Goal: Transaction & Acquisition: Purchase product/service

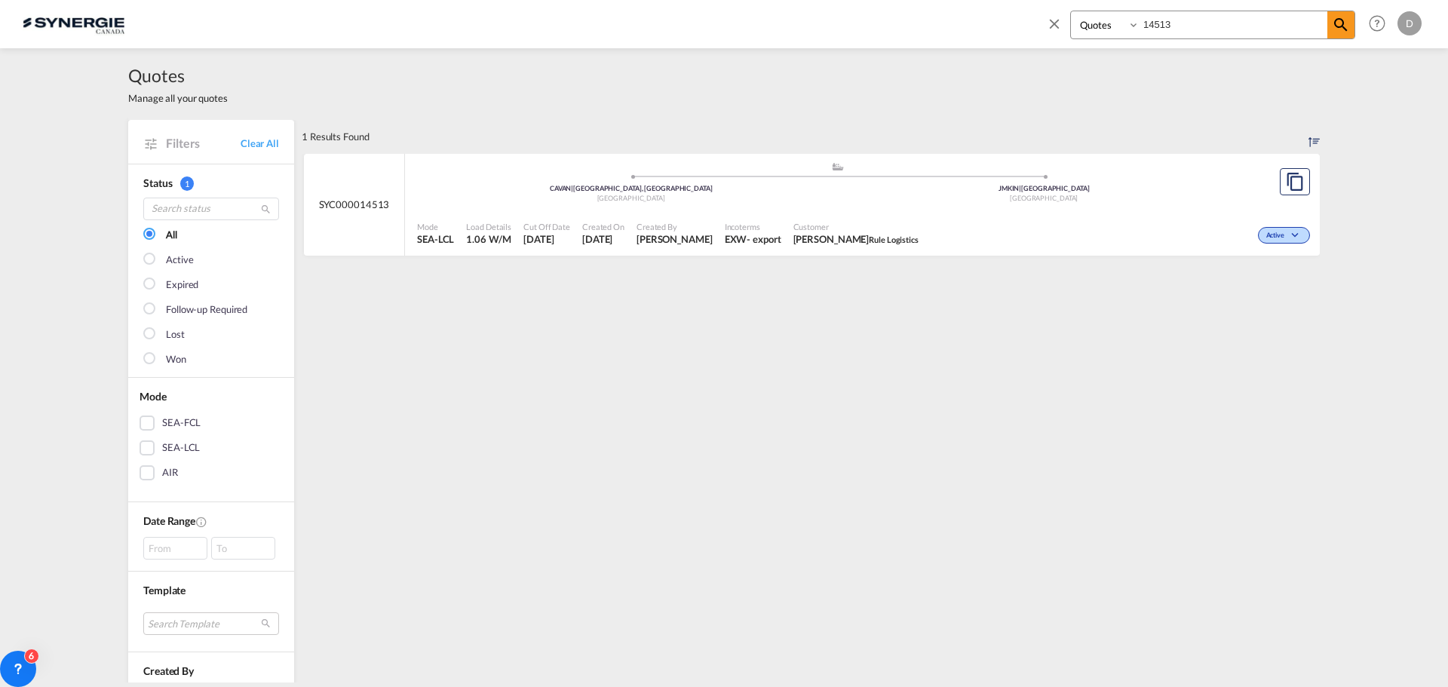
click at [1058, 23] on md-icon "icon-close" at bounding box center [1054, 23] width 17 height 17
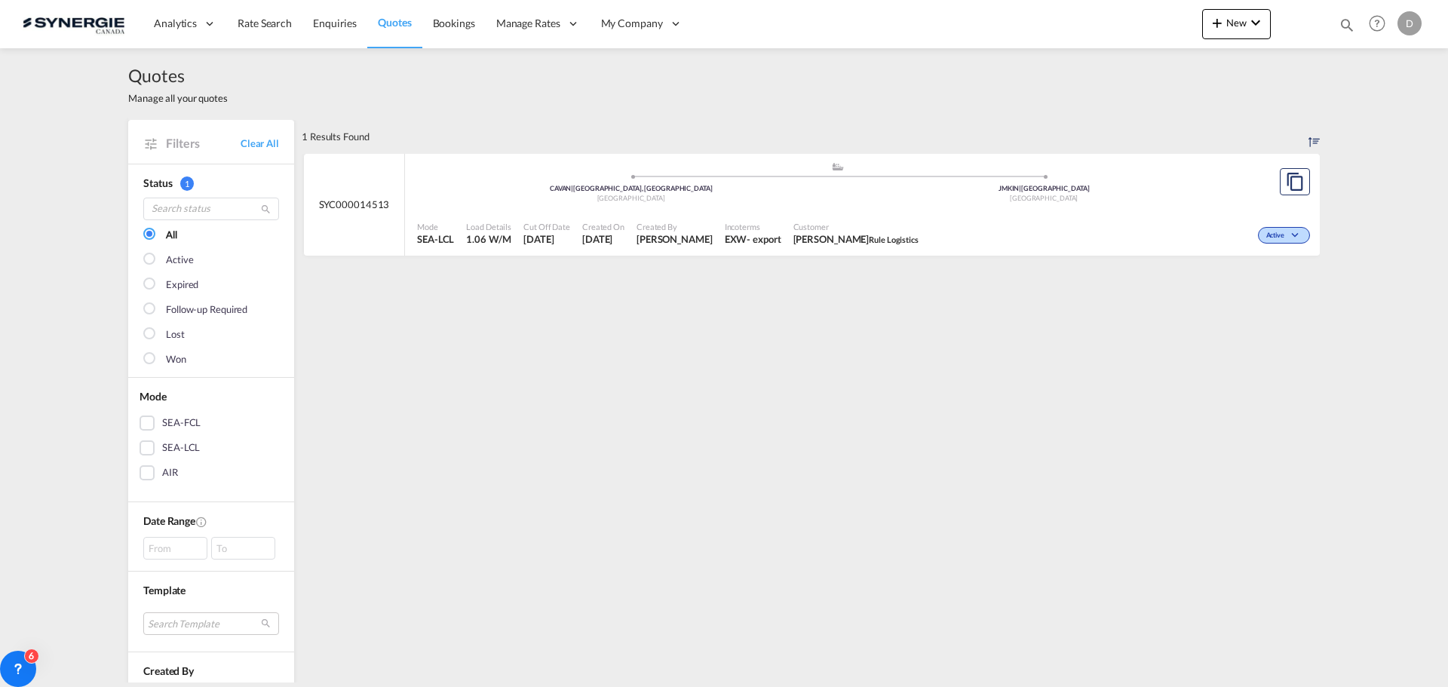
click at [1351, 24] on md-icon "icon-magnify" at bounding box center [1346, 25] width 17 height 17
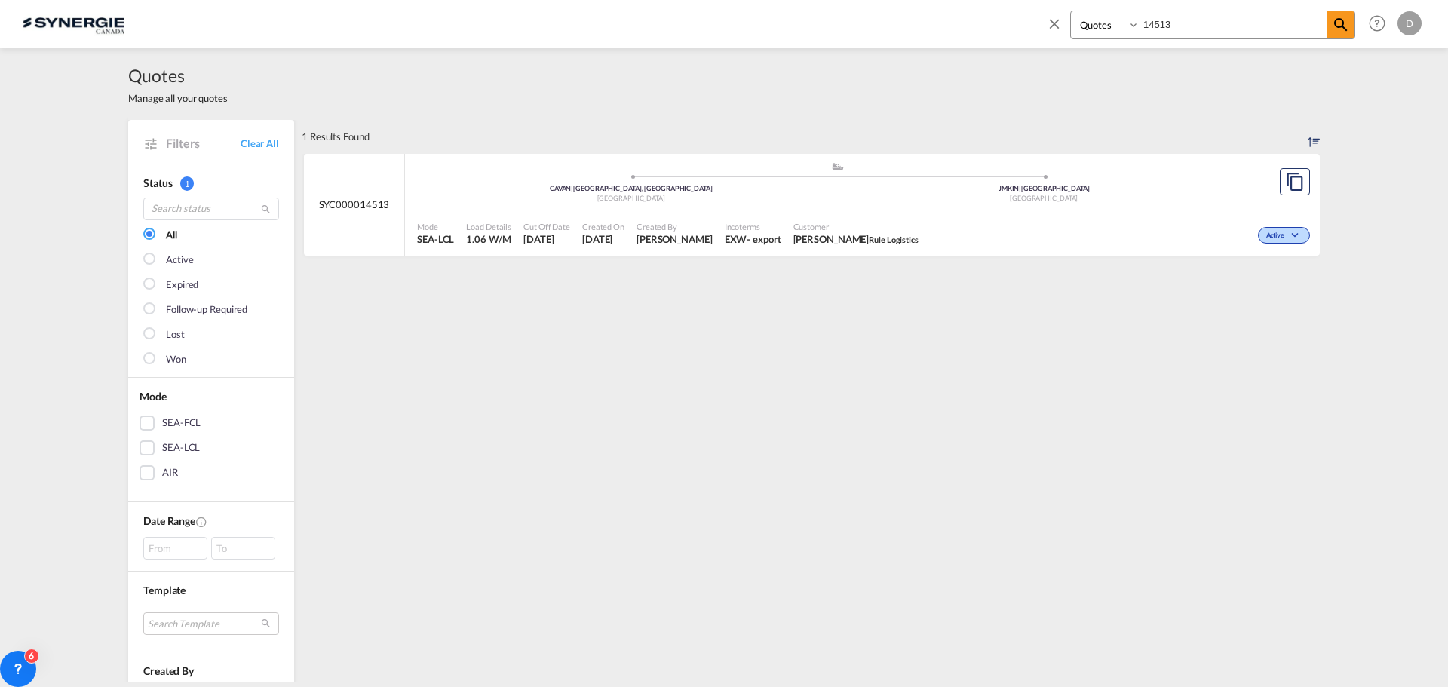
click at [1129, 26] on select "Bookings Quotes Enquiries" at bounding box center [1107, 24] width 72 height 27
select select "Shipments"
click at [1071, 11] on select "Bookings Quotes Enquiries" at bounding box center [1107, 24] width 72 height 27
click at [1159, 26] on input "14513" at bounding box center [1233, 24] width 188 height 26
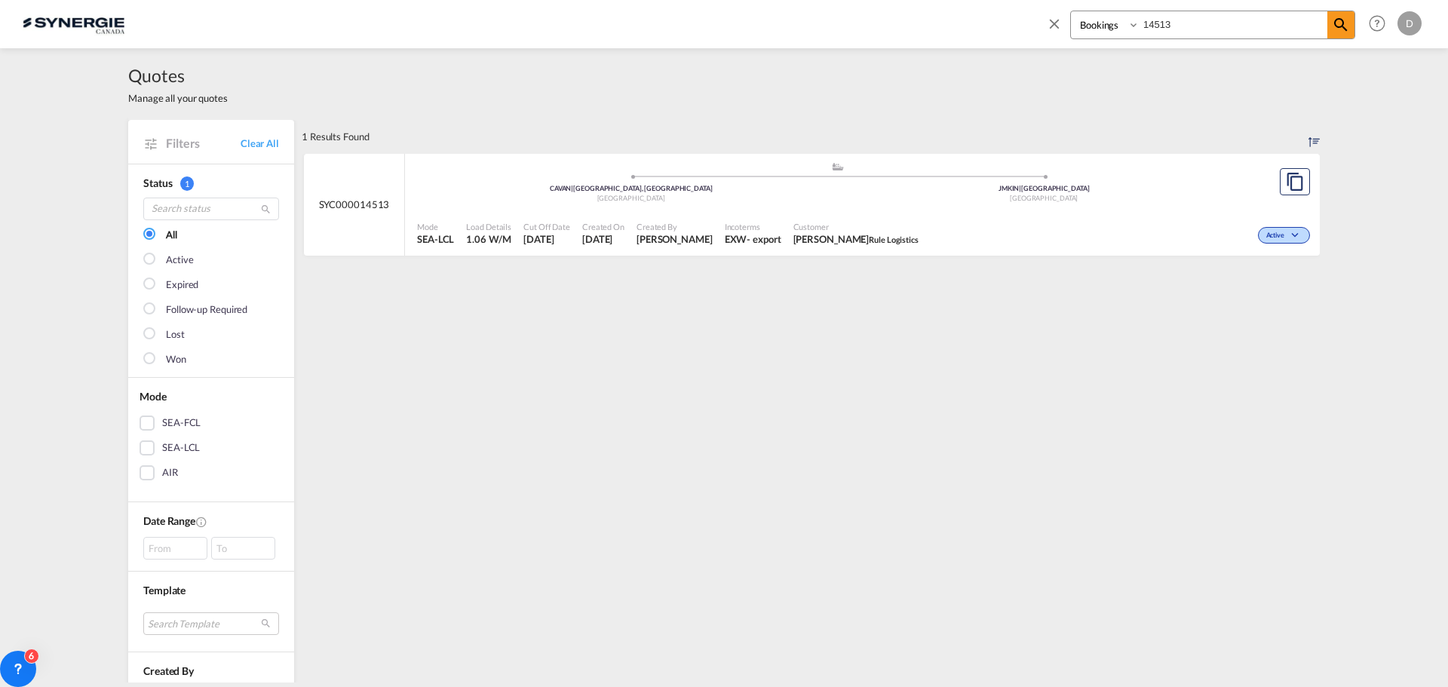
paste input "SYC002742"
type input "SYC002742"
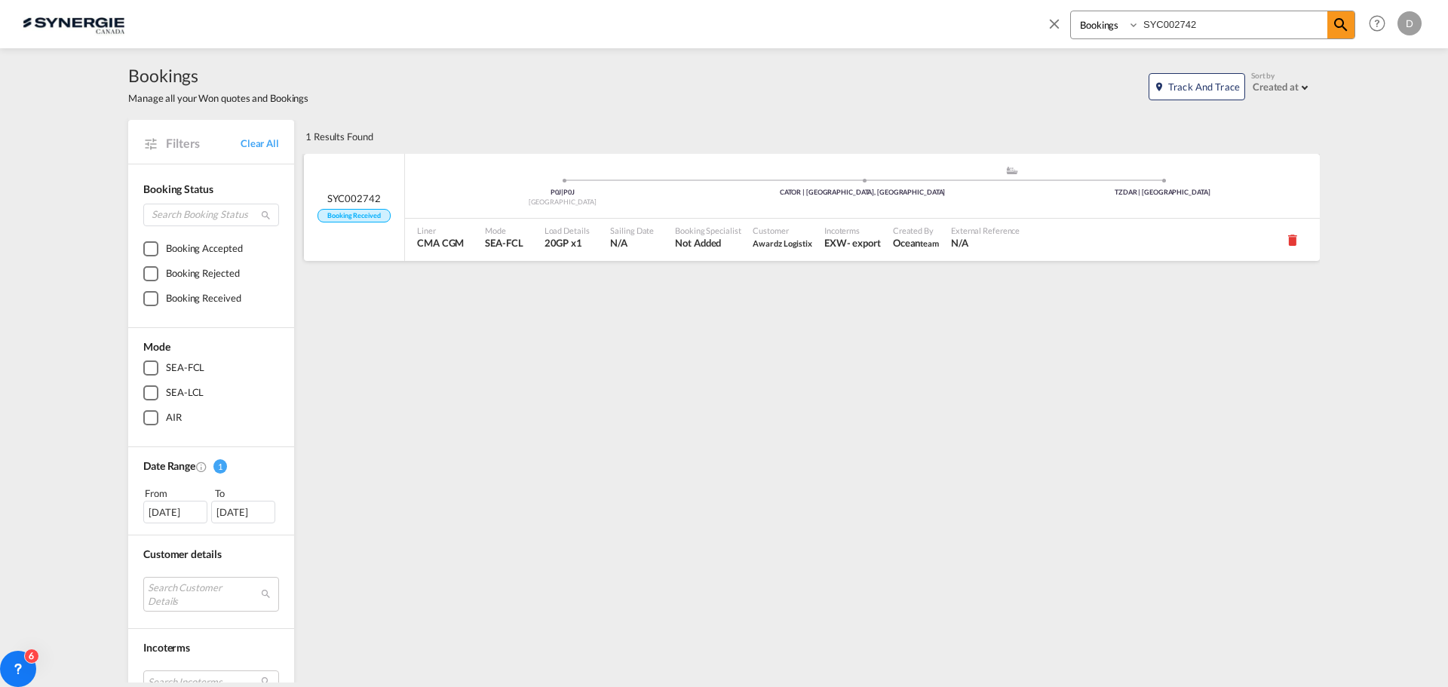
click at [444, 247] on span "CMA CGM" at bounding box center [440, 243] width 47 height 14
click at [1052, 23] on md-icon "icon-close" at bounding box center [1054, 23] width 17 height 17
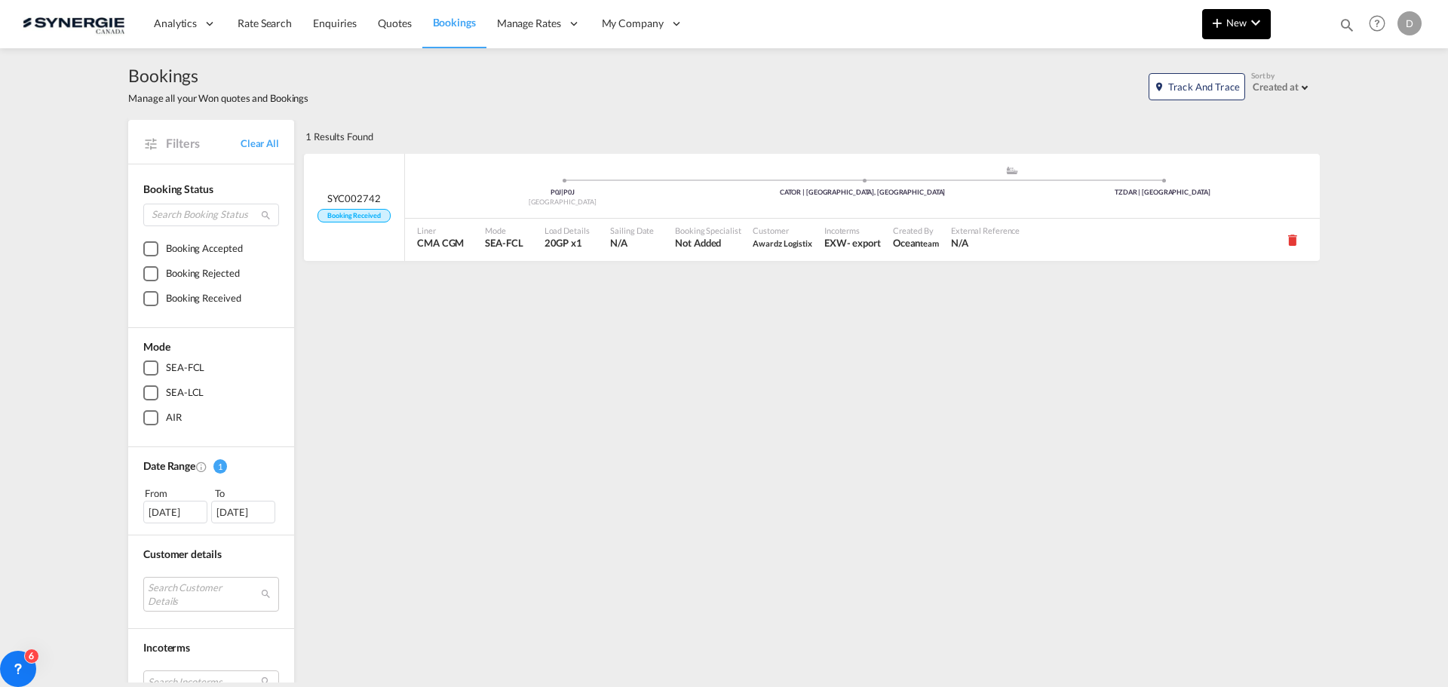
click at [1241, 32] on button "New" at bounding box center [1236, 24] width 69 height 30
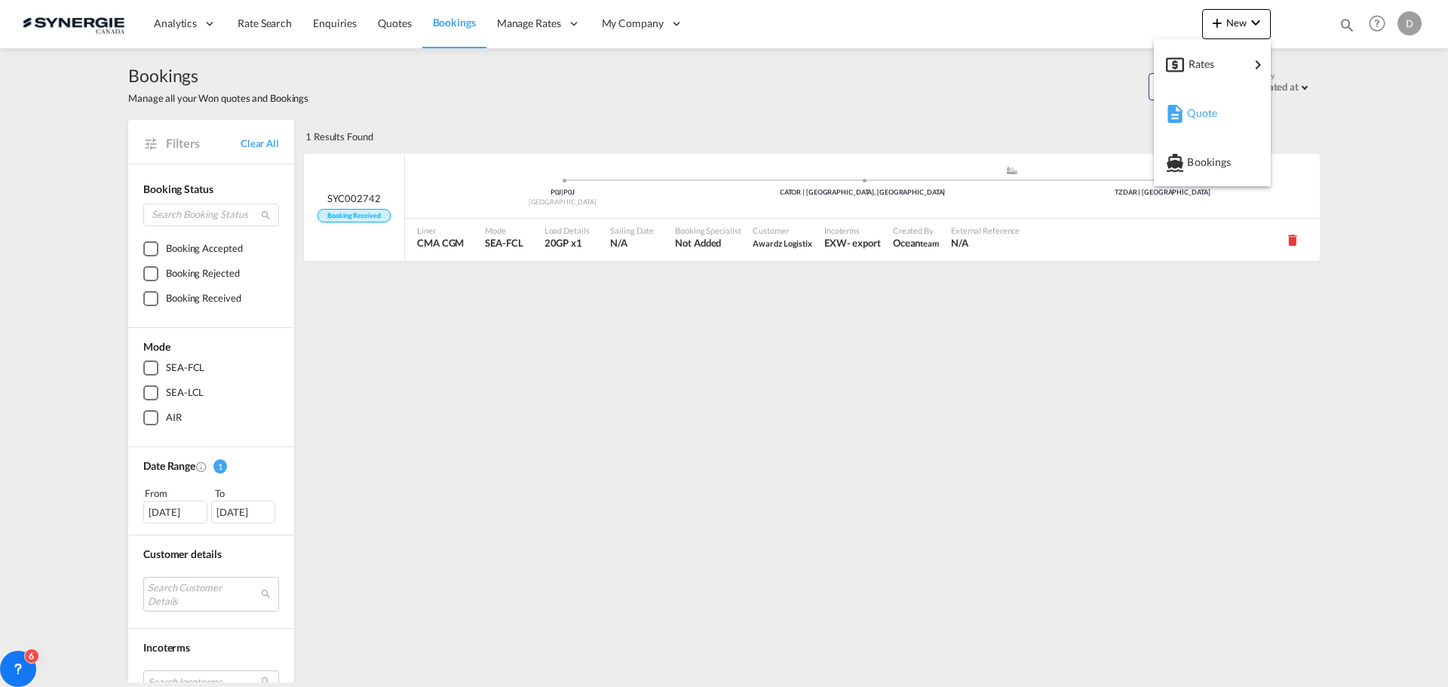
click at [1202, 111] on span "Quote" at bounding box center [1195, 113] width 17 height 30
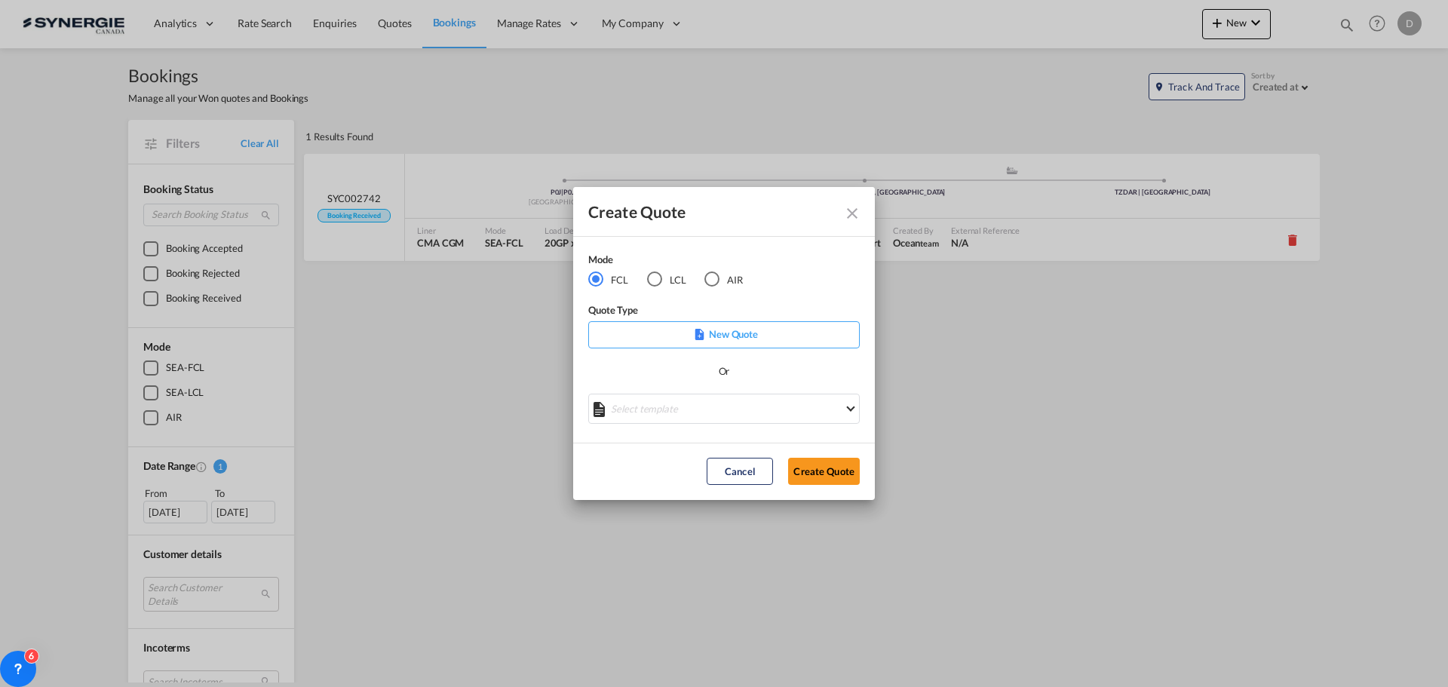
click at [659, 281] on div "LCL" at bounding box center [654, 278] width 15 height 15
click at [756, 407] on md-select "Select template New DAP Import LCL Karen Mercier | 09 Jul 2025 BRAZIL LCL EXPOR…" at bounding box center [723, 409] width 271 height 30
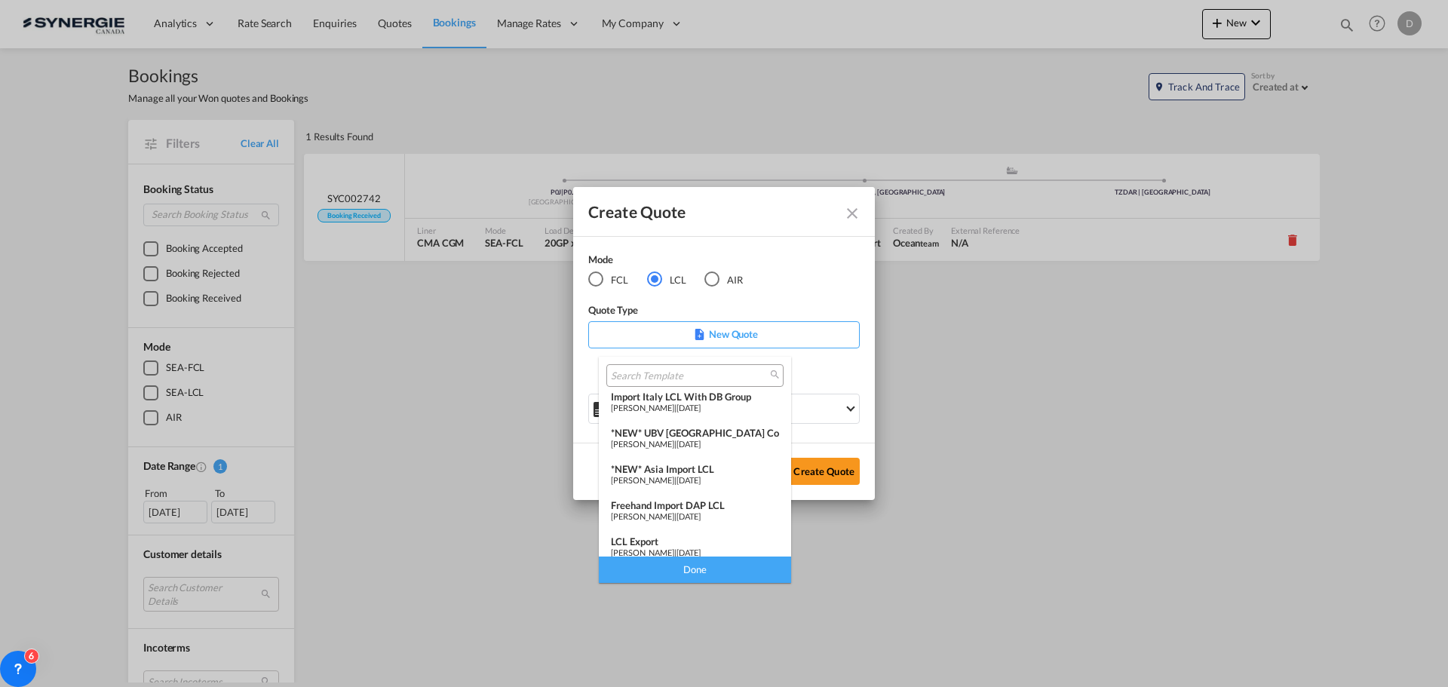
scroll to position [196, 0]
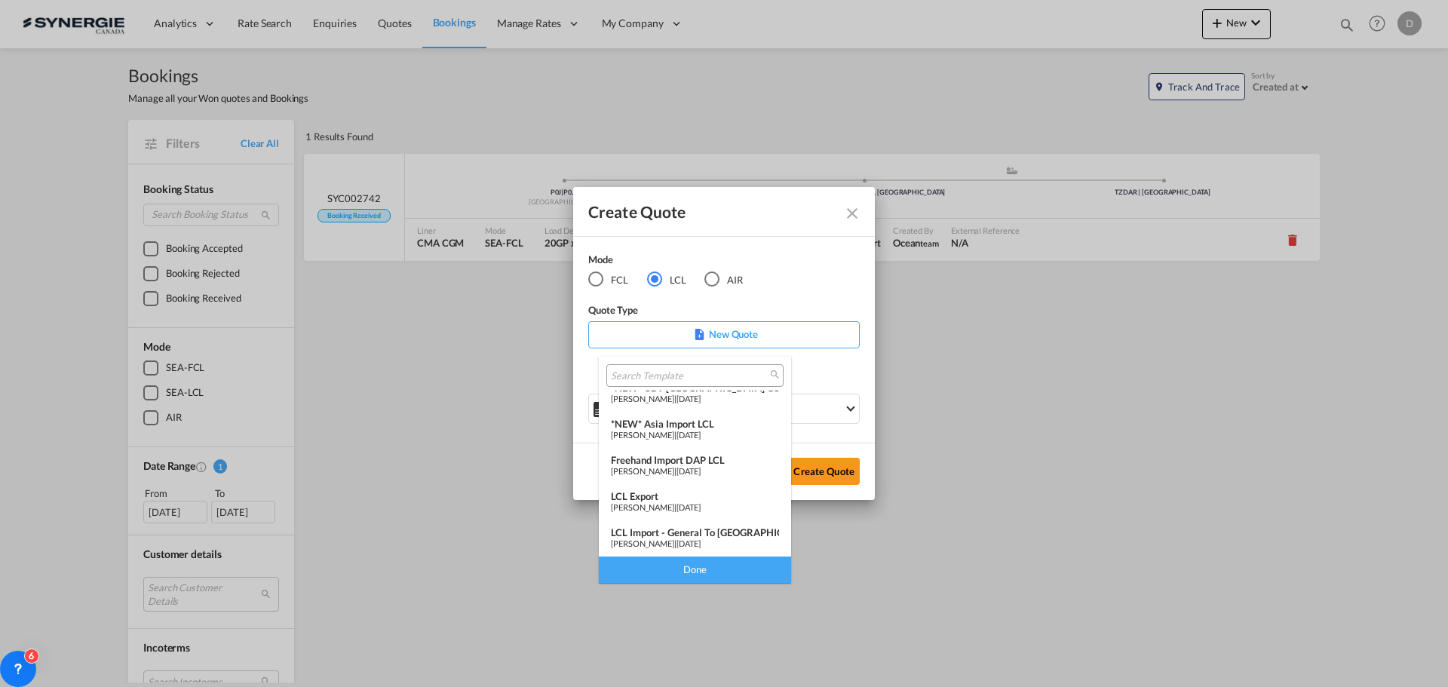
click at [705, 532] on div "LCL Import - General to Canada" at bounding box center [695, 532] width 168 height 12
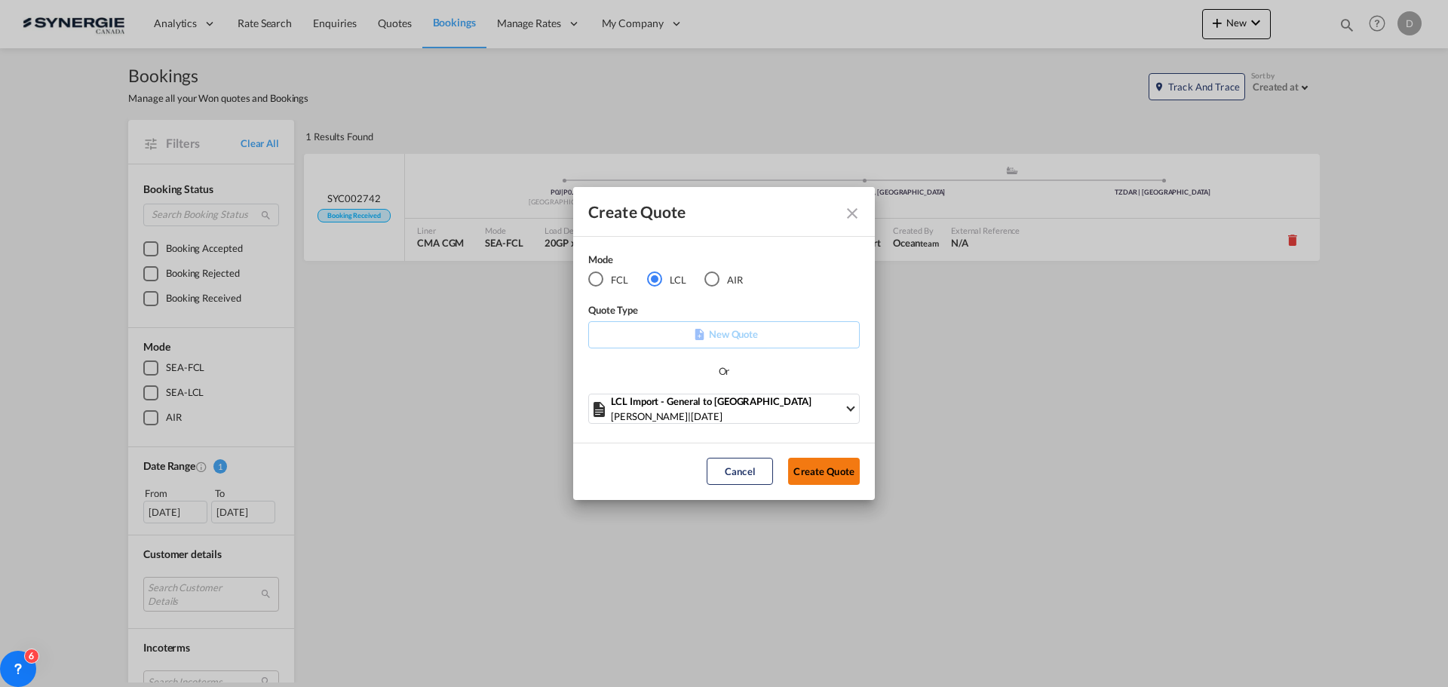
click at [819, 476] on button "Create Quote" at bounding box center [824, 471] width 72 height 27
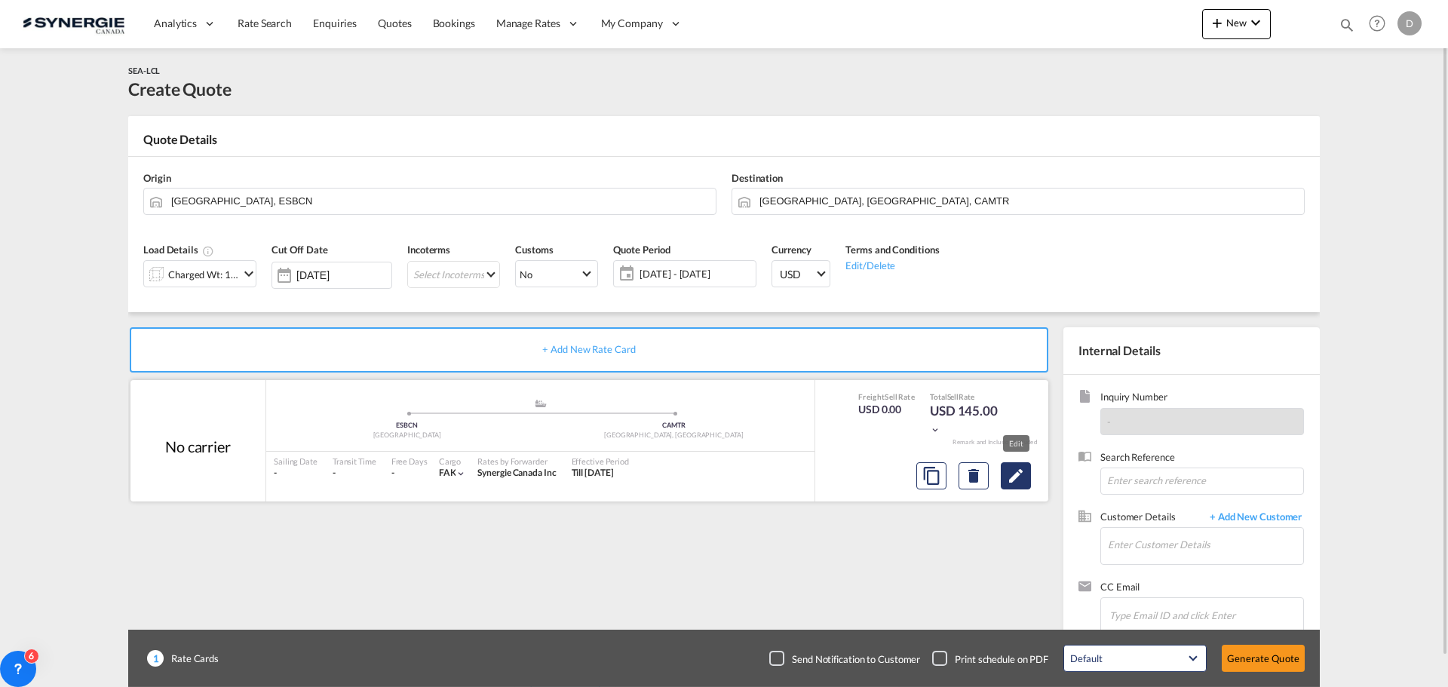
click at [1023, 471] on md-icon "Edit" at bounding box center [1016, 476] width 18 height 18
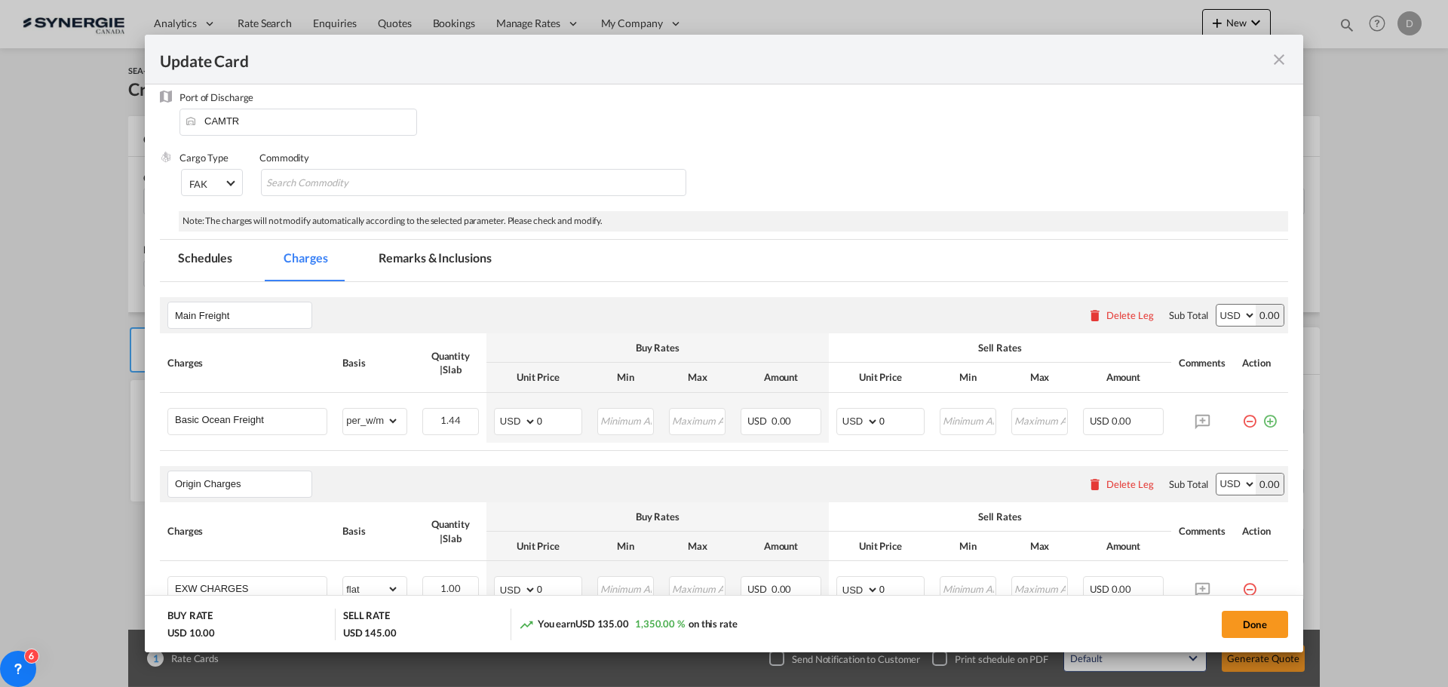
scroll to position [151, 0]
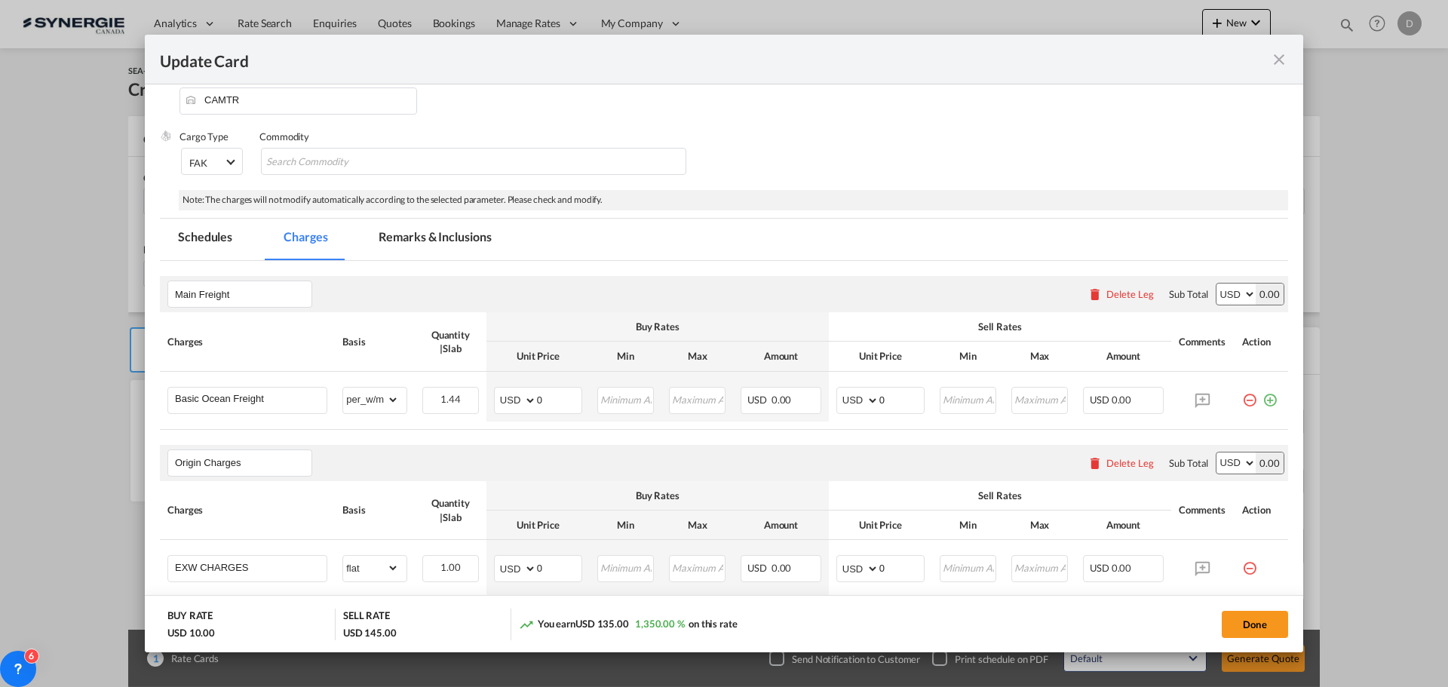
click at [446, 244] on md-tab-item "Remarks & Inclusions" at bounding box center [434, 239] width 149 height 41
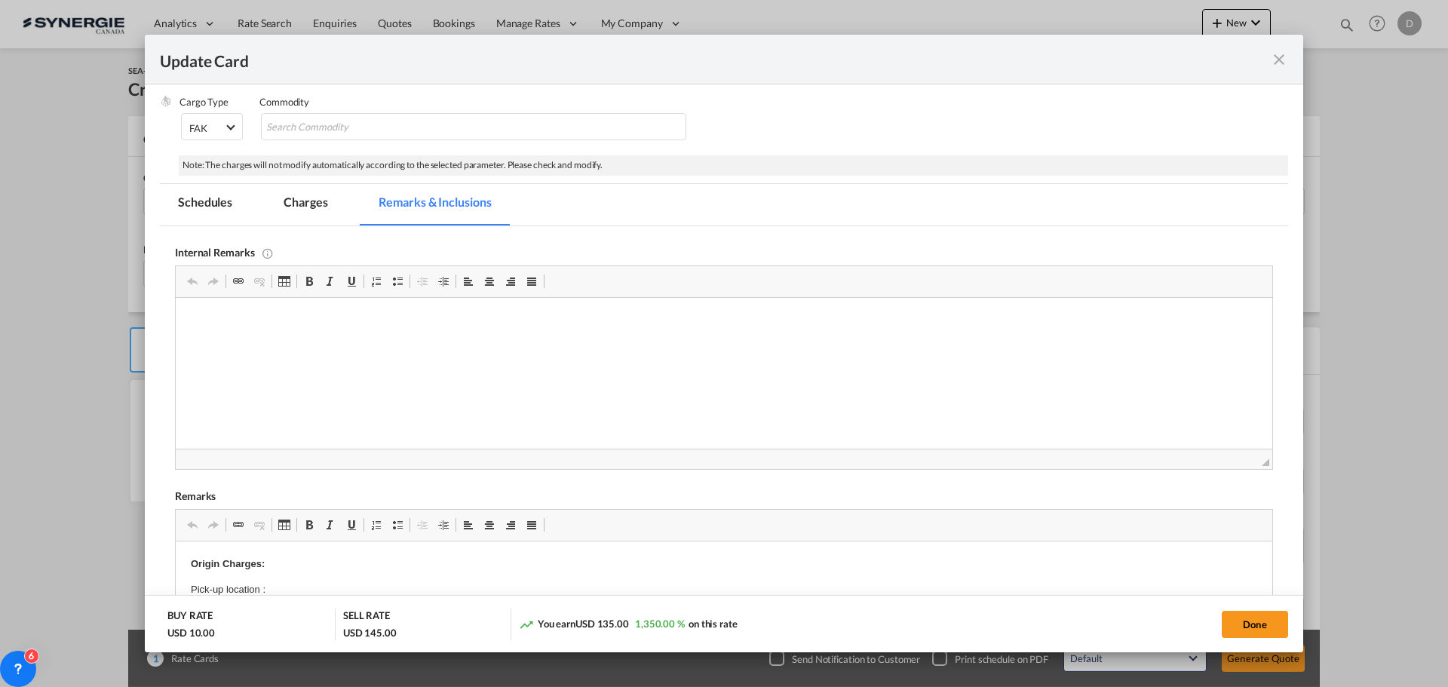
scroll to position [226, 0]
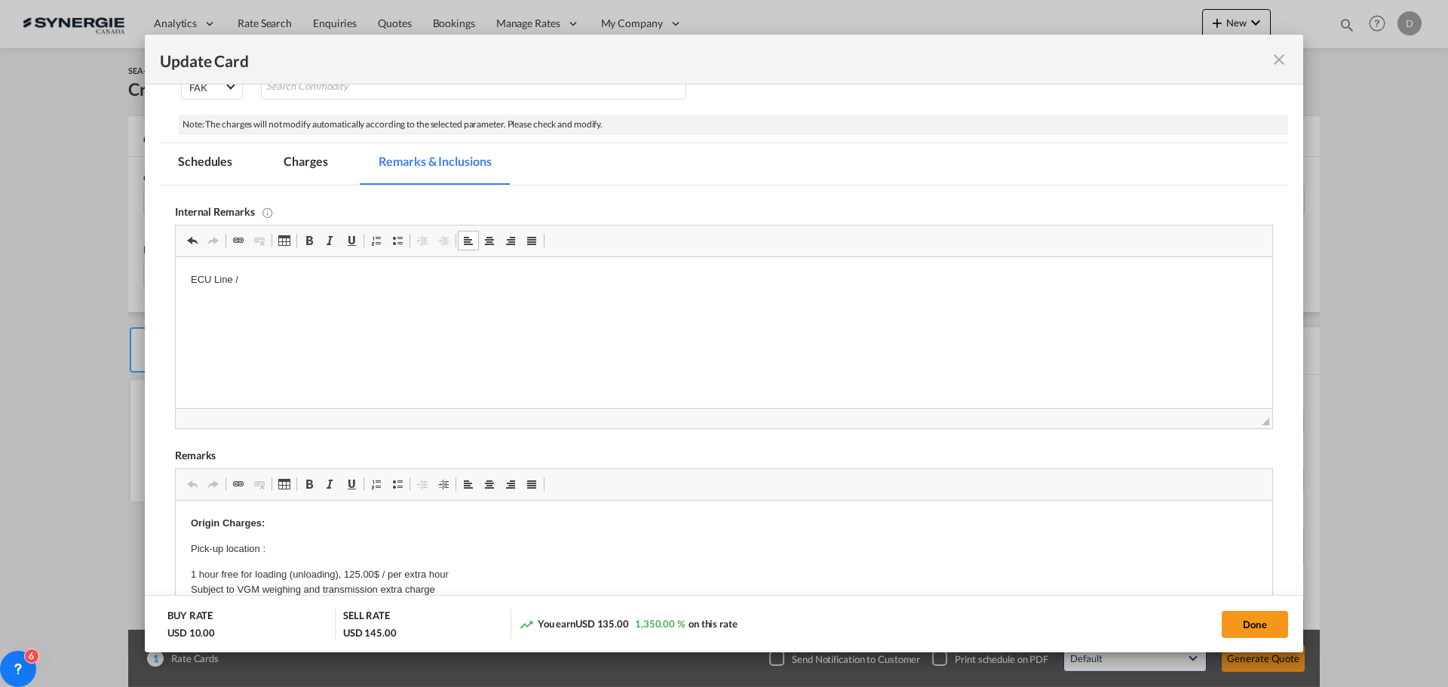
drag, startPoint x: 241, startPoint y: 265, endPoint x: 256, endPoint y: 277, distance: 18.9
click at [256, 277] on p "ECU Line /" at bounding box center [724, 280] width 1066 height 16
drag, startPoint x: 318, startPoint y: 303, endPoint x: 191, endPoint y: 312, distance: 127.8
click at [191, 312] on table "QUOTATION REFERENCE: MTR-3883549" at bounding box center [724, 307] width 1066 height 19
click at [255, 280] on p "ECU Line /" at bounding box center [724, 280] width 1066 height 16
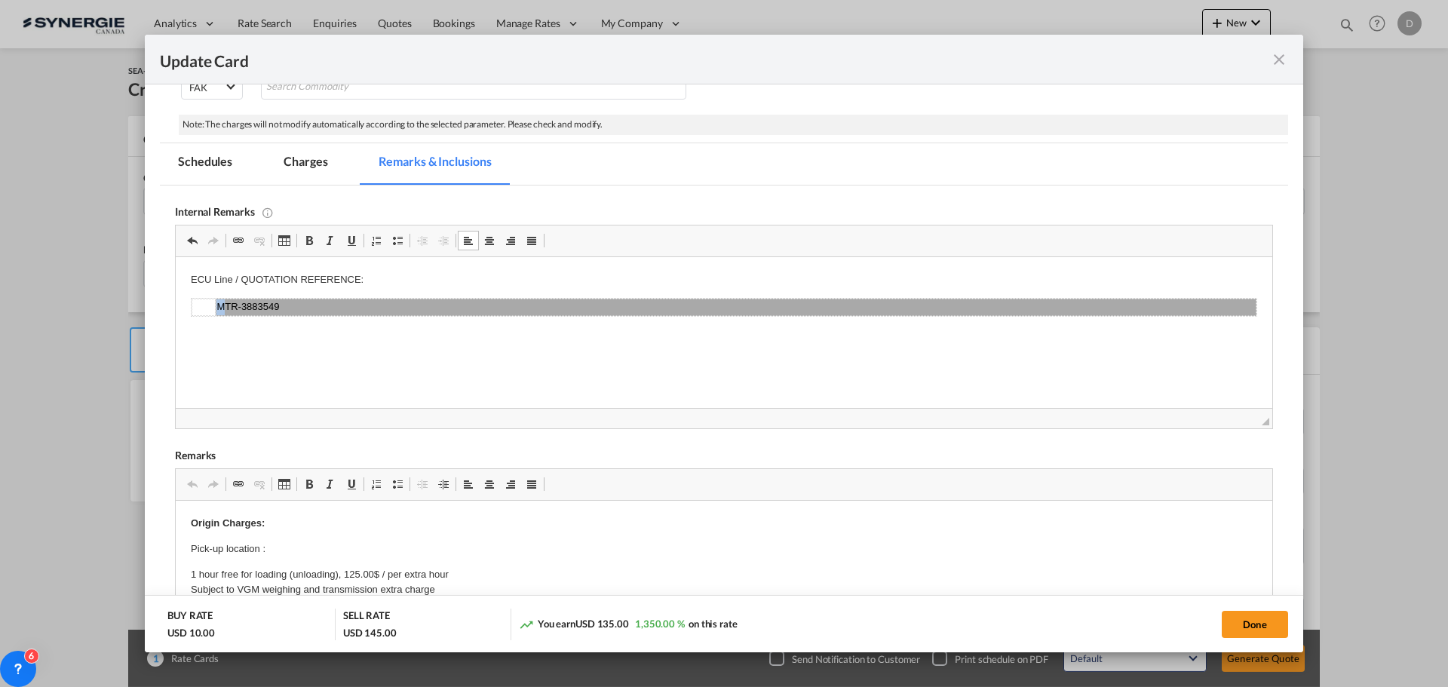
drag, startPoint x: 296, startPoint y: 305, endPoint x: 222, endPoint y: 305, distance: 73.9
click at [222, 305] on td "MTR-3883549" at bounding box center [736, 307] width 1041 height 17
click at [282, 308] on td "MTR-3883549" at bounding box center [736, 307] width 1041 height 17
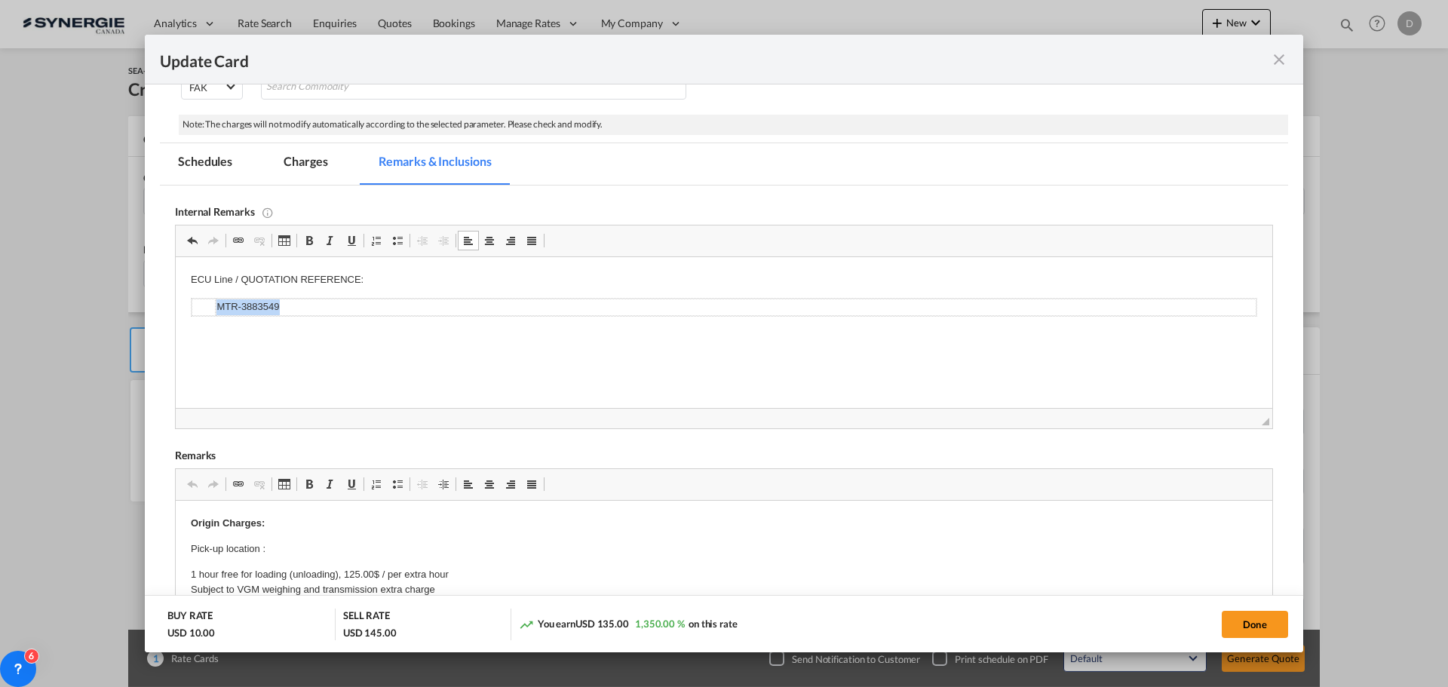
drag, startPoint x: 282, startPoint y: 305, endPoint x: 219, endPoint y: 306, distance: 63.3
click at [219, 306] on td "MTR-3883549" at bounding box center [736, 307] width 1041 height 17
click at [373, 277] on p "ECU Line / QUOTATION REFERENCE:" at bounding box center [724, 280] width 1066 height 16
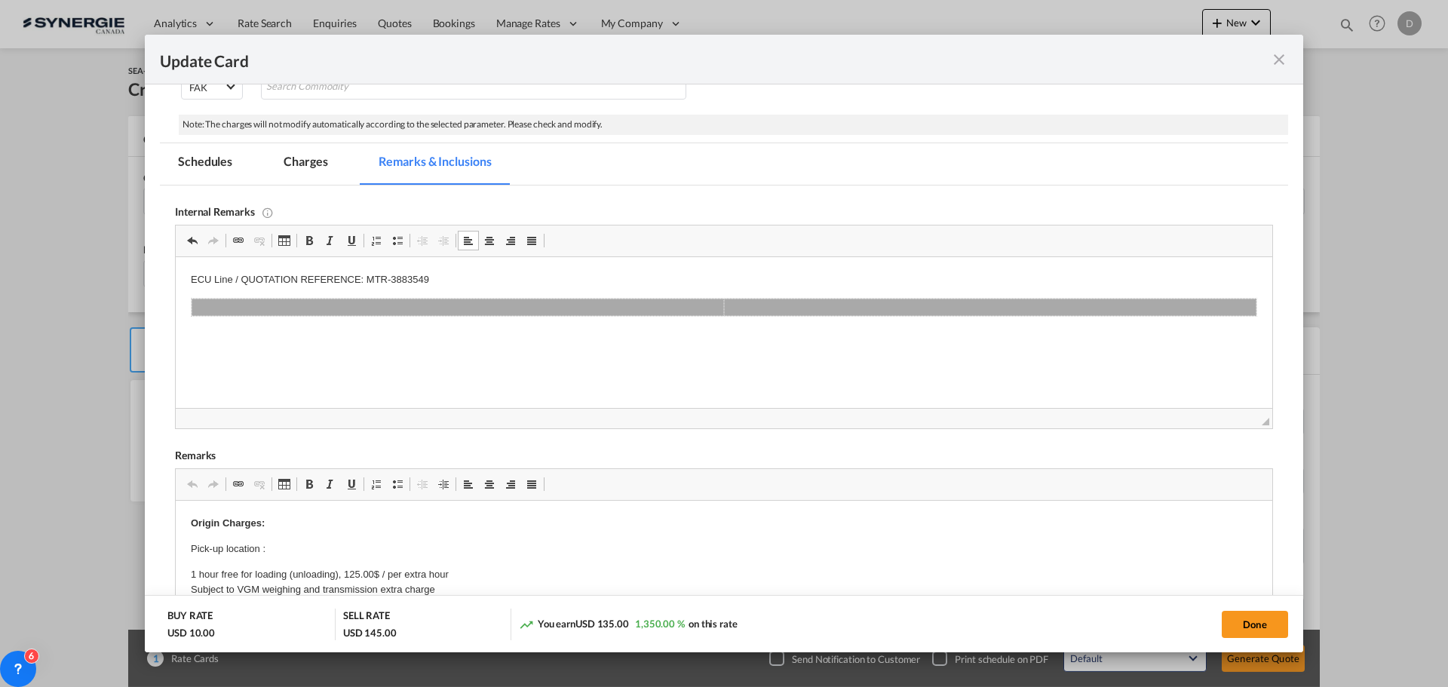
drag, startPoint x: 1034, startPoint y: 307, endPoint x: 492, endPoint y: 309, distance: 541.4
click at [492, 309] on tr "Editor, editor22" at bounding box center [724, 307] width 1065 height 17
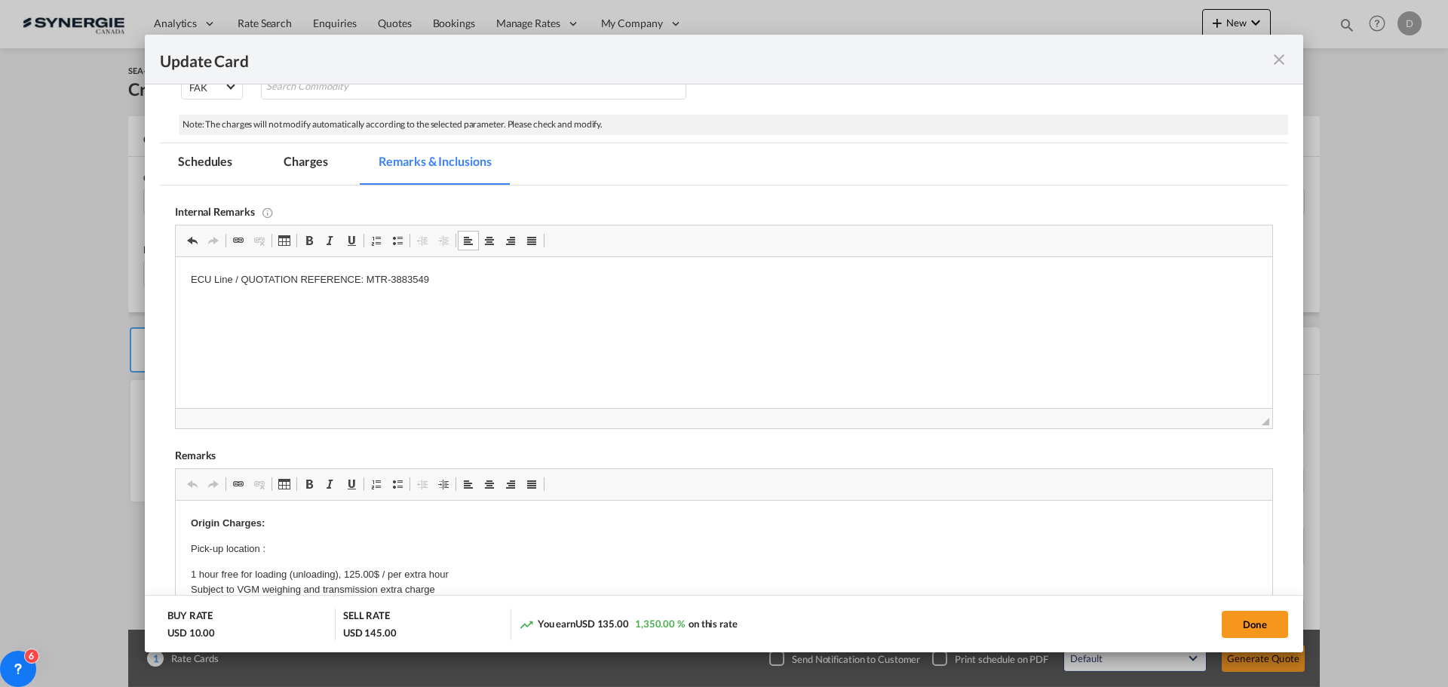
click at [205, 298] on p "Editor, editor22" at bounding box center [724, 306] width 1066 height 16
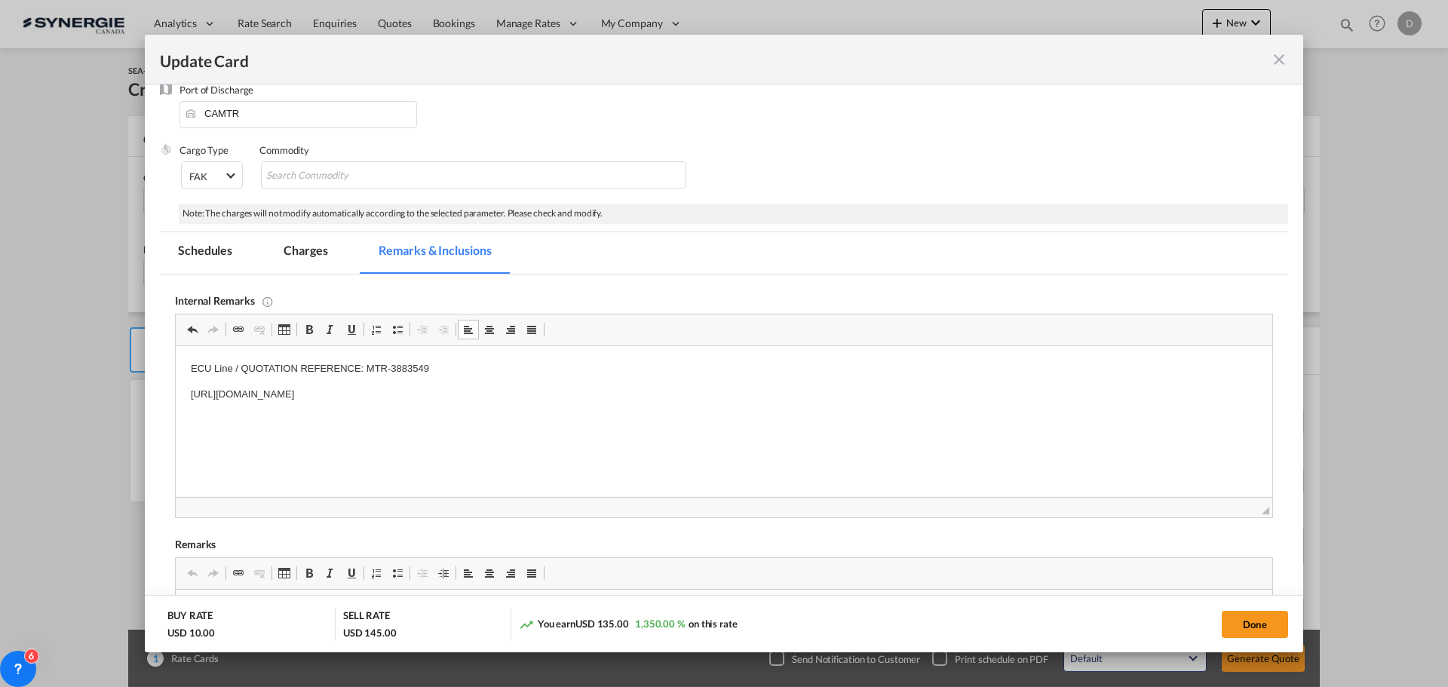
drag, startPoint x: 116, startPoint y: 51, endPoint x: 377, endPoint y: 273, distance: 342.4
click at [292, 251] on md-tab-item "Charges" at bounding box center [305, 252] width 80 height 41
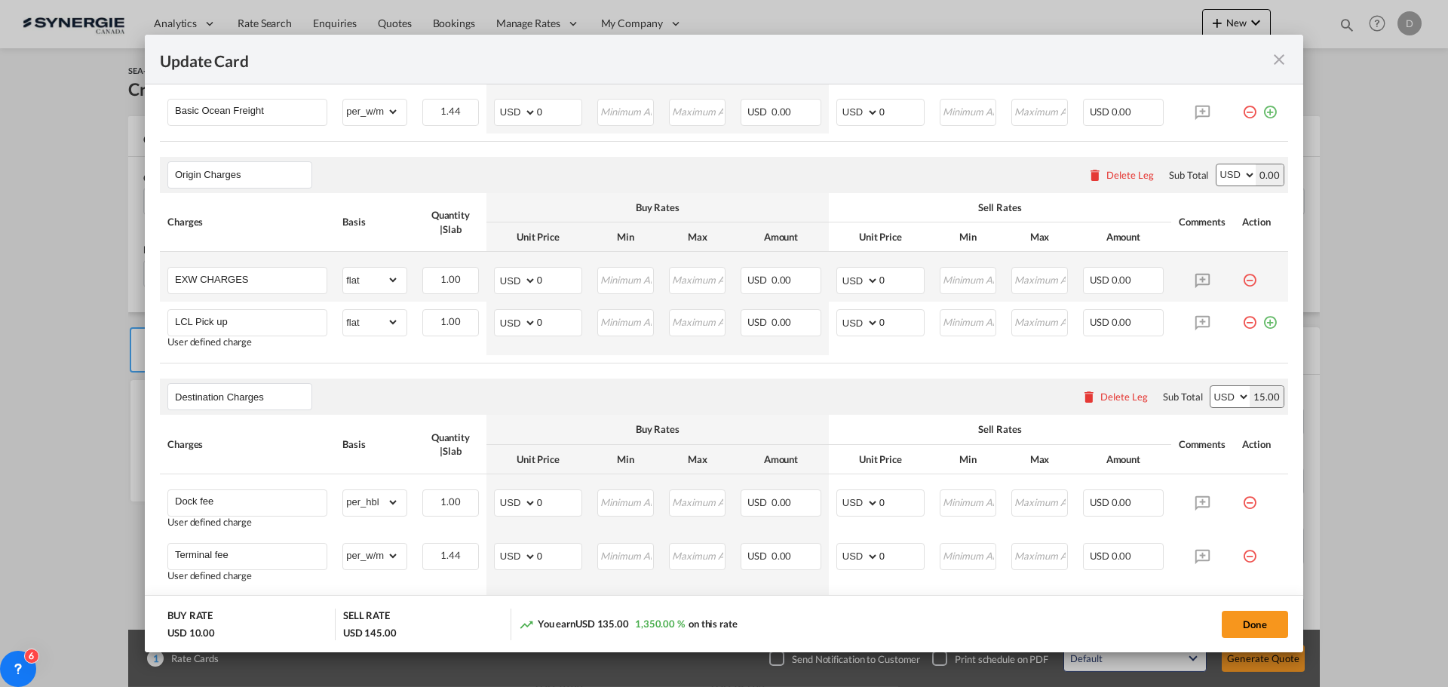
scroll to position [62, 0]
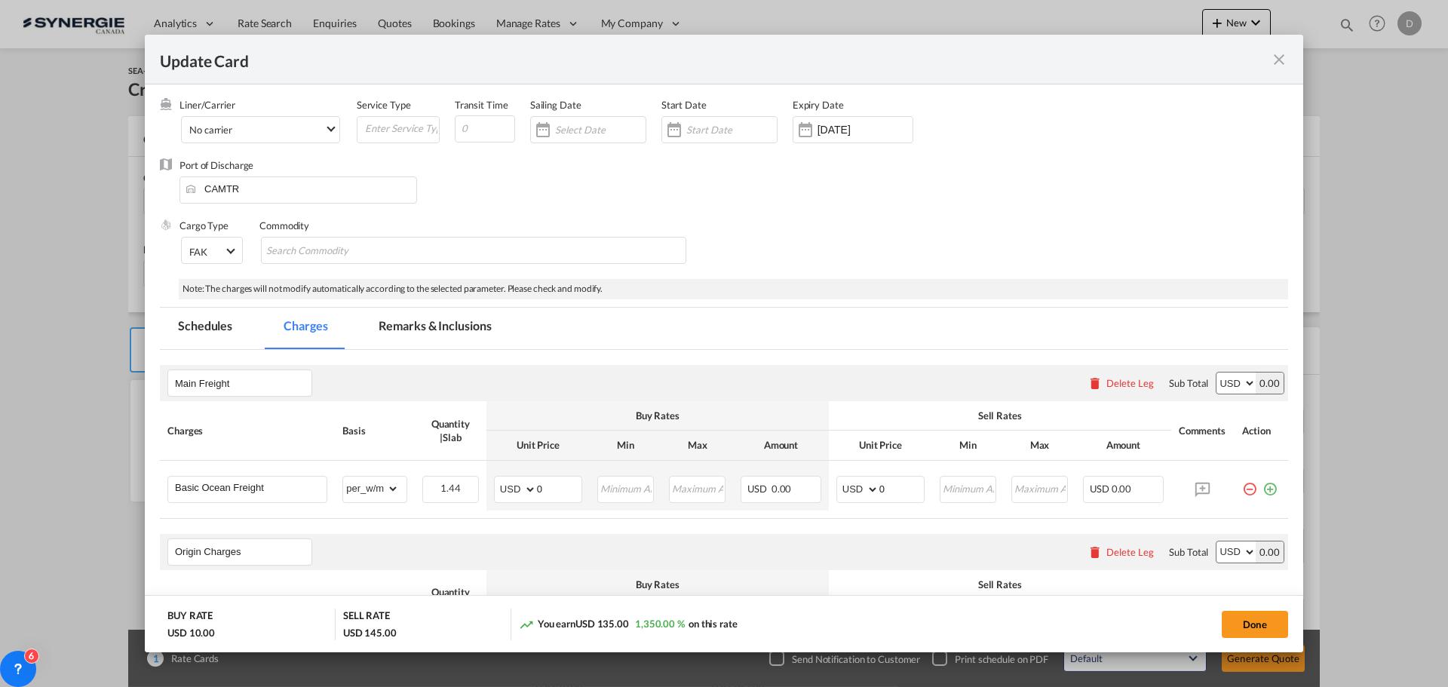
click at [461, 335] on md-tab-item "Remarks & Inclusions" at bounding box center [434, 328] width 149 height 41
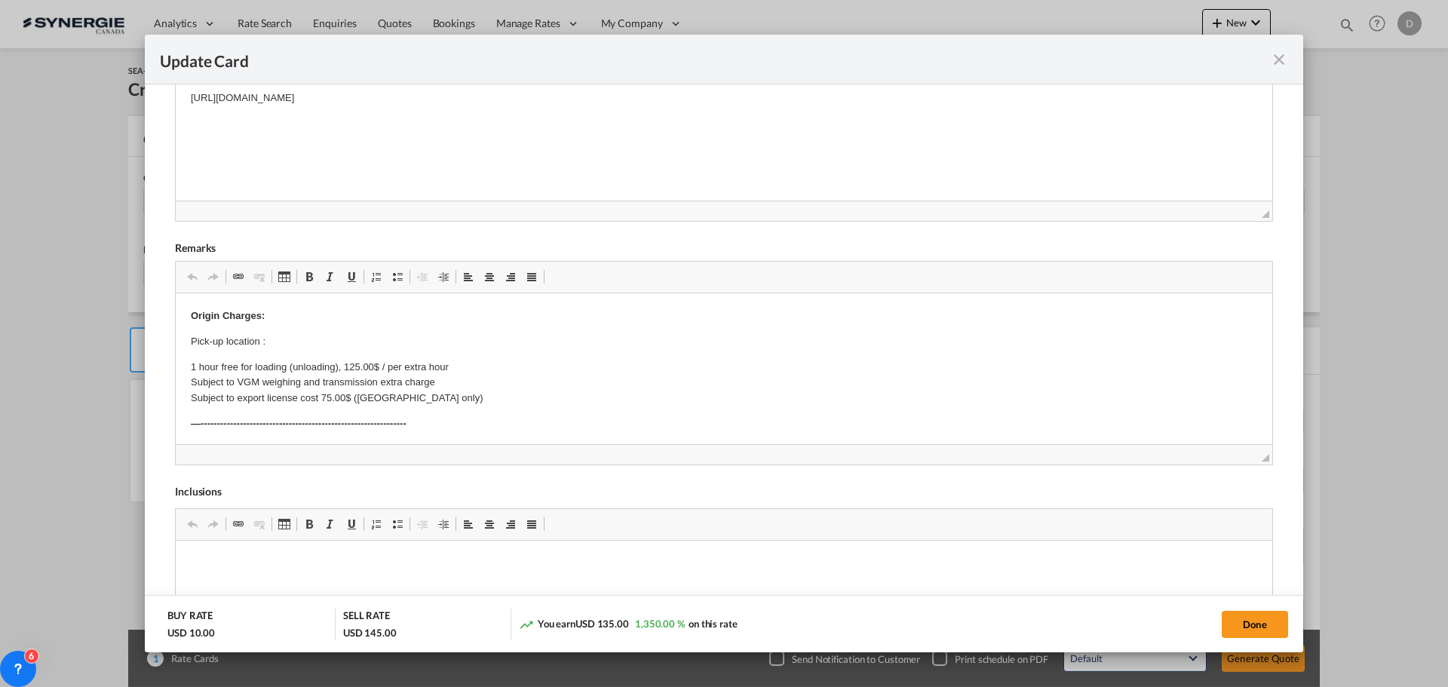
scroll to position [439, 0]
click at [283, 336] on p "Pick-up location :" at bounding box center [724, 337] width 1066 height 16
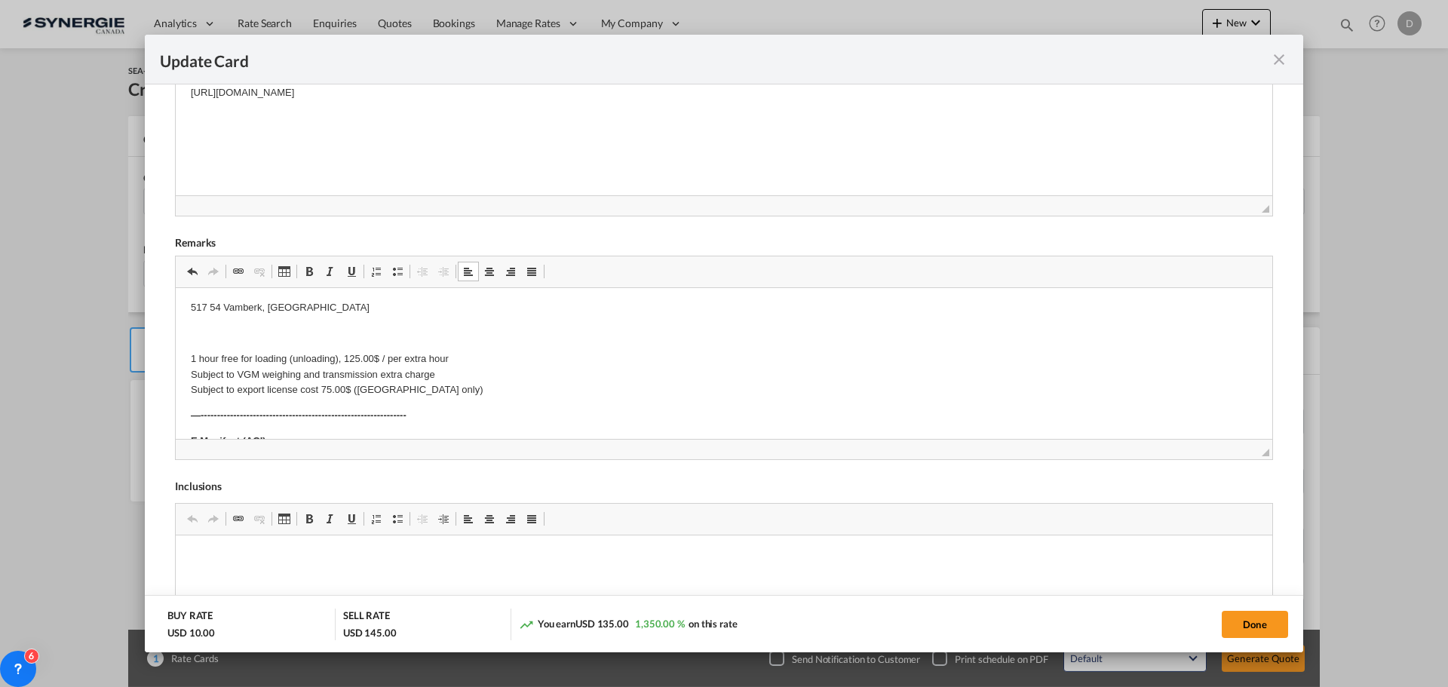
scroll to position [80, 0]
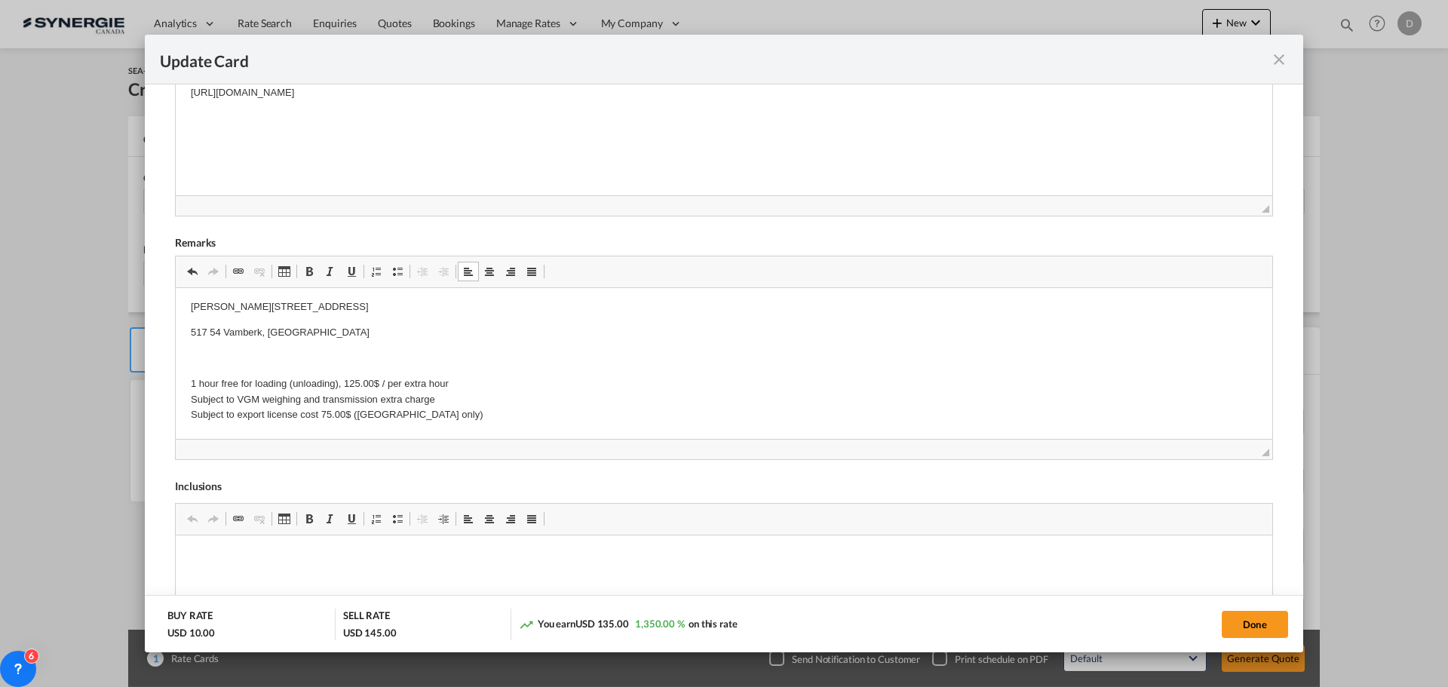
click at [238, 290] on p "ŘETĚZY VAMBERK spol. s r.o." at bounding box center [724, 282] width 1066 height 16
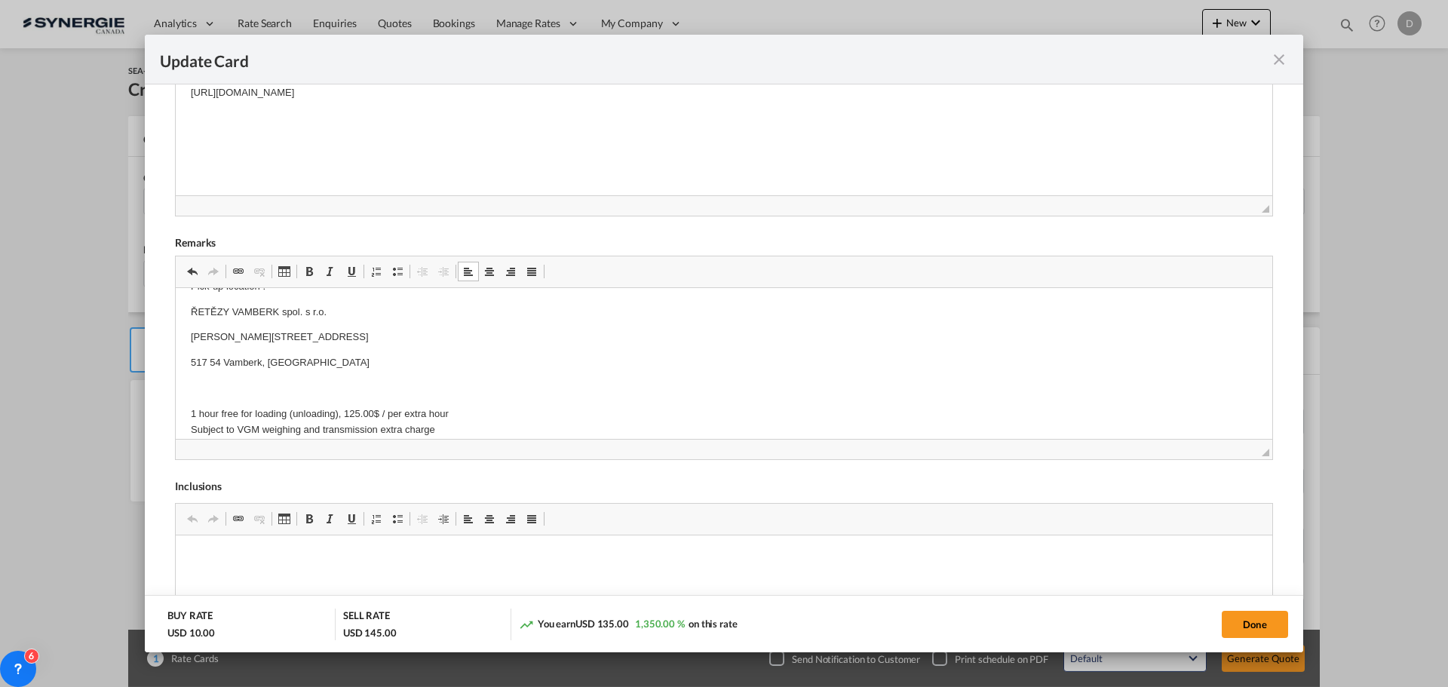
scroll to position [75, 0]
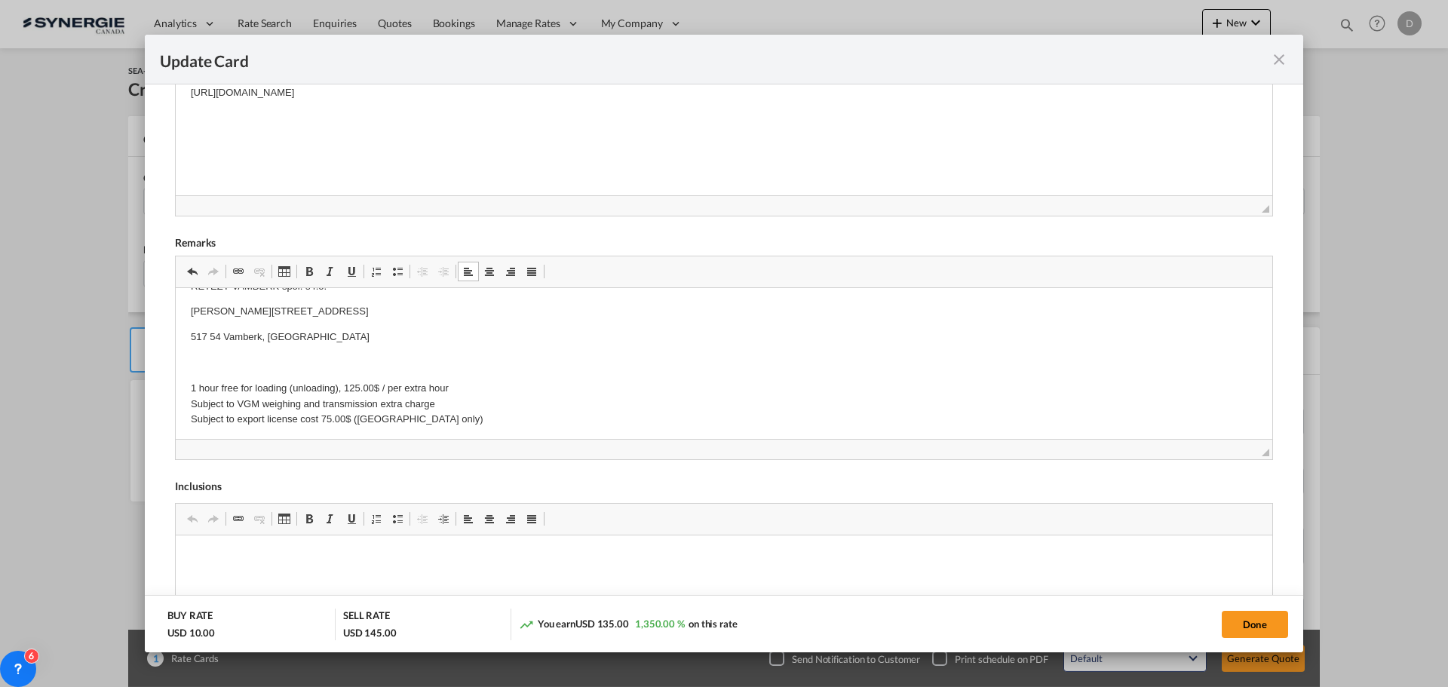
click at [216, 358] on p "Editor, editor23" at bounding box center [724, 363] width 1066 height 16
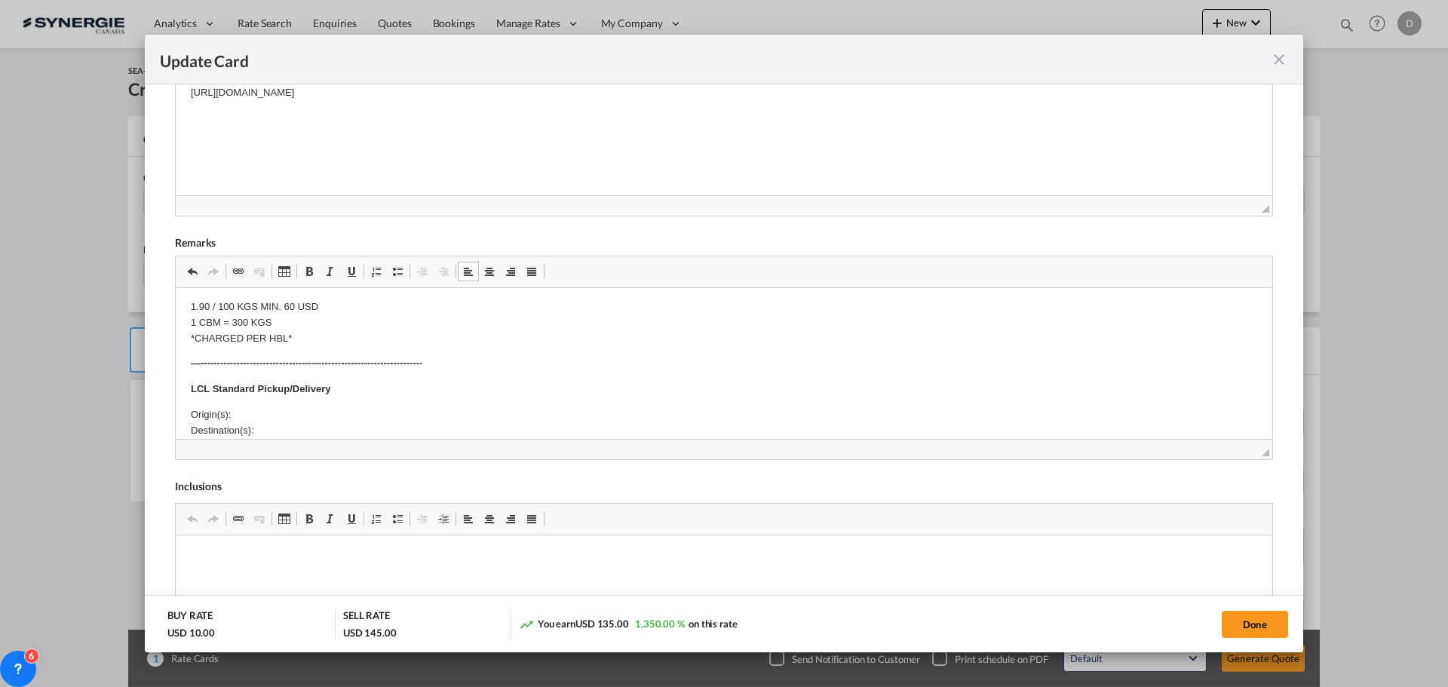
scroll to position [528, 0]
click at [273, 345] on p "Origin(s): Destination(s):" at bounding box center [724, 350] width 1066 height 32
click at [273, 347] on p "Origin(s): Montreal CFS Destination(s):" at bounding box center [724, 350] width 1066 height 32
click at [273, 355] on p "Origin(s): Montreal CFS Destination(s):" at bounding box center [724, 350] width 1066 height 32
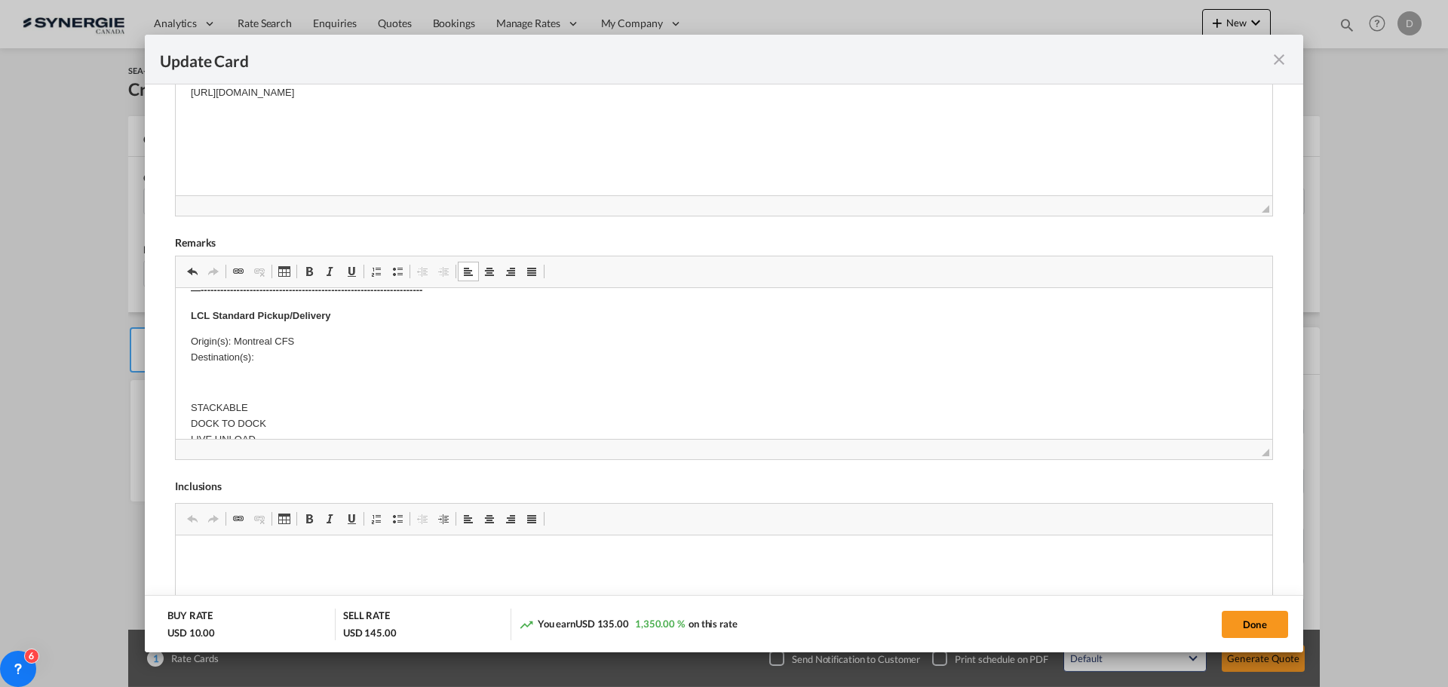
click at [220, 370] on body "Origin Charges: Pick-up location : ŘETĚZY VAMBERK spol. s r.o. Dvořákova 426 51…" at bounding box center [724, 363] width 1066 height 1176
click at [211, 400] on p "Editor, editor23" at bounding box center [724, 408] width 1066 height 16
click at [193, 356] on p "Editor, editor23" at bounding box center [724, 359] width 1066 height 16
click at [214, 356] on p "J 6E-2S4 J oliette Quebec" at bounding box center [724, 359] width 1066 height 16
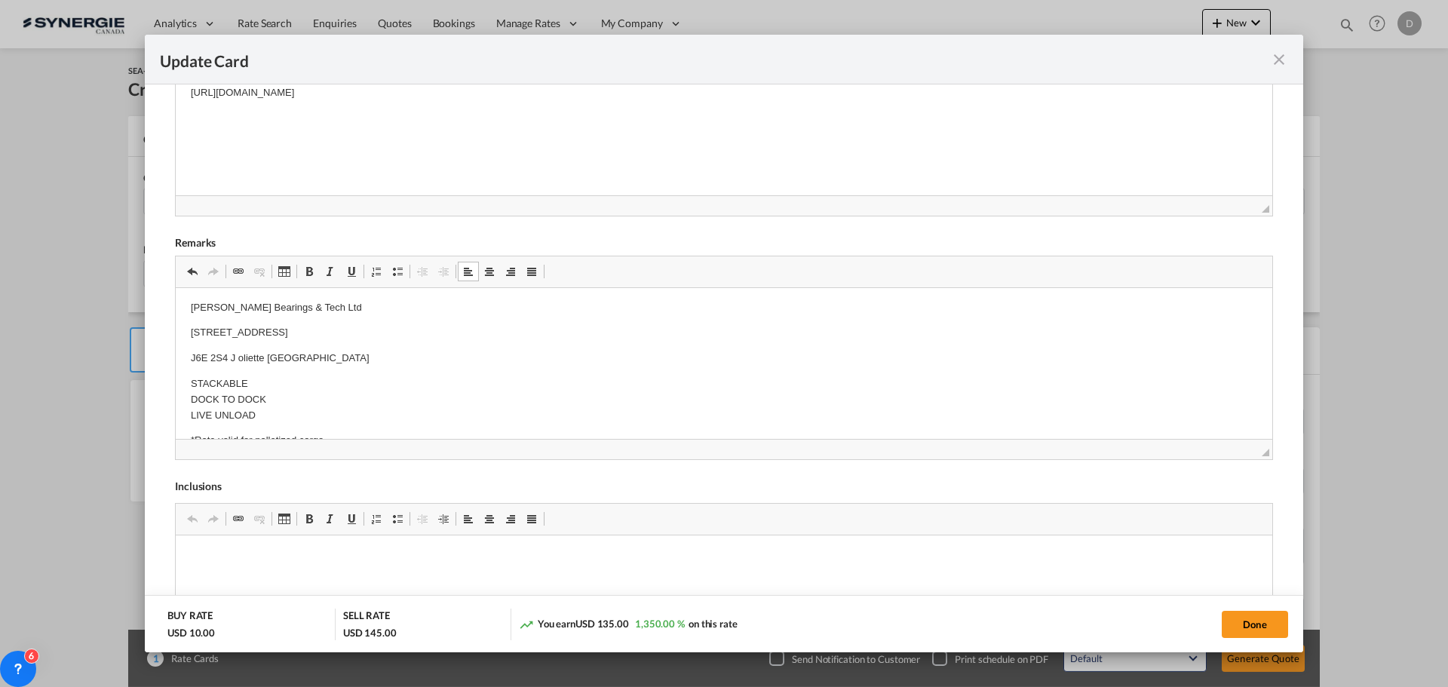
drag, startPoint x: 228, startPoint y: 355, endPoint x: 291, endPoint y: 348, distance: 63.8
click at [227, 355] on p "J6E 2S4 J oliette Quebec" at bounding box center [724, 359] width 1066 height 16
click at [242, 357] on p "J6E 2S4, J oliette Quebec" at bounding box center [724, 359] width 1066 height 16
click at [263, 361] on p "J6E 2S4, Joliette Quebec" at bounding box center [724, 359] width 1066 height 16
click at [355, 360] on p "J6E 2S4, Joliette, Quebec" at bounding box center [724, 359] width 1066 height 16
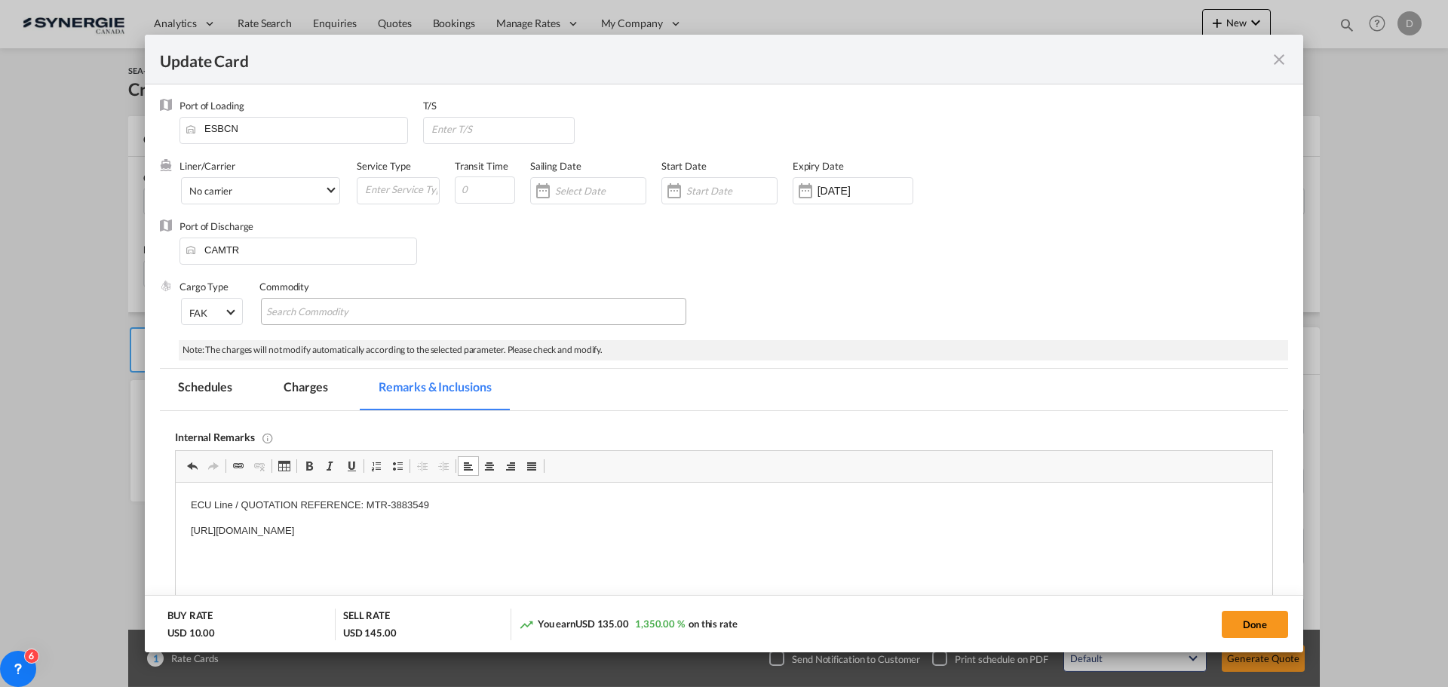
scroll to position [0, 0]
click at [666, 191] on div "Update Card Port ..." at bounding box center [674, 191] width 24 height 30
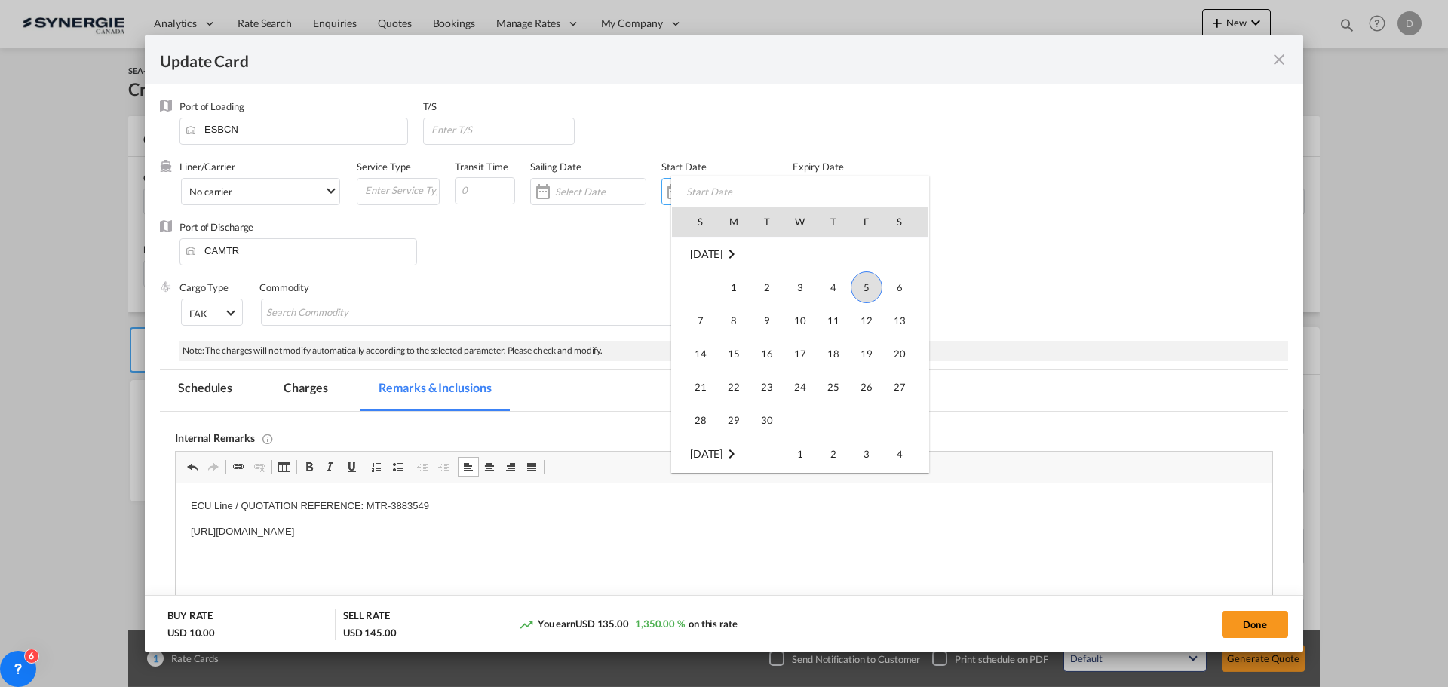
click at [866, 290] on span "5" at bounding box center [867, 287] width 32 height 32
type input "[DATE]"
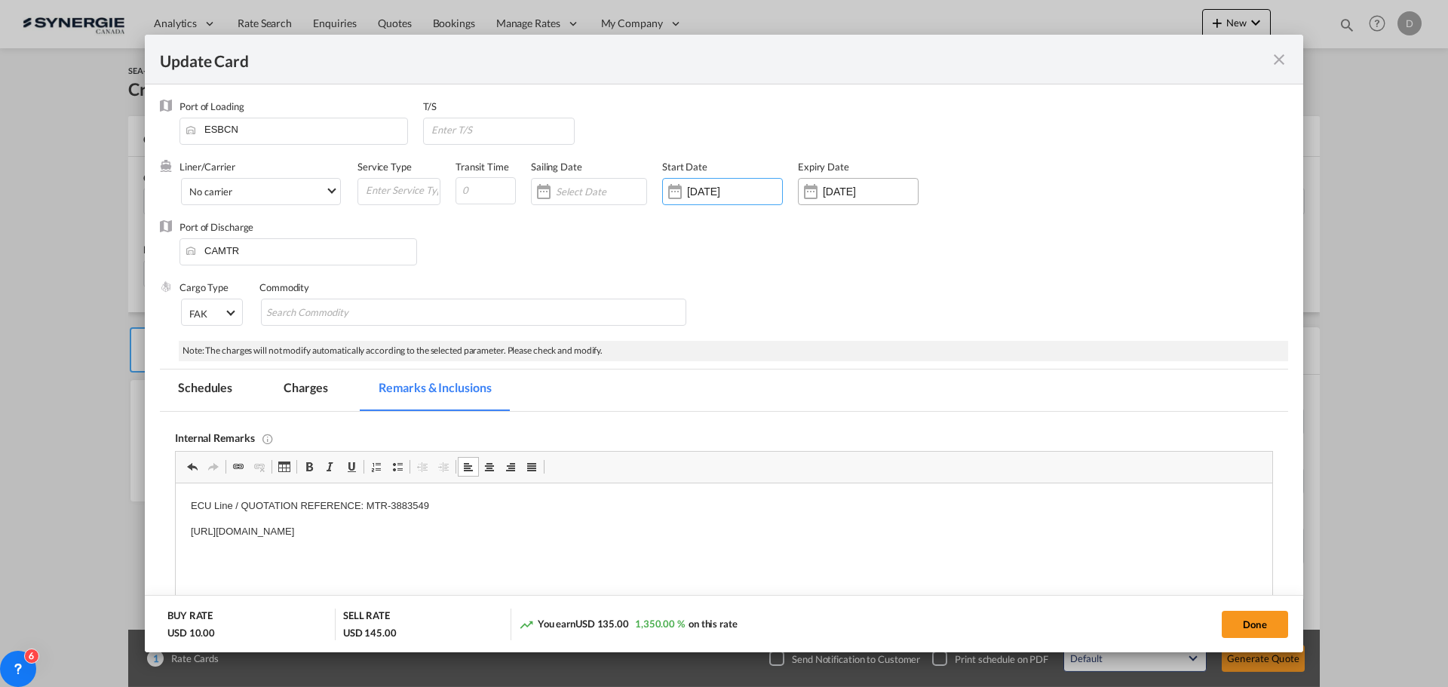
click at [820, 192] on div "Update Card Port ..." at bounding box center [811, 191] width 24 height 30
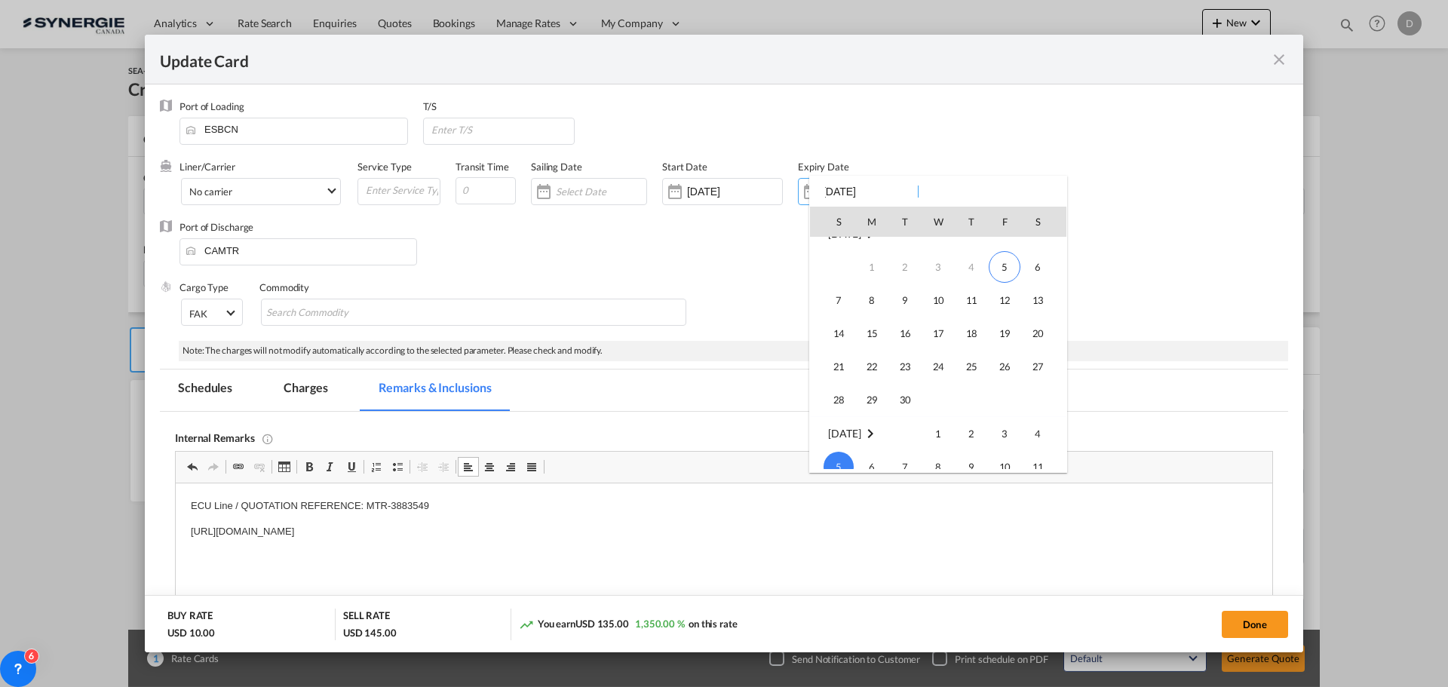
scroll to position [0, 0]
click at [843, 357] on span "14" at bounding box center [838, 354] width 30 height 30
type input "14 Sep 2025"
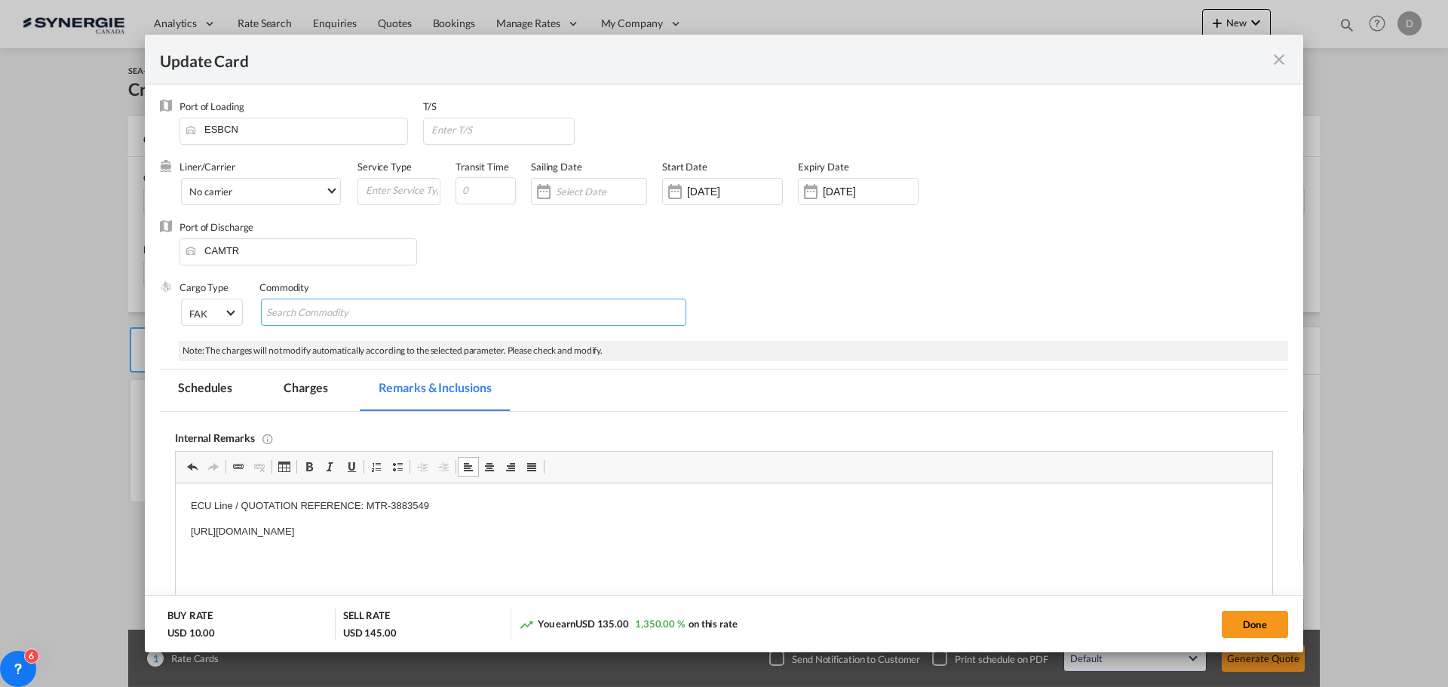
click at [319, 305] on input "Search Commodity" at bounding box center [335, 313] width 138 height 24
paste input "Roller chain"
type input "Roller chain,"
click at [894, 292] on div "Cargo Type FAK FAK GCR GDSM General Cargo Hazardous Cargo Ambient Foodstuff Chi…" at bounding box center [733, 311] width 1109 height 60
click at [401, 310] on input "Chips input." at bounding box center [425, 313] width 138 height 24
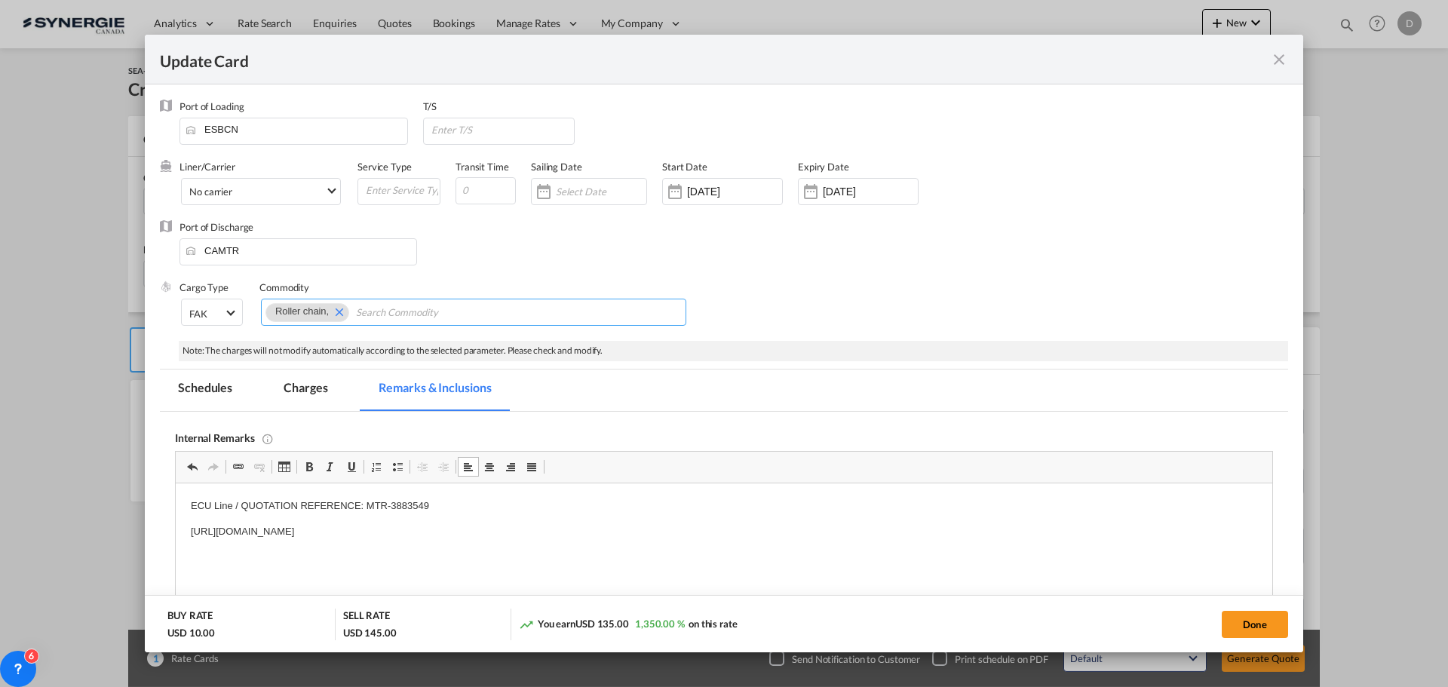
paste input "Connecting link"
type input "Connecting link"
click at [1032, 257] on div "Port of Discharge CAMTR" at bounding box center [724, 250] width 1128 height 60
drag, startPoint x: 1236, startPoint y: 626, endPoint x: 811, endPoint y: 360, distance: 501.1
click at [1236, 626] on button "Done" at bounding box center [1255, 624] width 66 height 27
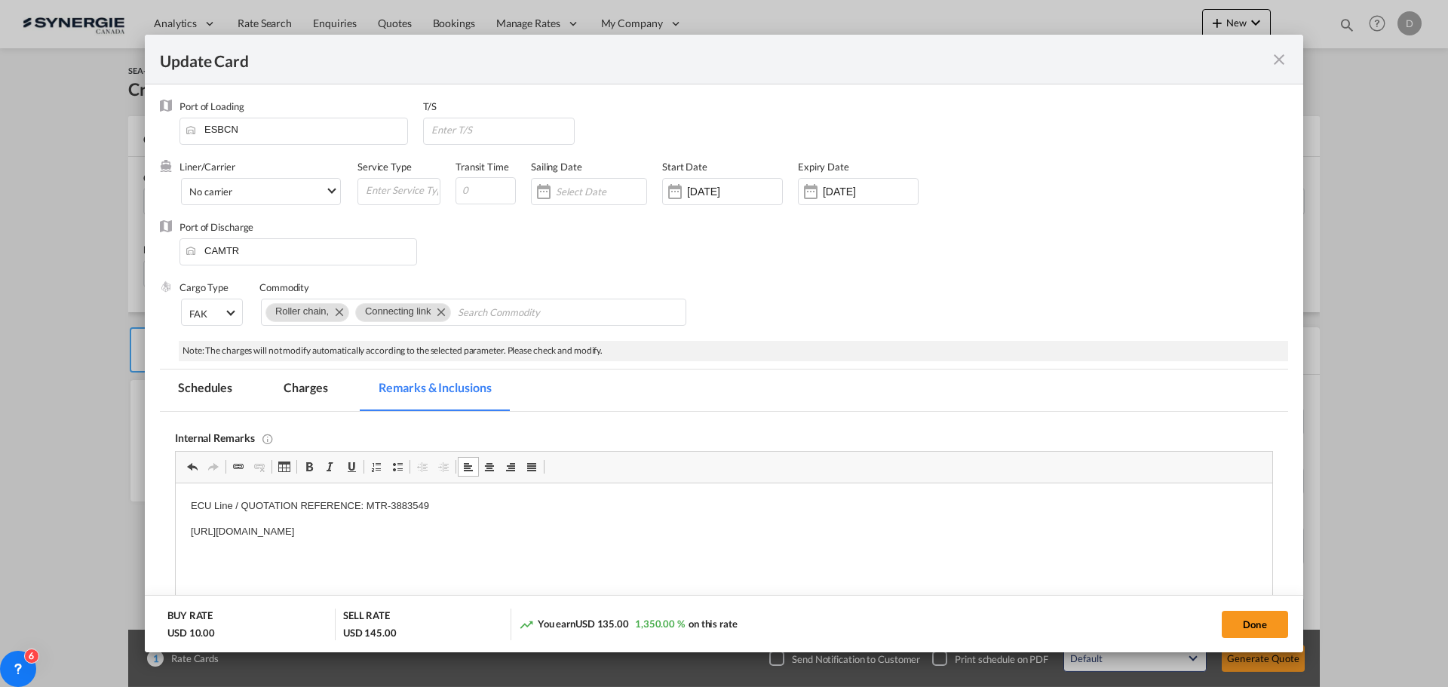
type input "04 Sep 2025"
type input "13 Sep 2025"
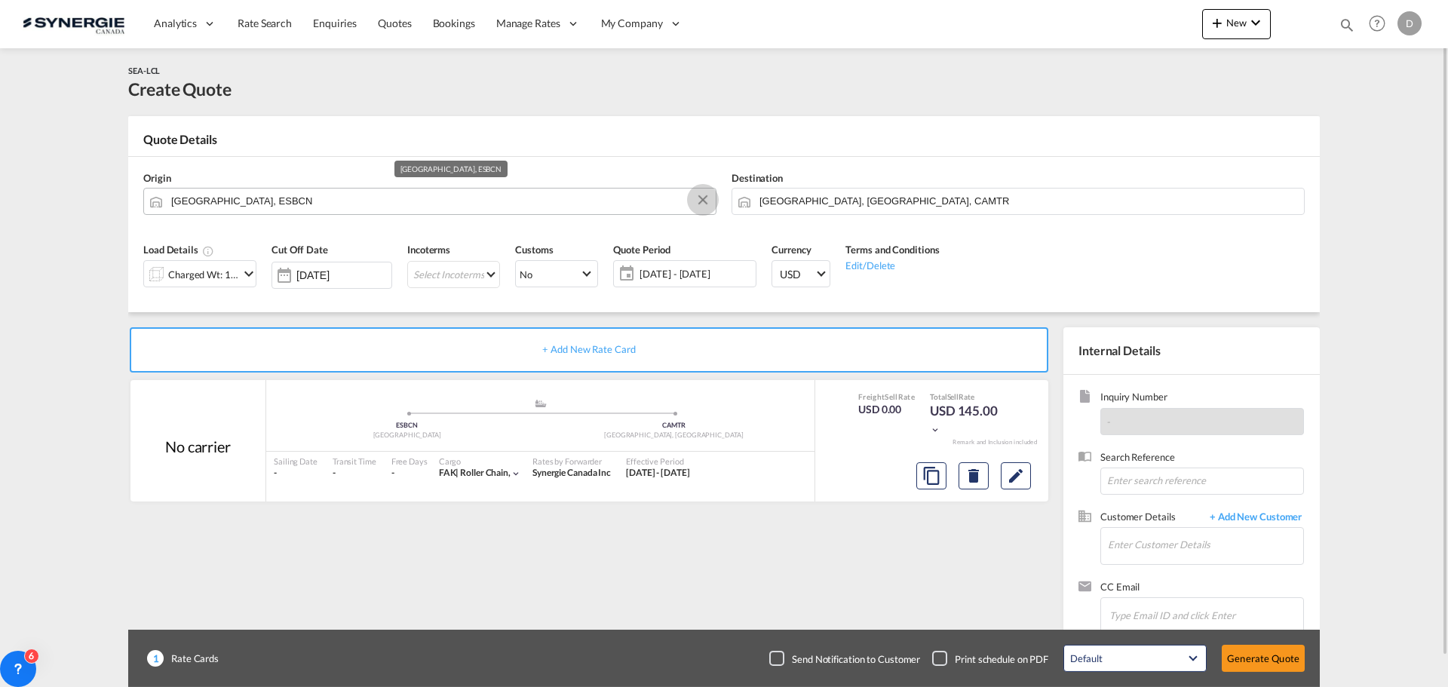
drag, startPoint x: 701, startPoint y: 200, endPoint x: 668, endPoint y: 198, distance: 33.3
click at [701, 200] on button "Clear Input" at bounding box center [702, 200] width 23 height 23
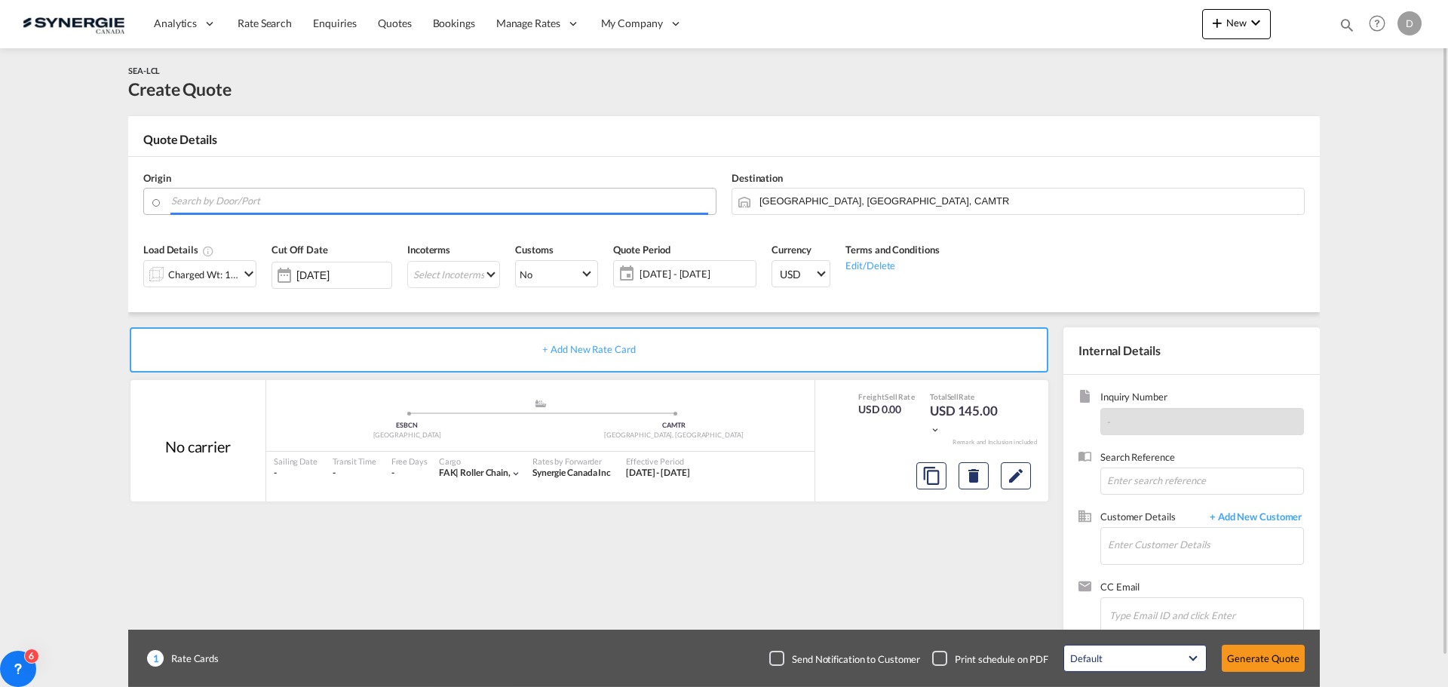
paste input "Vamberk"
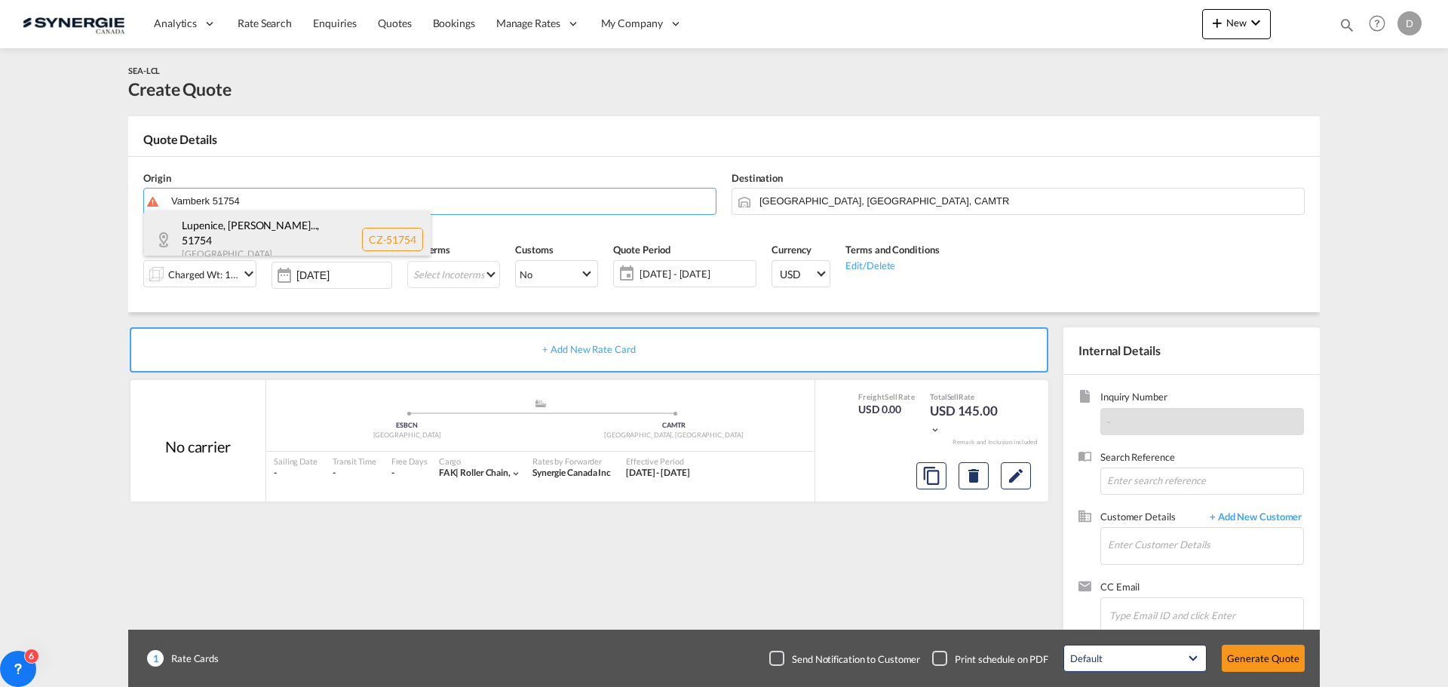
click at [221, 231] on div "Lupenice, Rychnov... , 51754 Czech Republic CZ-51754" at bounding box center [287, 238] width 287 height 57
type input "CZ-51754, Lupenice, Rychnov nad Kněžnou, Vamberk"
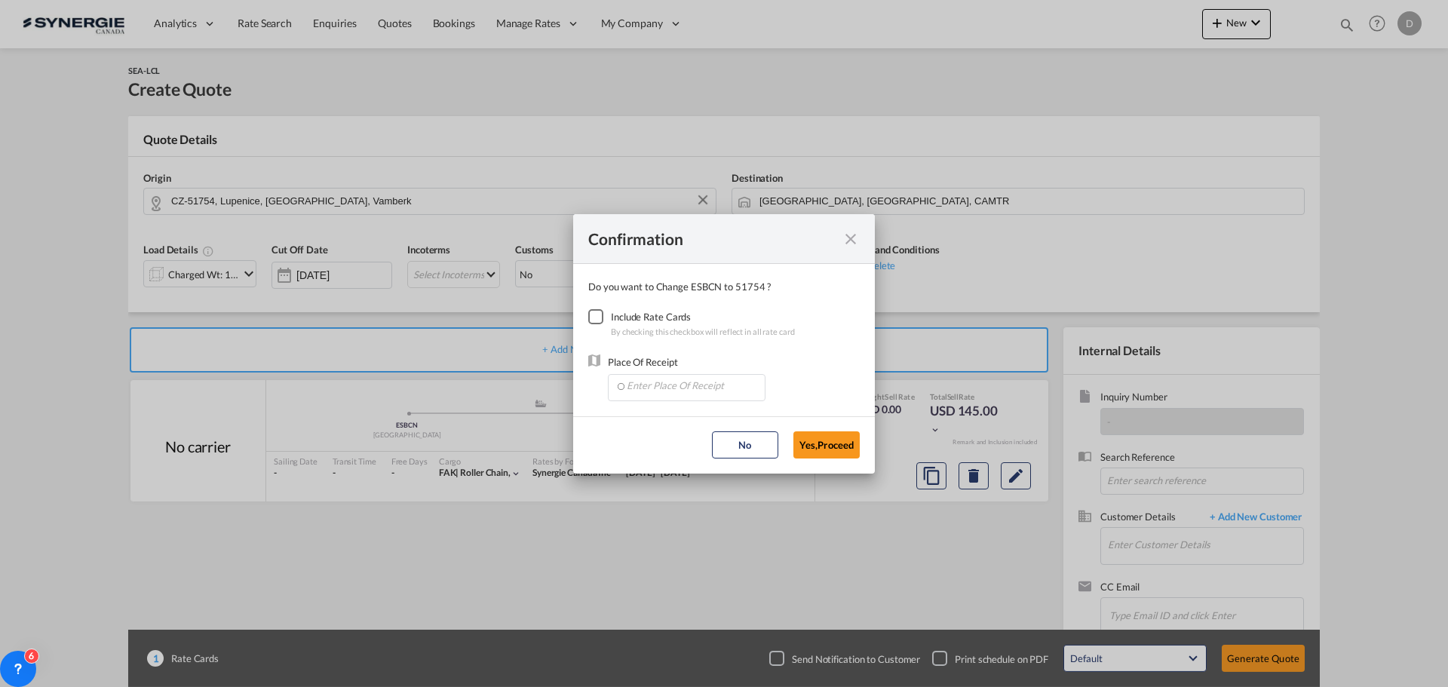
click at [599, 317] on div "Checkbox No Ink" at bounding box center [595, 316] width 15 height 15
click at [681, 390] on input "Enter Place Of Receipt" at bounding box center [689, 386] width 149 height 23
click at [683, 425] on span "CZPRG, Prague (Praha), Czech Republic, Eastern Europe , Europe" at bounding box center [924, 419] width 596 height 13
type input "CZPRG, Prague (Praha), Czech Republic, Eastern Europe , Europe"
click at [802, 443] on button "Yes,Proceed" at bounding box center [826, 444] width 66 height 27
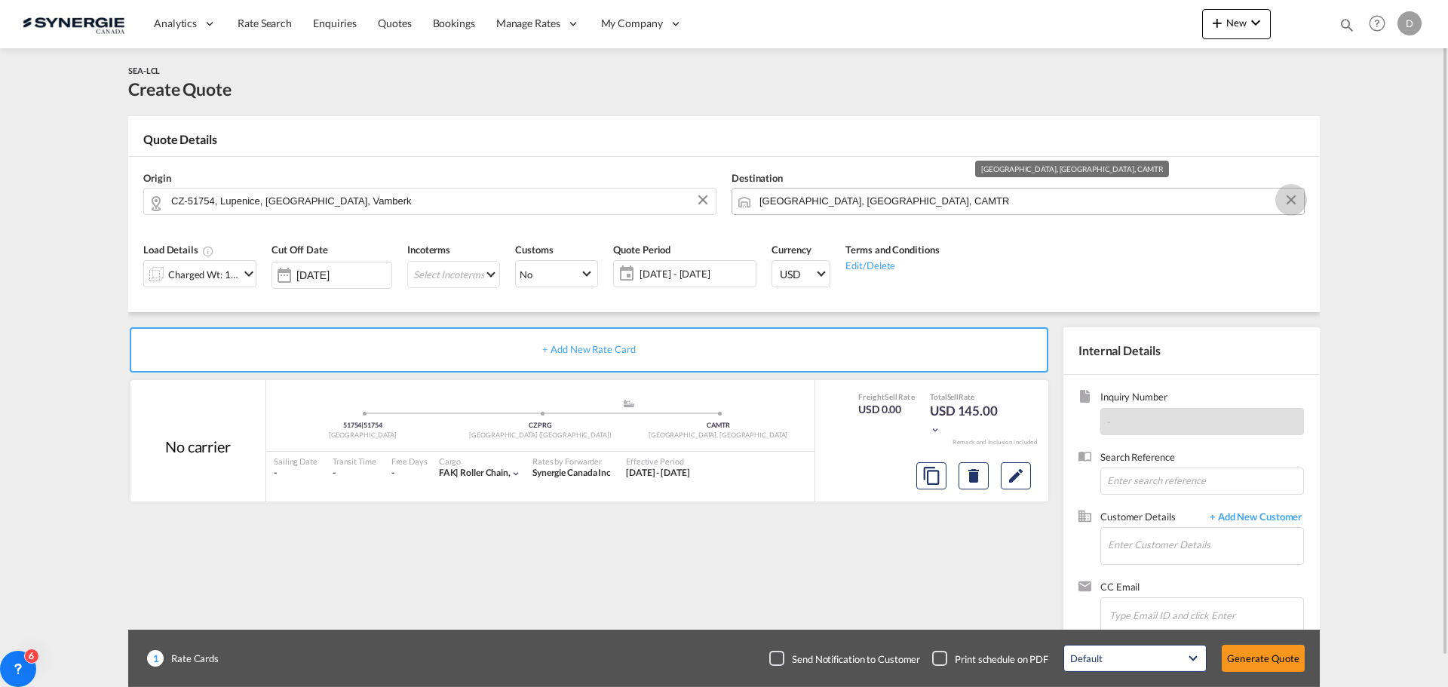
click at [1289, 198] on button "Clear Input" at bounding box center [1291, 200] width 23 height 23
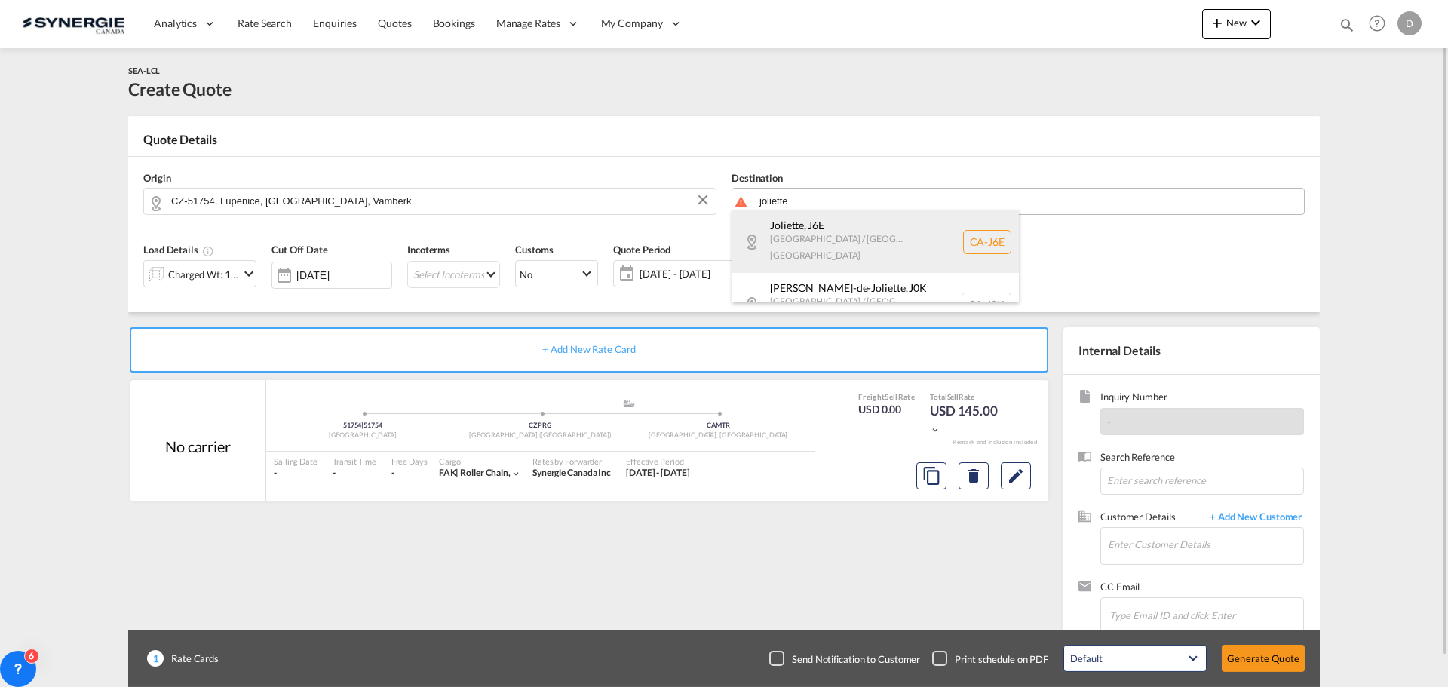
click at [869, 229] on div "Joliette , J6E Quebec / Québec Canada CA-J6E" at bounding box center [875, 241] width 287 height 63
type input "CA-J6E, Joliette, Quebec / Québec"
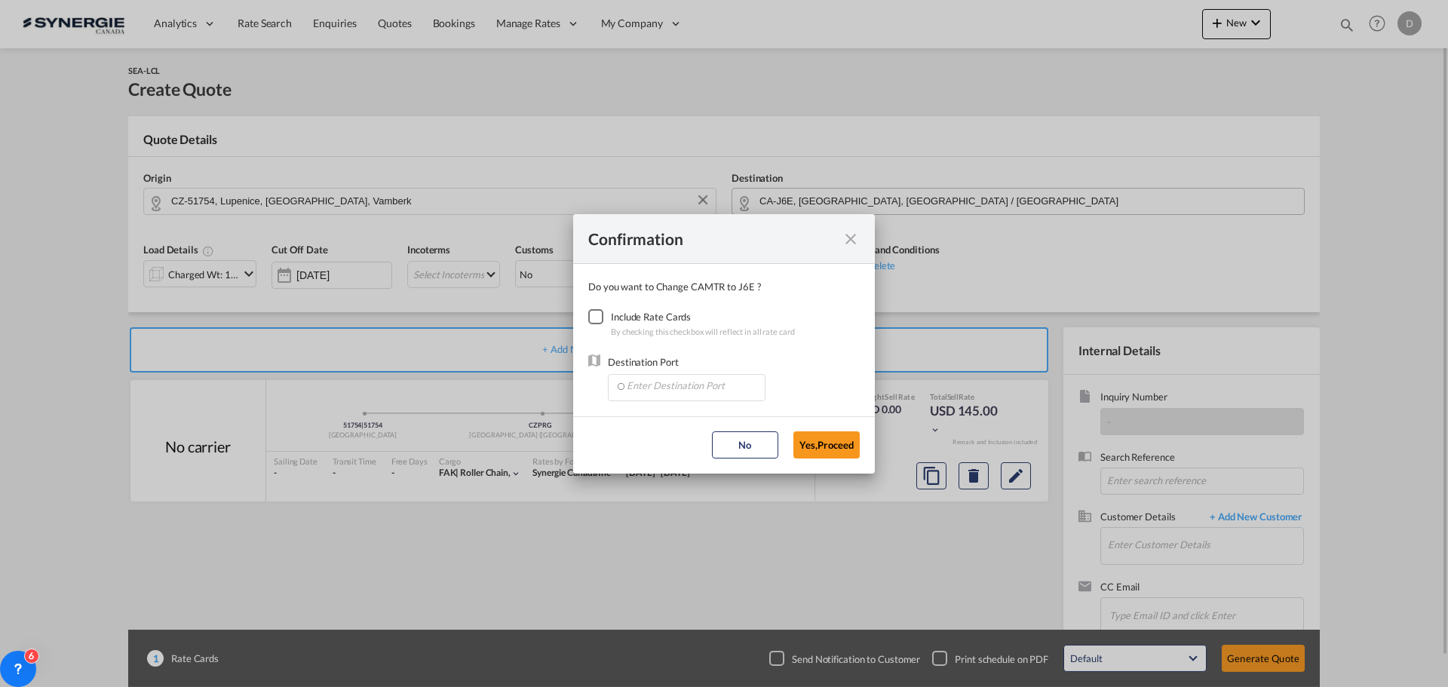
click at [597, 317] on div "Checkbox No Ink" at bounding box center [595, 316] width 15 height 15
click at [659, 393] on input "Enter Destination Port" at bounding box center [689, 386] width 149 height 23
click at [671, 414] on span "CAMTR, Montreal, QC, Canada, North America, Americas" at bounding box center [922, 419] width 592 height 13
type input "CAMTR, Montreal, QC, Canada, North America, Americas"
click at [846, 441] on button "Yes,Proceed" at bounding box center [826, 444] width 66 height 27
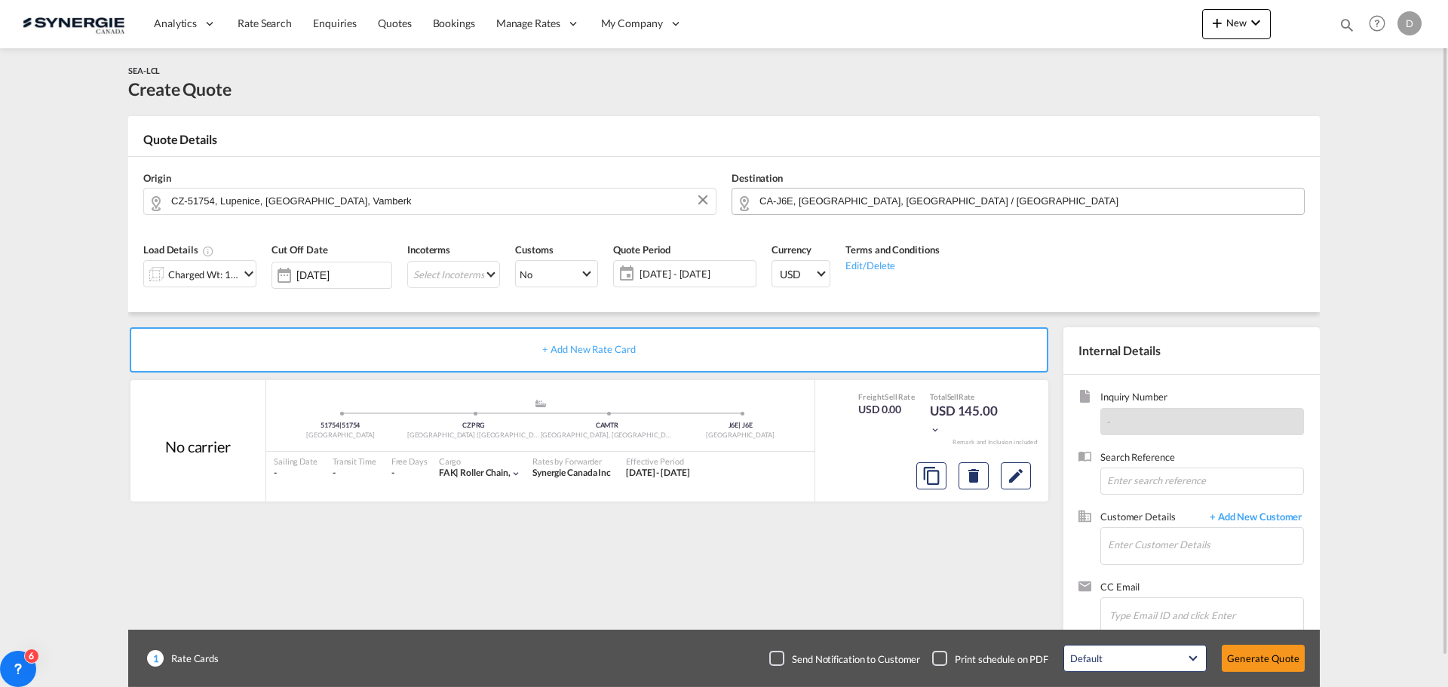
click at [247, 276] on md-icon "icon-chevron-down" at bounding box center [249, 274] width 18 height 18
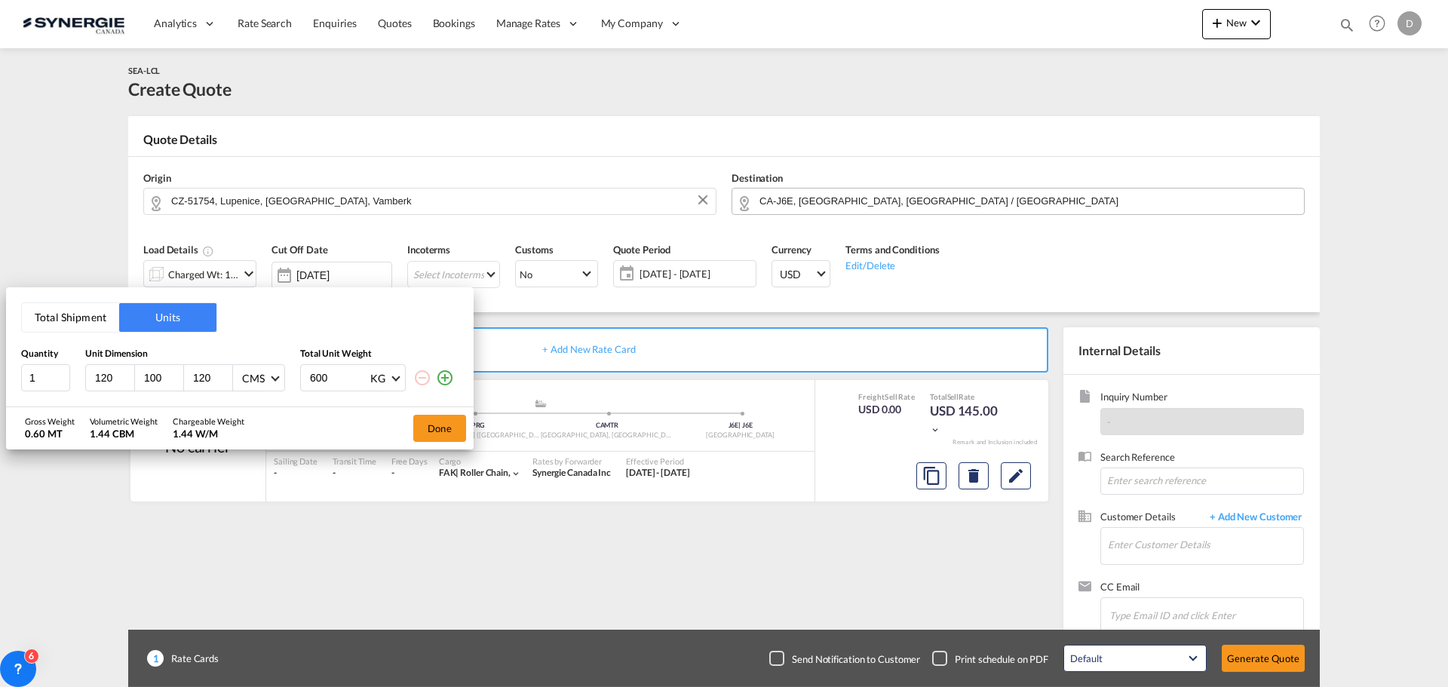
click at [151, 376] on input "100" at bounding box center [163, 378] width 41 height 14
type input "80"
click at [320, 382] on input "600" at bounding box center [338, 378] width 60 height 26
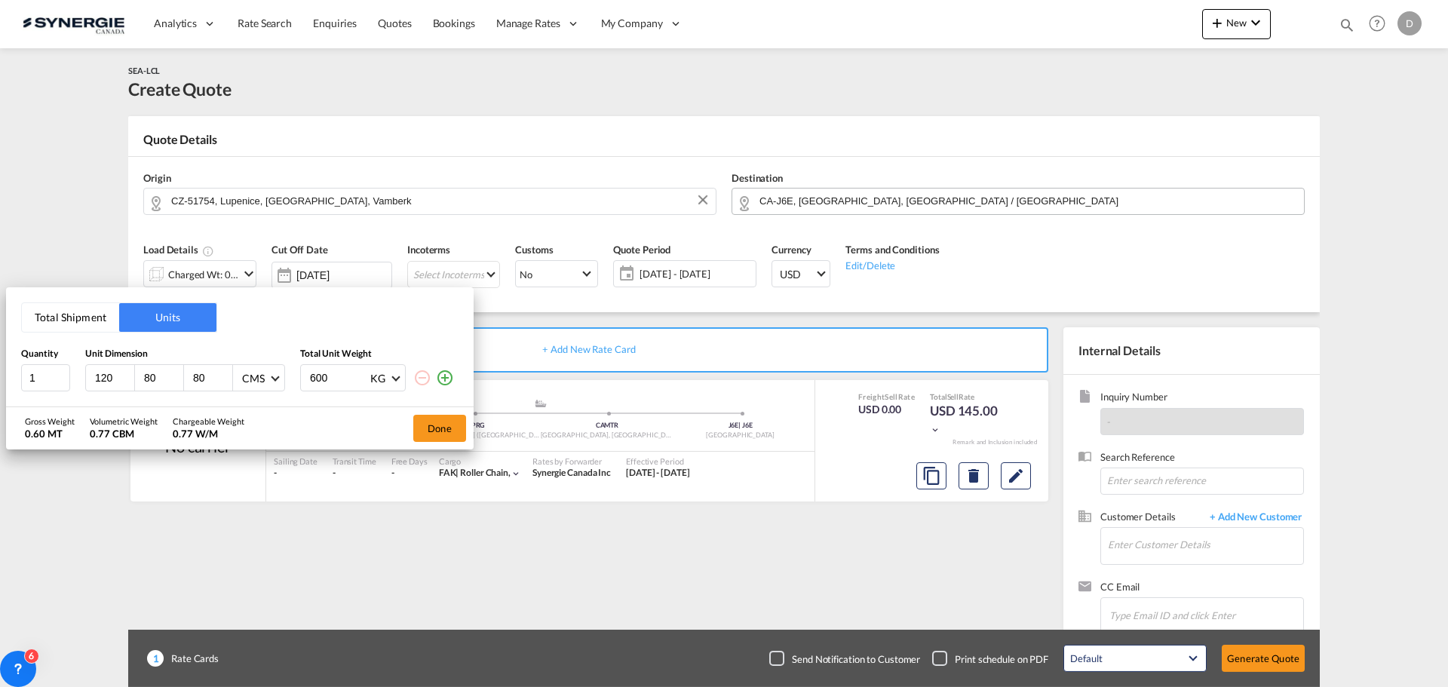
click at [320, 382] on input "600" at bounding box center [338, 378] width 60 height 26
type input "800"
click at [456, 425] on button "Done" at bounding box center [439, 428] width 53 height 27
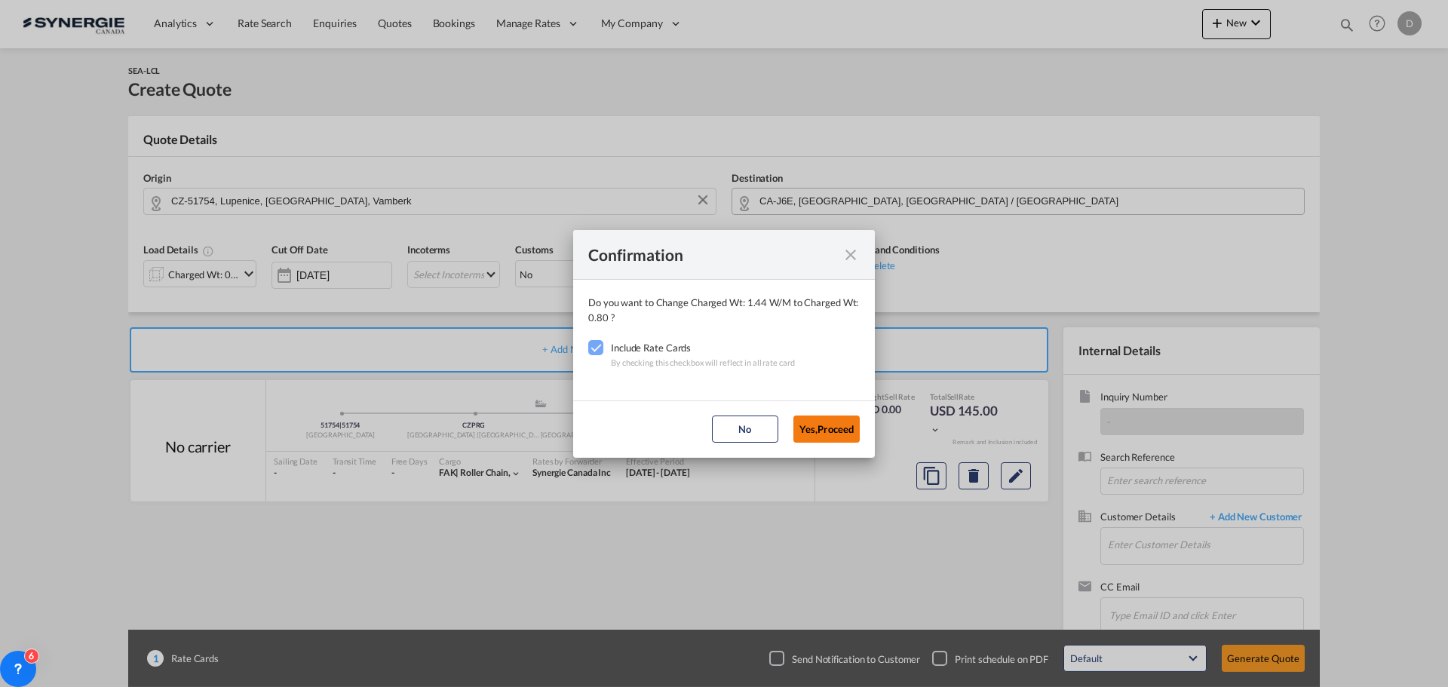
click at [808, 431] on button "Yes,Proceed" at bounding box center [826, 429] width 66 height 27
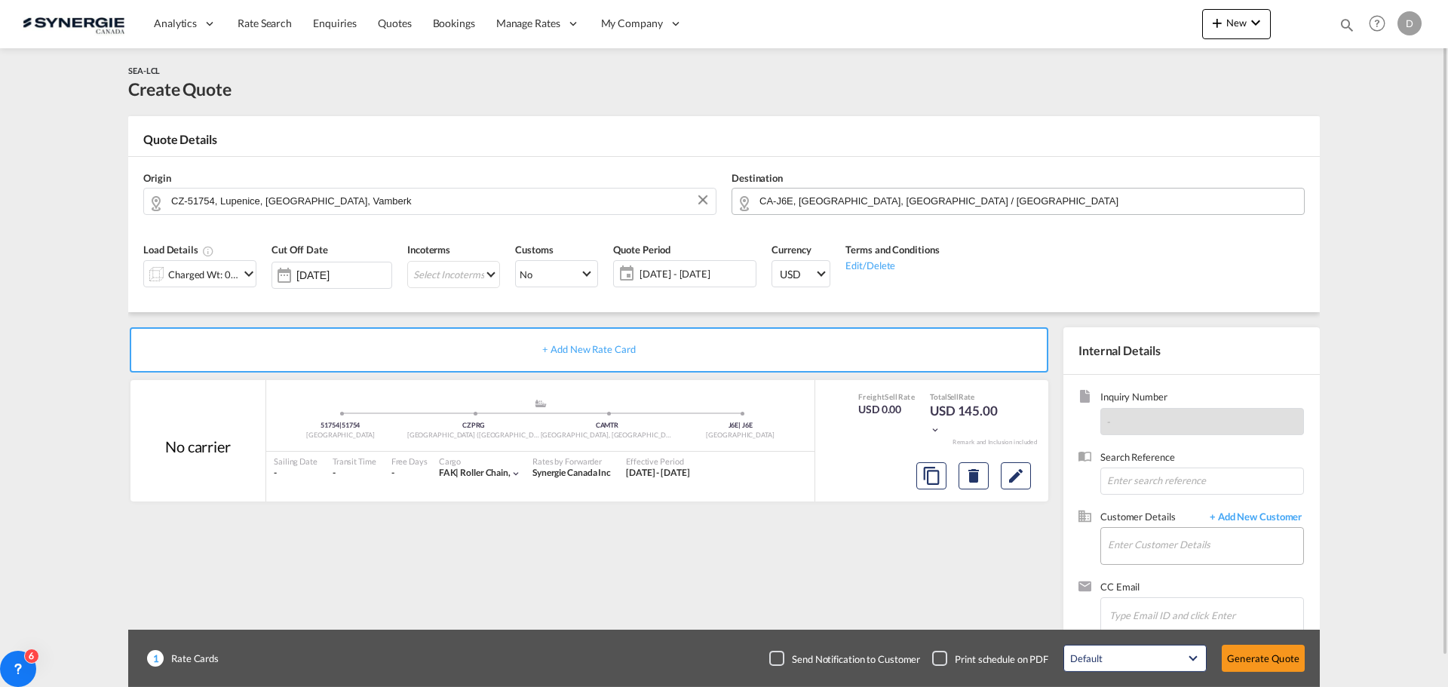
click at [1105, 542] on md-input-container "Enter Customer Details" at bounding box center [1202, 546] width 204 height 38
click at [1131, 541] on input "Enter Customer Details" at bounding box center [1205, 545] width 195 height 34
paste input "adamlenetsky@allenbearings.com"
click at [1185, 506] on div "ADAM LENETSKY adamlenetsky@allenbearings.com | ALLEN BEARINGS" at bounding box center [1250, 507] width 287 height 41
type input "ALLEN BEARINGS, ADAM LENETSKY, adamlenetsky@allenbearings.com"
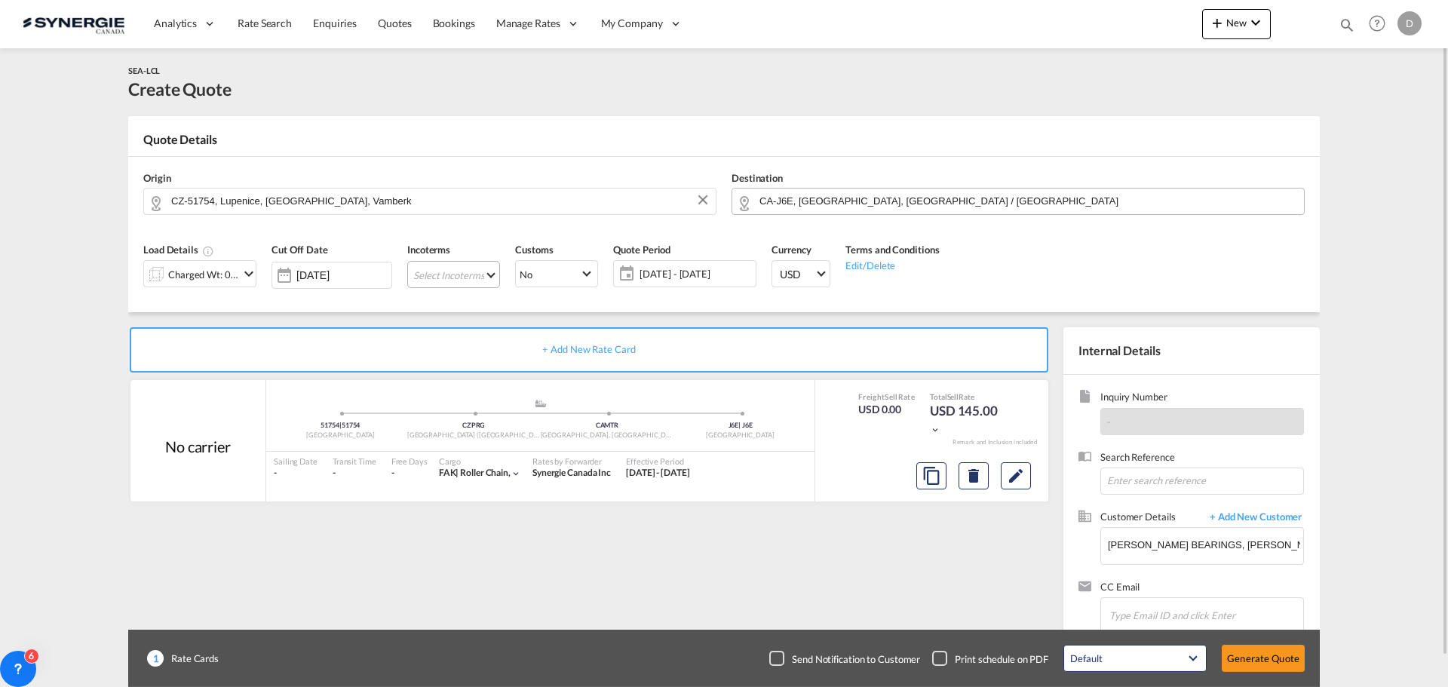
click at [484, 275] on md-select "Select Incoterms FAS - export Free Alongside Ship FCA - export Free Carrier CPT…" at bounding box center [453, 274] width 93 height 27
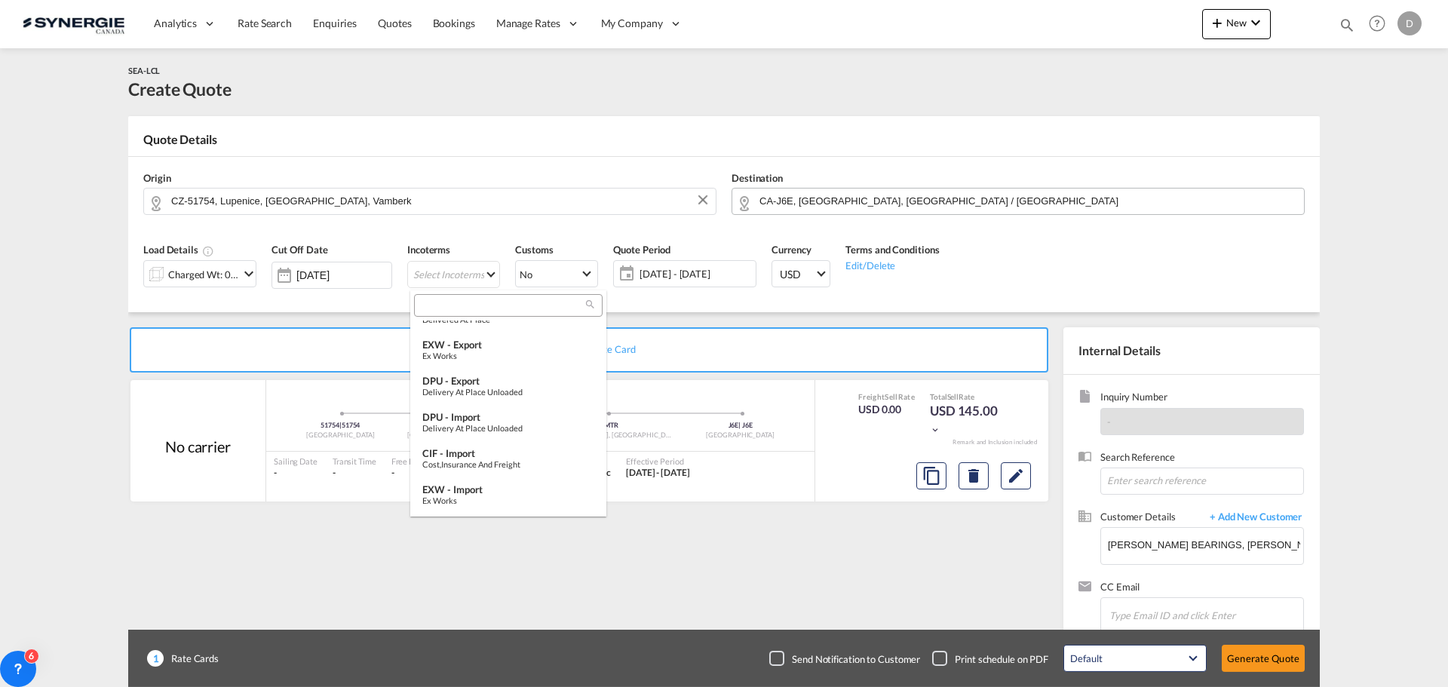
scroll to position [302, 0]
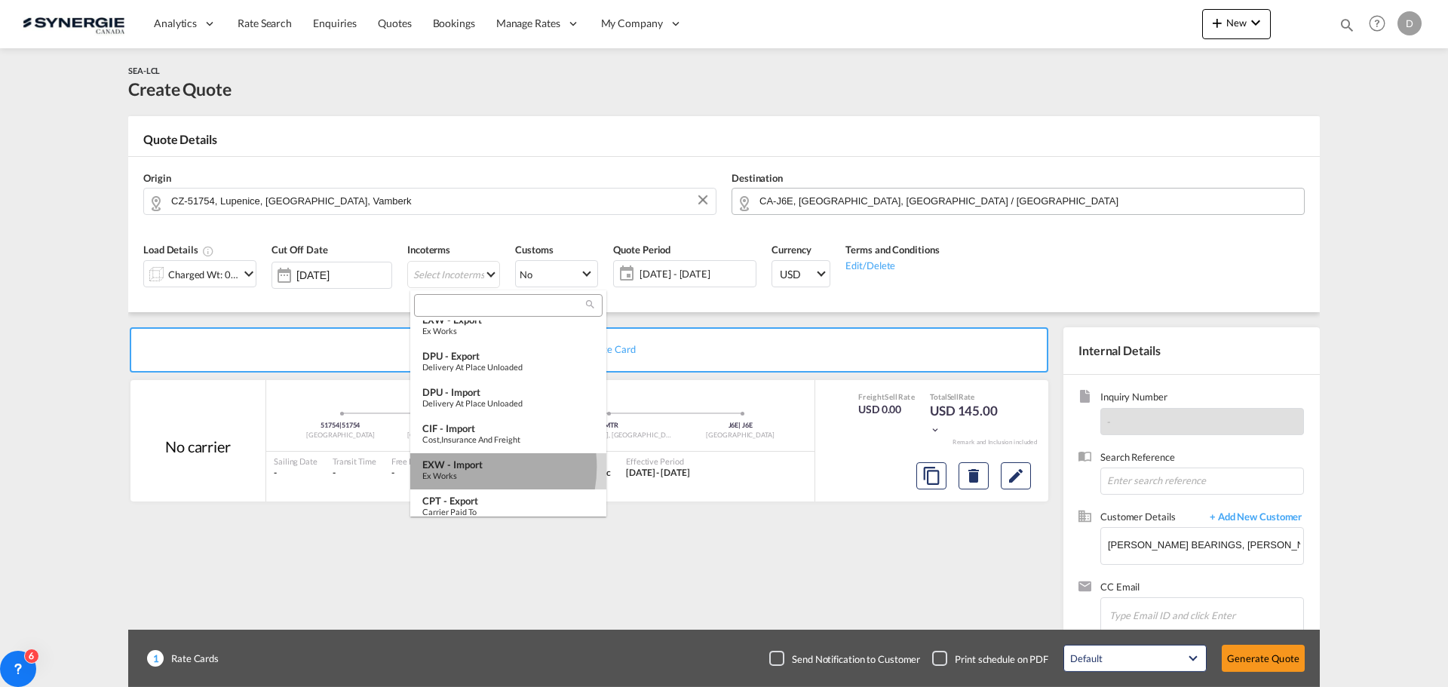
click at [466, 467] on div "EXW - import" at bounding box center [508, 464] width 172 height 12
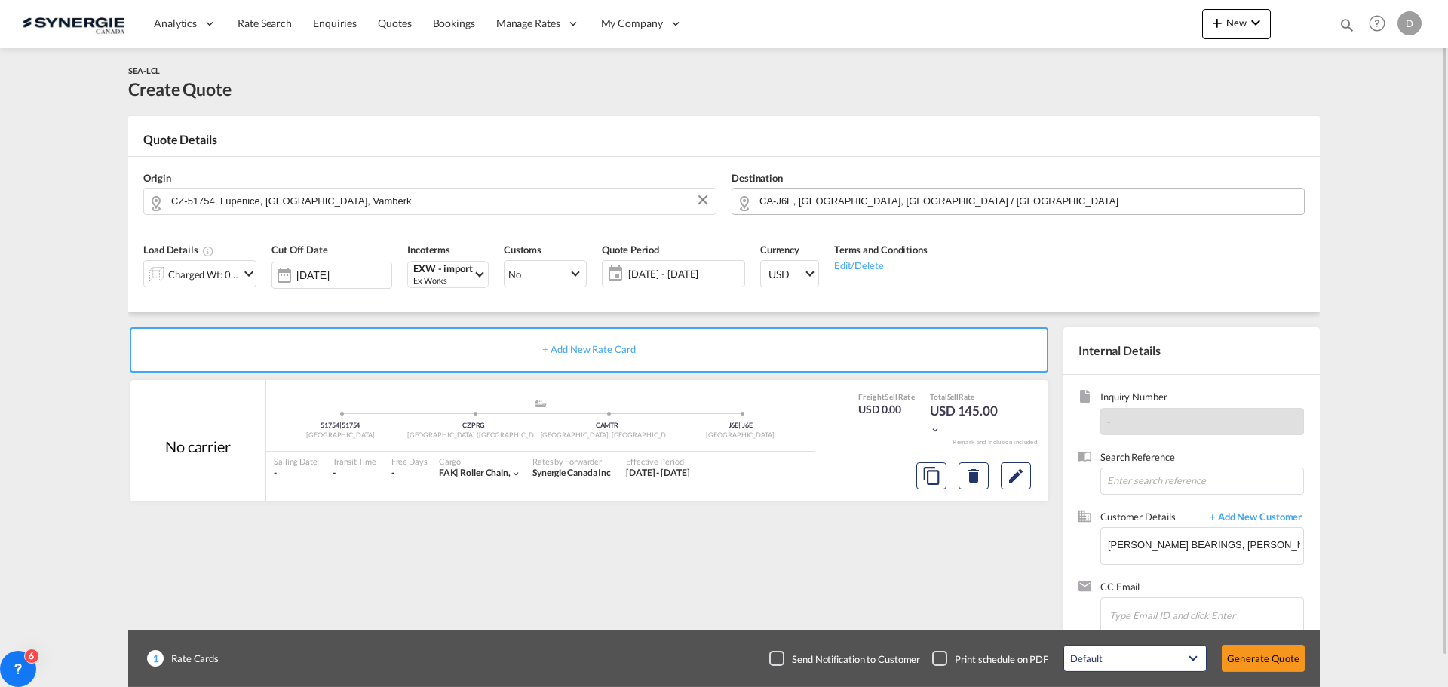
click at [670, 273] on span "05 Sep - 05 Oct 2025" at bounding box center [684, 274] width 112 height 14
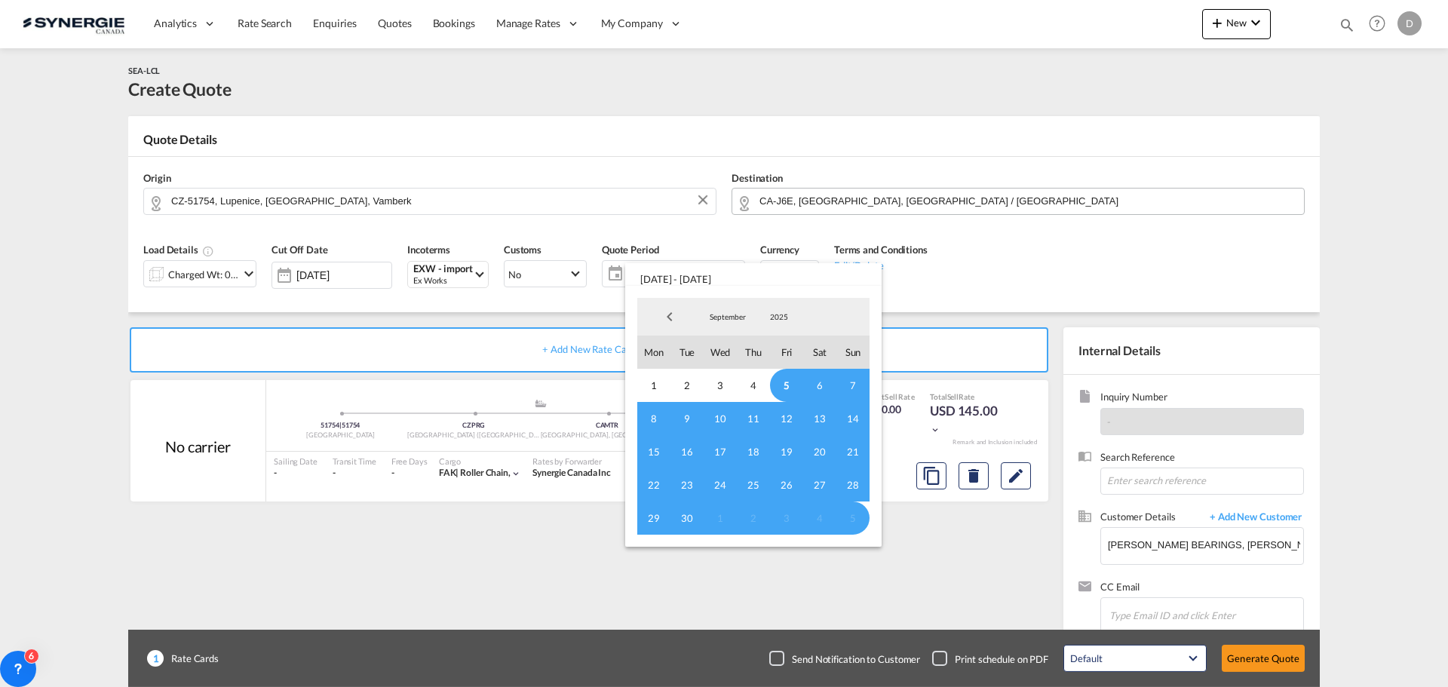
click at [790, 381] on span "5" at bounding box center [786, 385] width 33 height 33
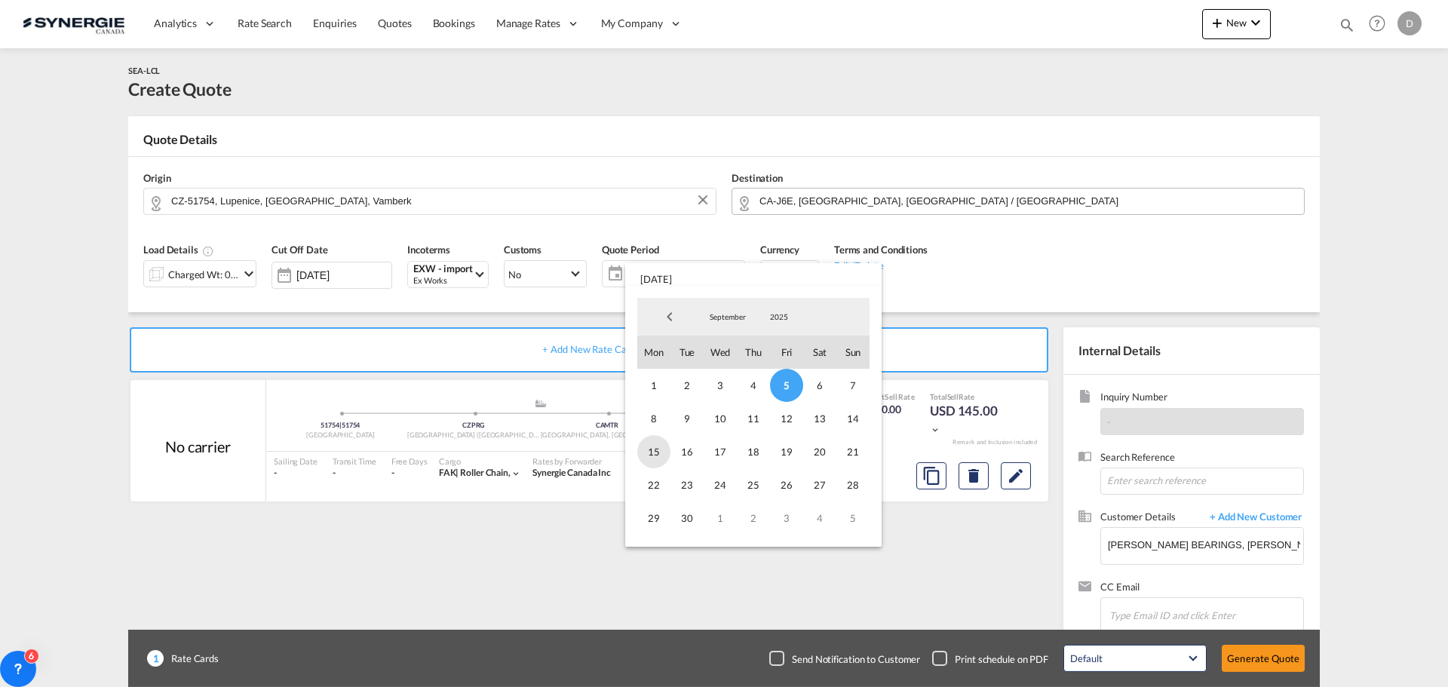
click at [652, 449] on span "15" at bounding box center [653, 451] width 33 height 33
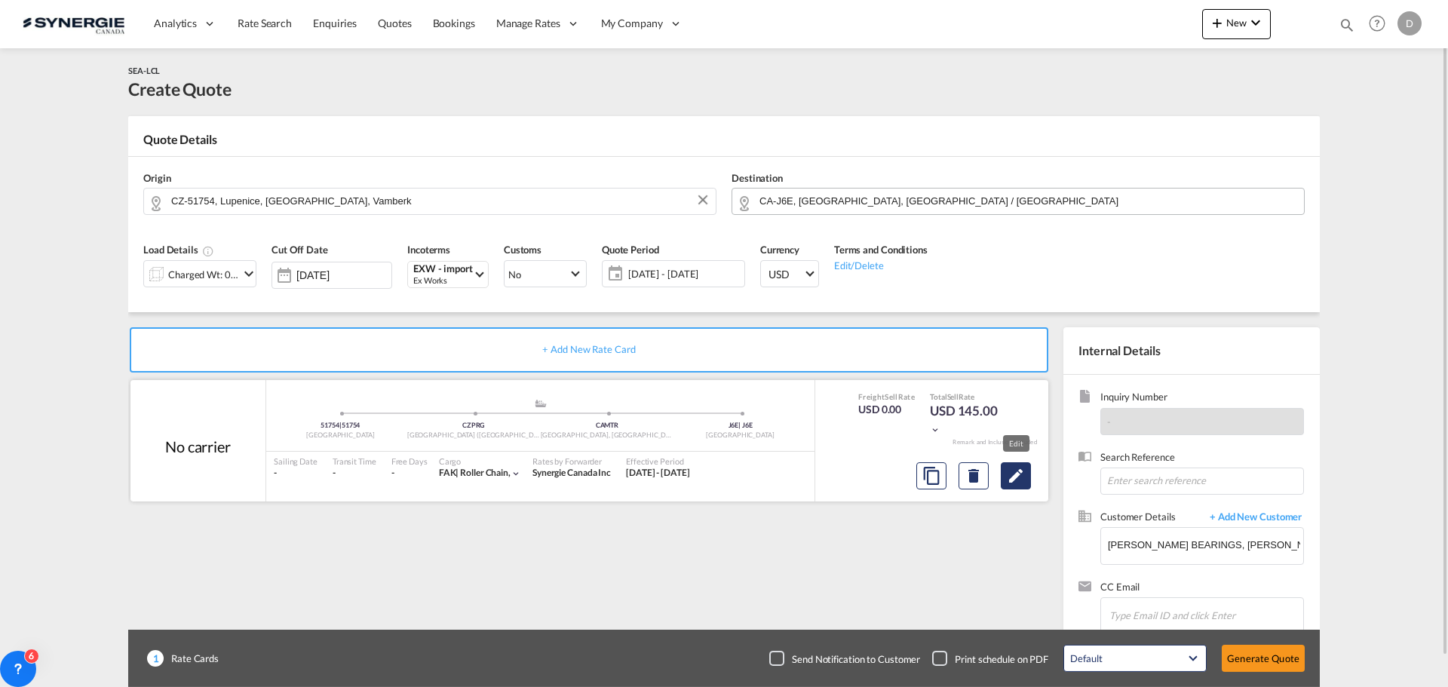
click at [1019, 479] on md-icon "Edit" at bounding box center [1016, 476] width 18 height 18
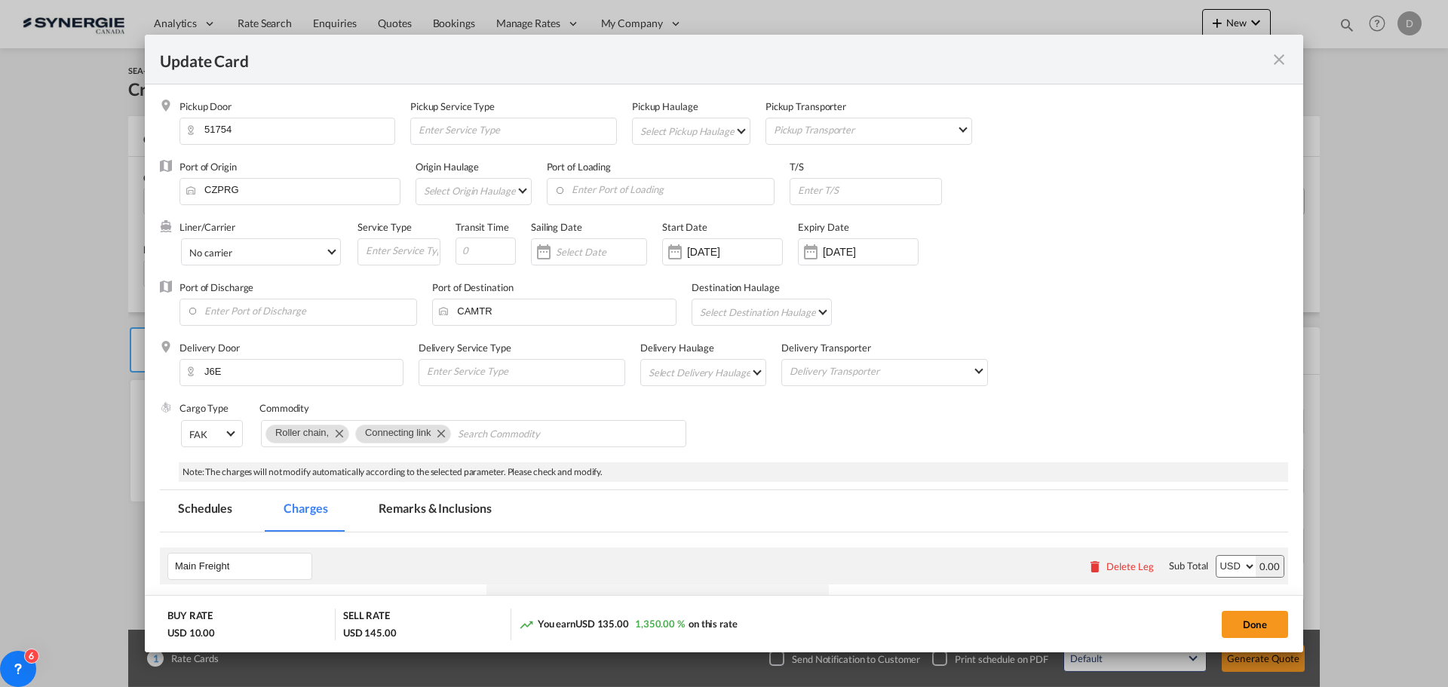
click at [723, 130] on md-select "Select Pickup Haulage rail road barge truck unspecified not available" at bounding box center [694, 130] width 111 height 24
click at [676, 167] on md-option "road" at bounding box center [692, 167] width 133 height 36
click at [652, 189] on input "Enter Port of Loading" at bounding box center [664, 190] width 220 height 23
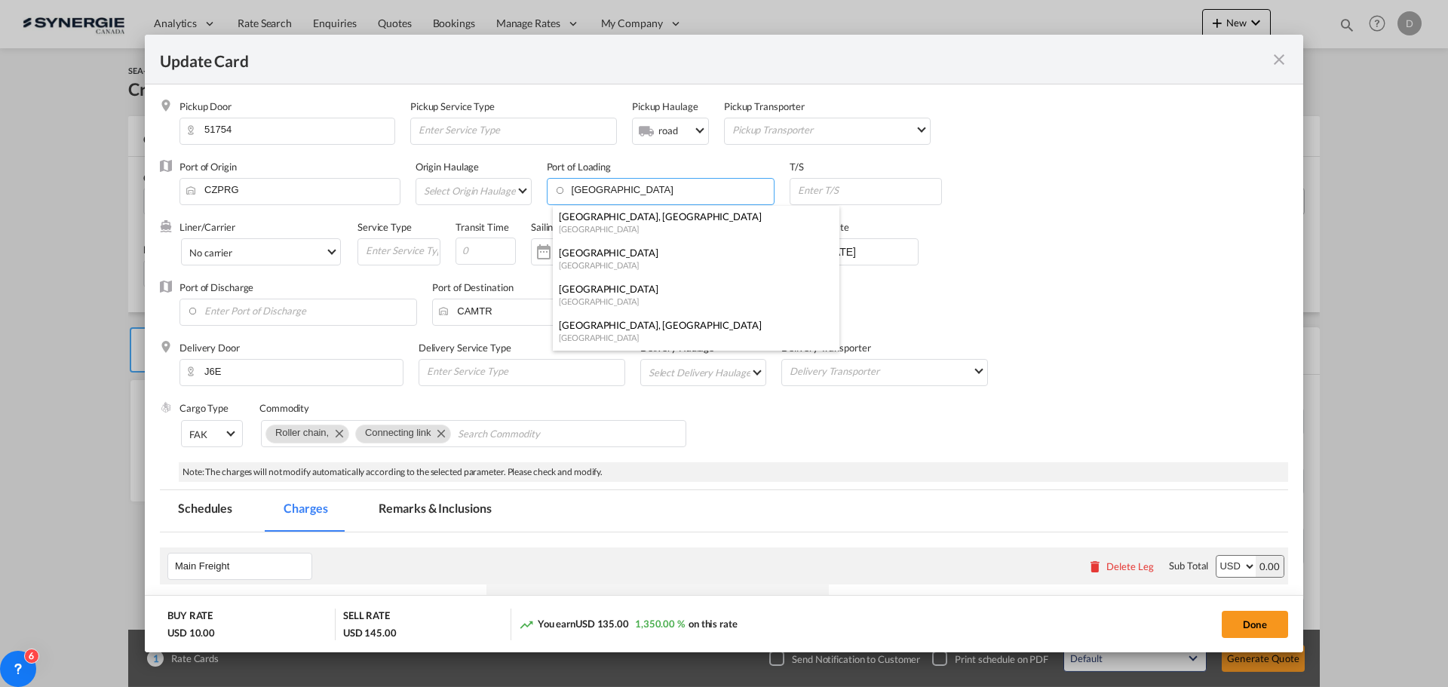
click at [609, 256] on div "Hamburg" at bounding box center [691, 253] width 265 height 14
type input "Hamburg, DEHAM"
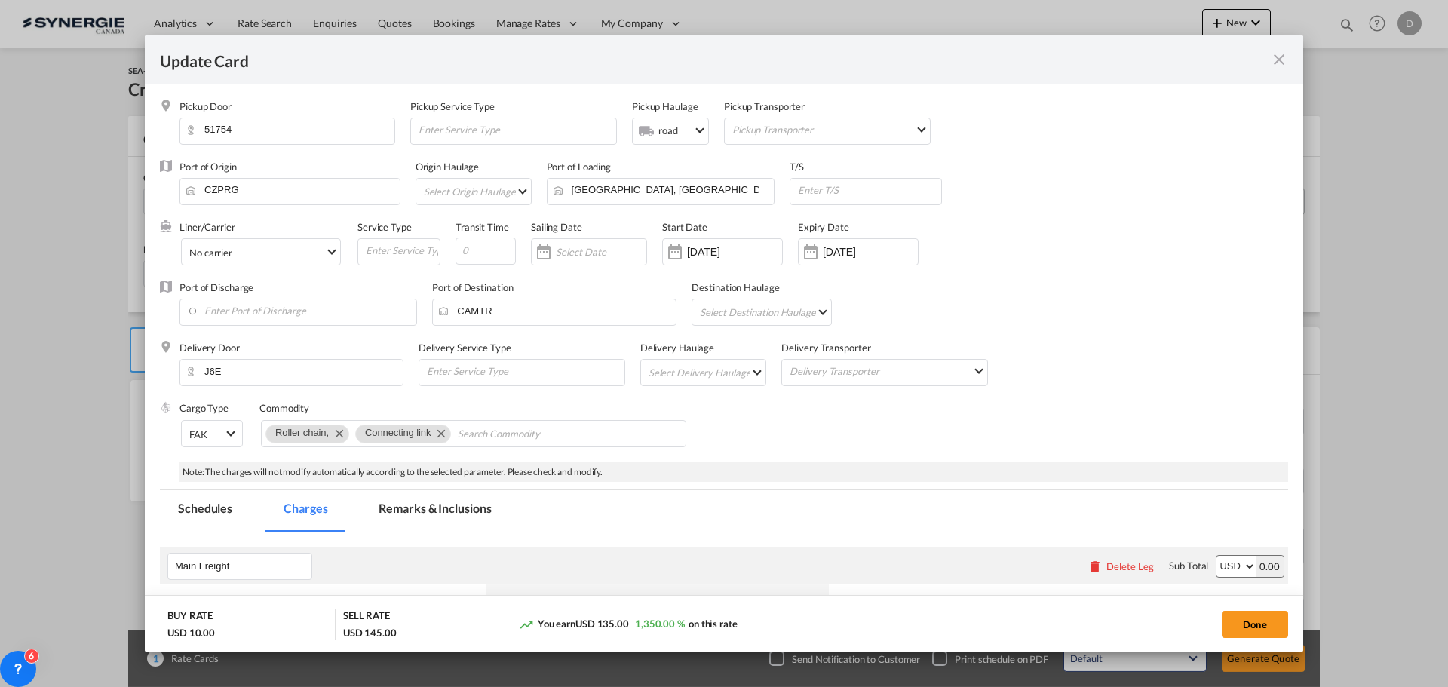
click at [517, 189] on md-select "Select Origin Haulage rail road barge truck unspecified not available" at bounding box center [476, 191] width 109 height 24
click at [459, 223] on md-option "road" at bounding box center [478, 227] width 132 height 36
click at [297, 314] on input "Enter Port of Discharge" at bounding box center [301, 310] width 229 height 23
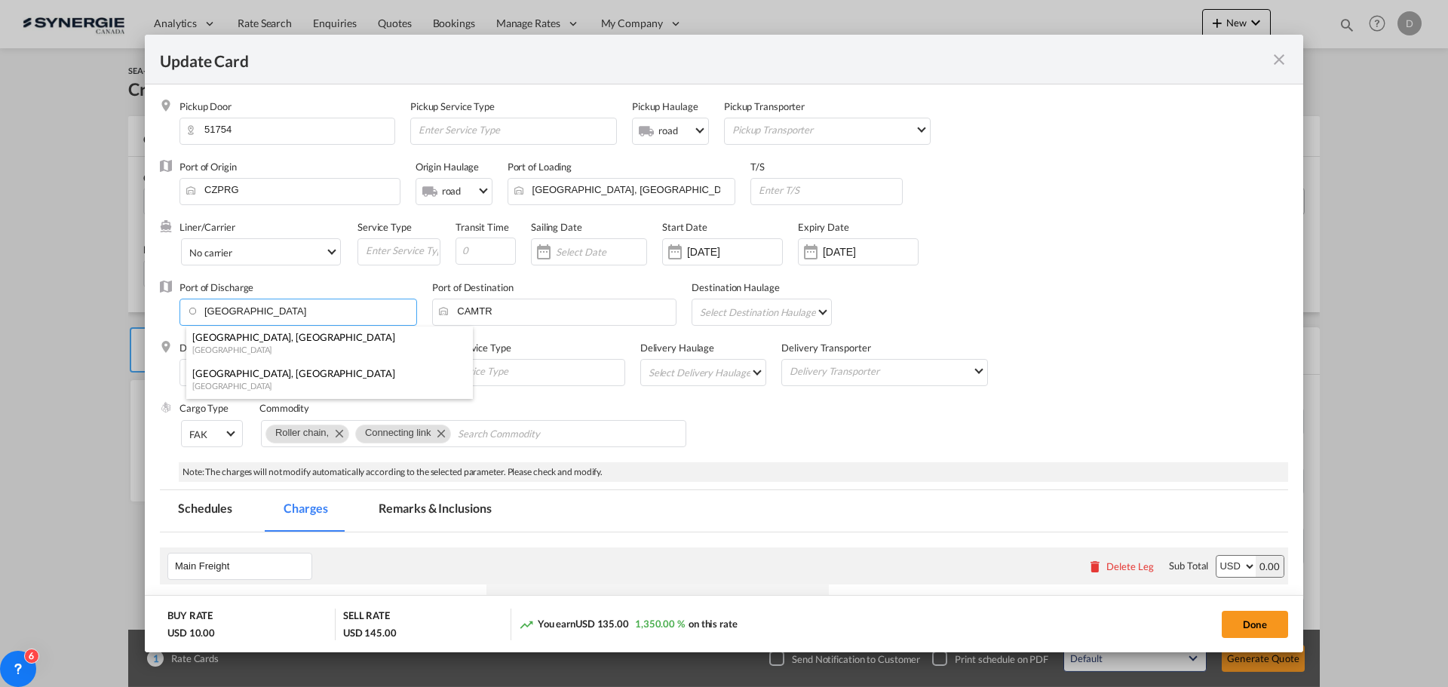
click at [237, 337] on div "Montreal, QC" at bounding box center [324, 337] width 265 height 14
type input "Montreal, QC, CAMTR"
click at [741, 372] on md-select "Select Delivery Haulage rail road barge truck unspecified not available" at bounding box center [706, 372] width 119 height 24
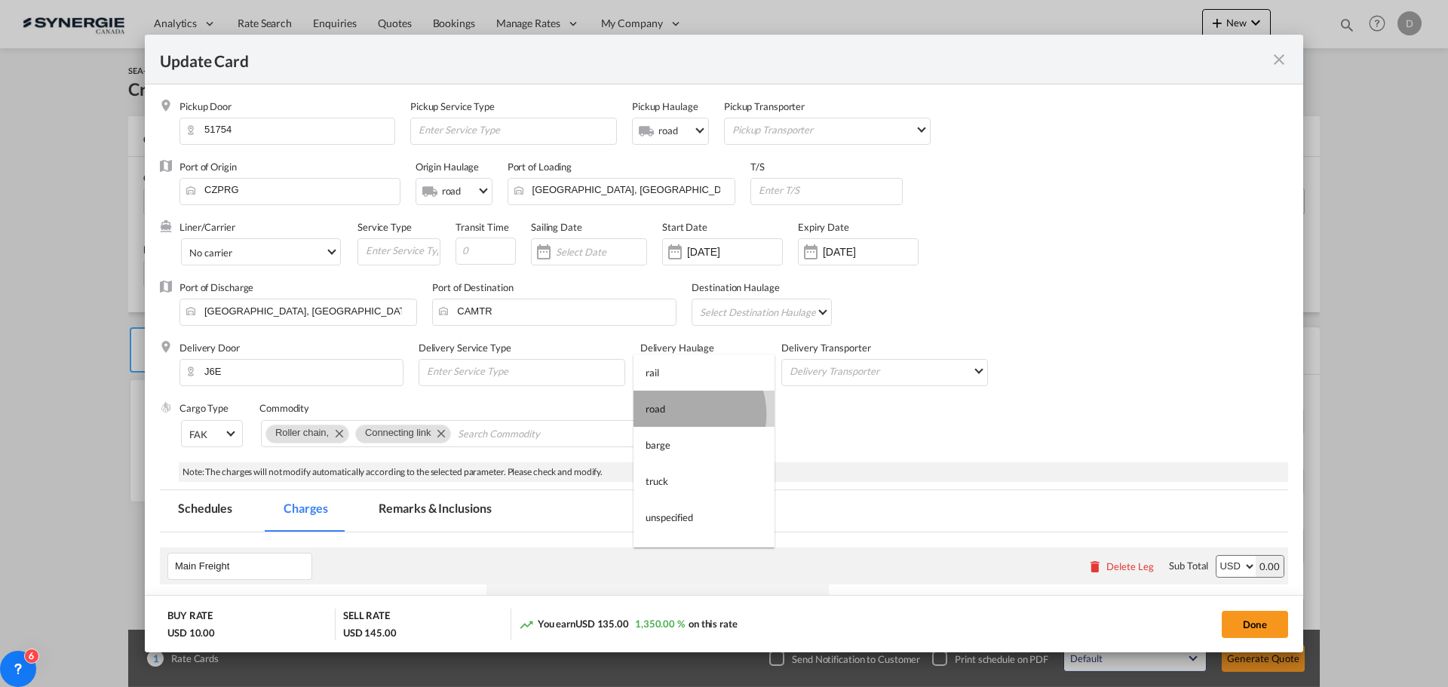
click at [685, 414] on md-option "road" at bounding box center [703, 409] width 141 height 36
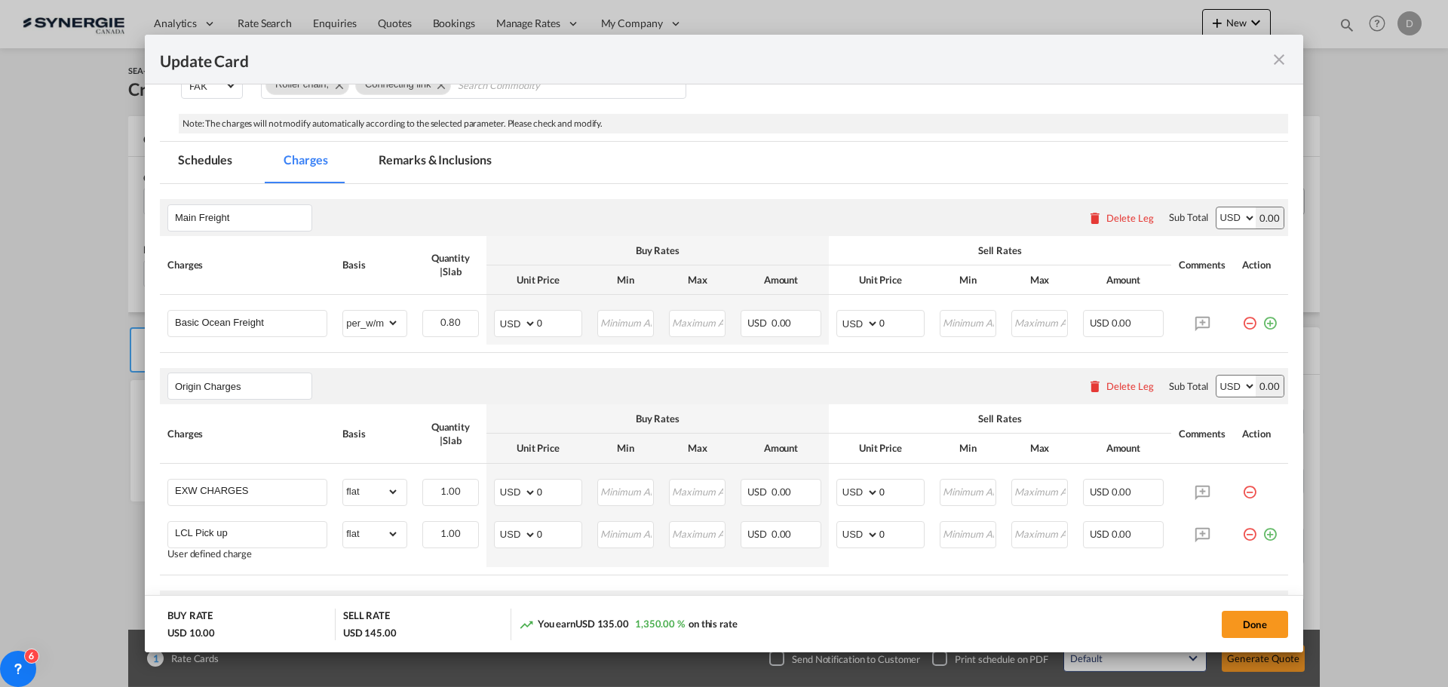
scroll to position [377, 0]
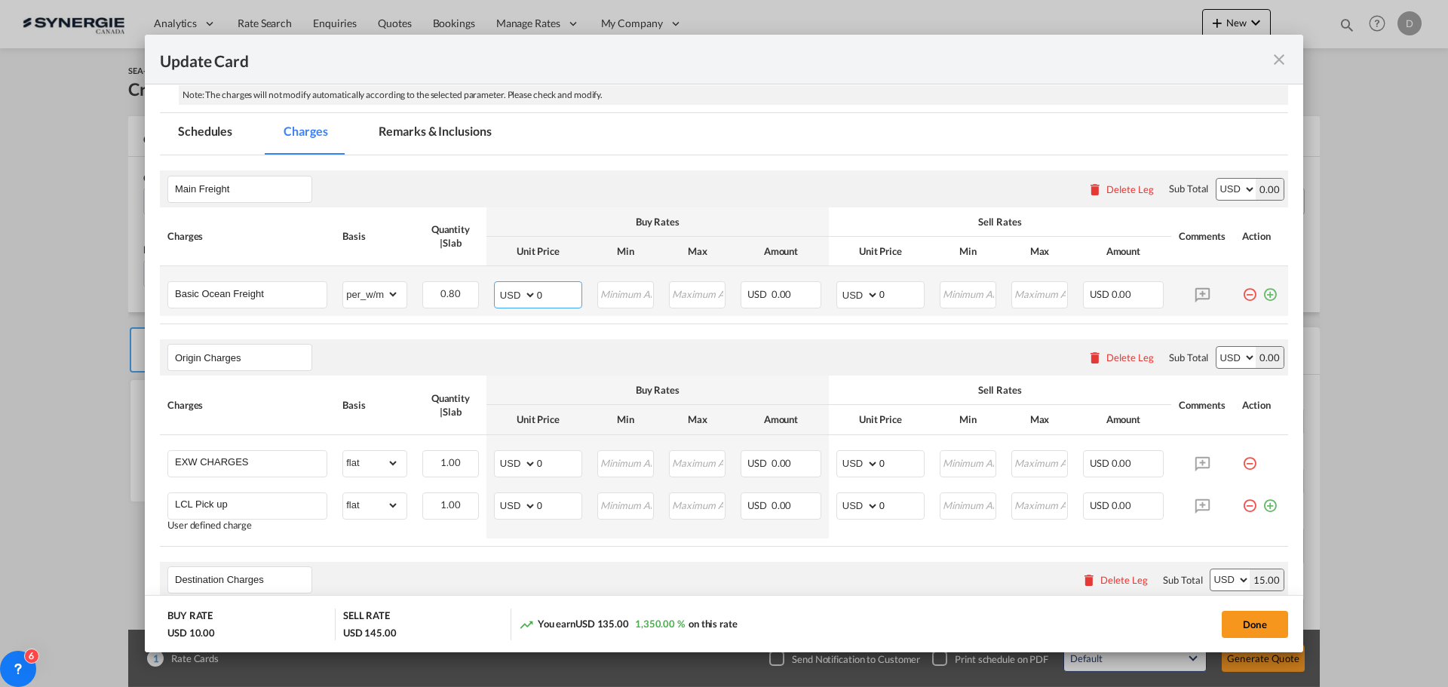
drag, startPoint x: 535, startPoint y: 294, endPoint x: 551, endPoint y: 293, distance: 15.9
click at [551, 293] on input "0" at bounding box center [559, 293] width 44 height 23
type input "31"
click at [537, 293] on input "31" at bounding box center [559, 293] width 44 height 23
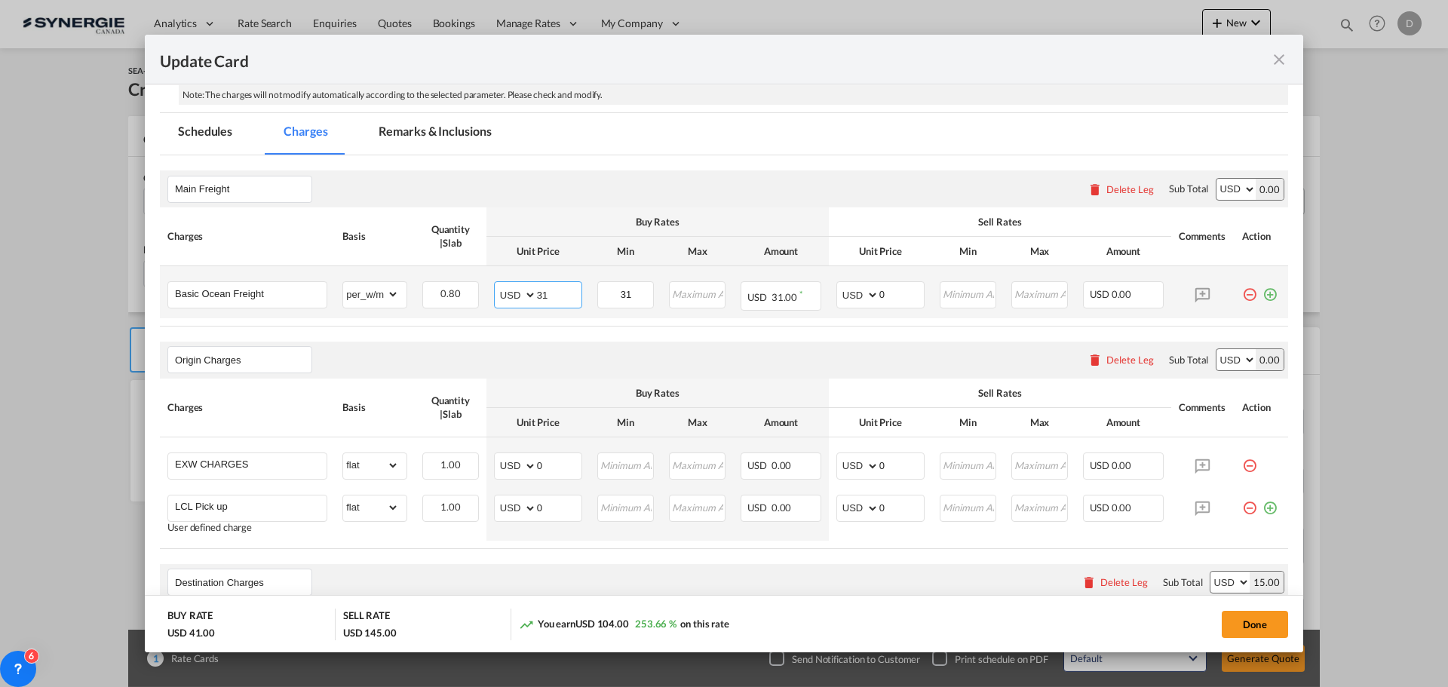
click at [537, 293] on input "31" at bounding box center [559, 293] width 44 height 23
type input "141"
type input "156"
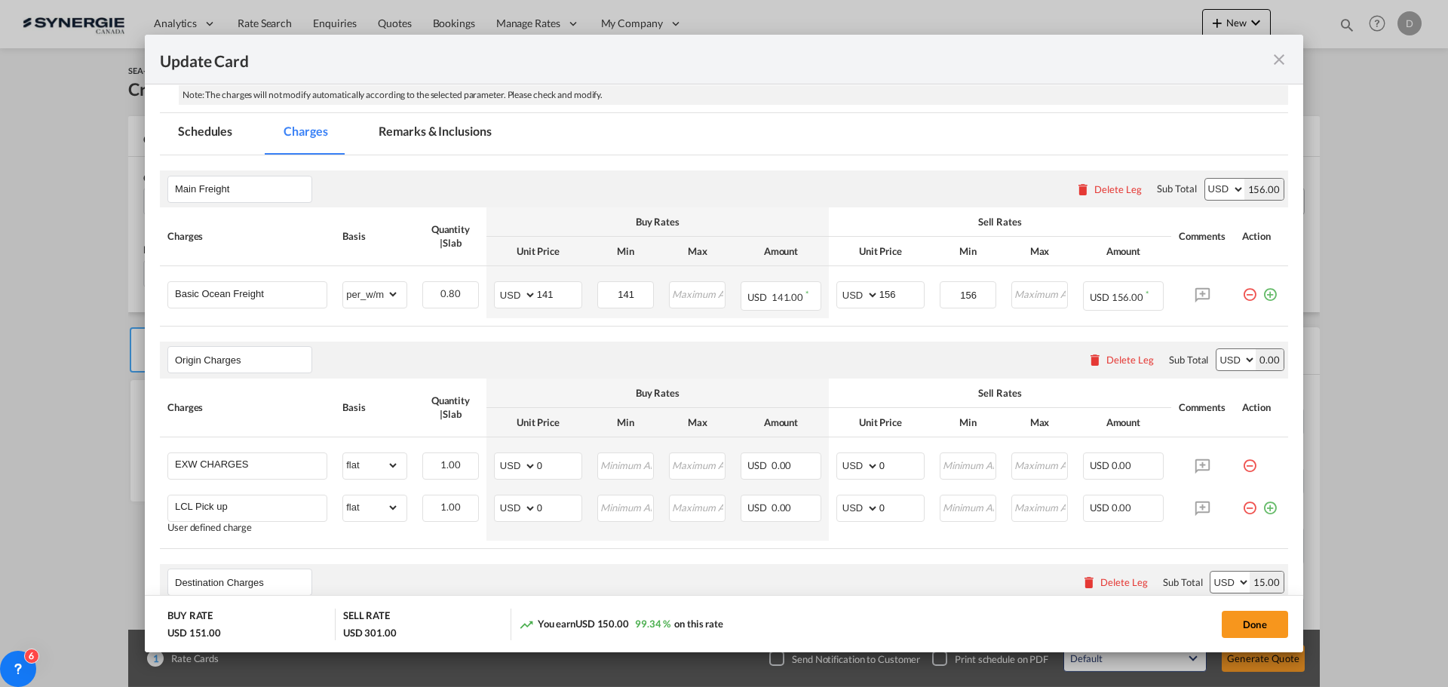
click at [713, 195] on div "Main Freight Please enter leg name Leg Name Already Exists Delete Leg Sub Total…" at bounding box center [724, 188] width 1128 height 36
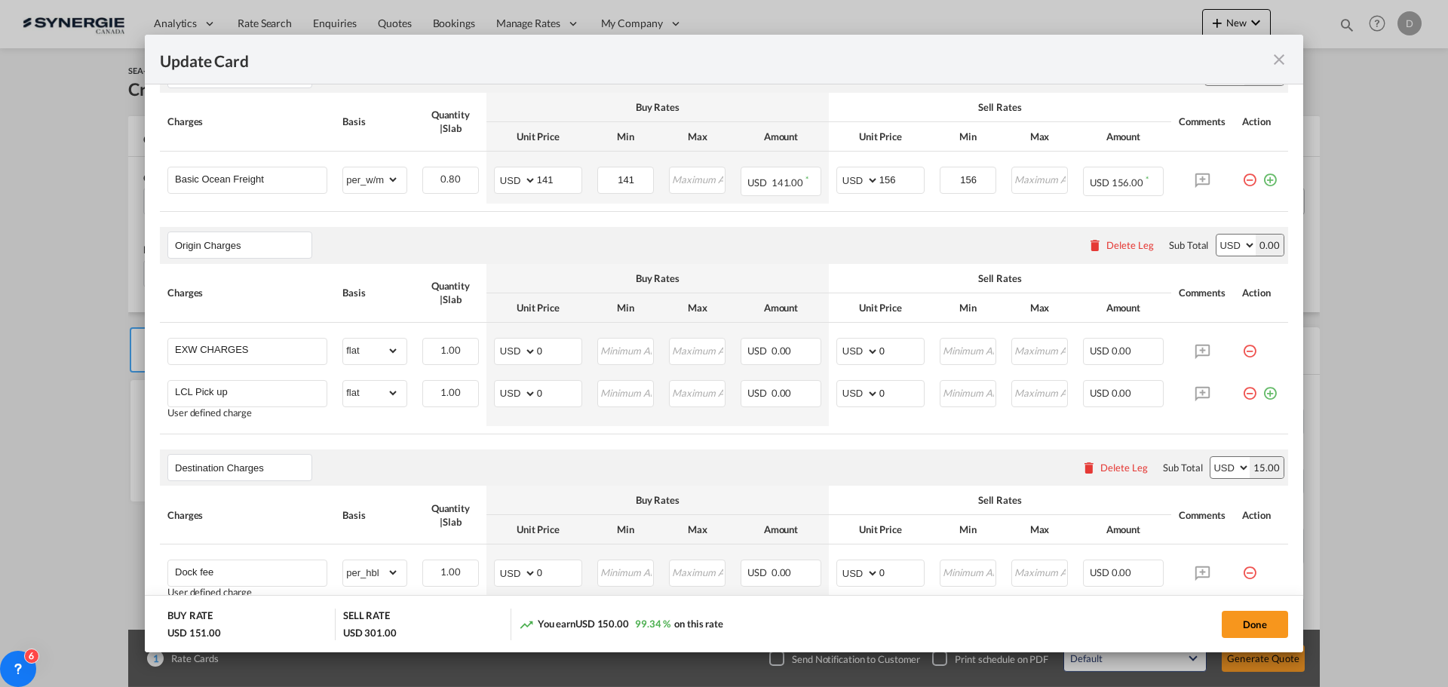
scroll to position [528, 0]
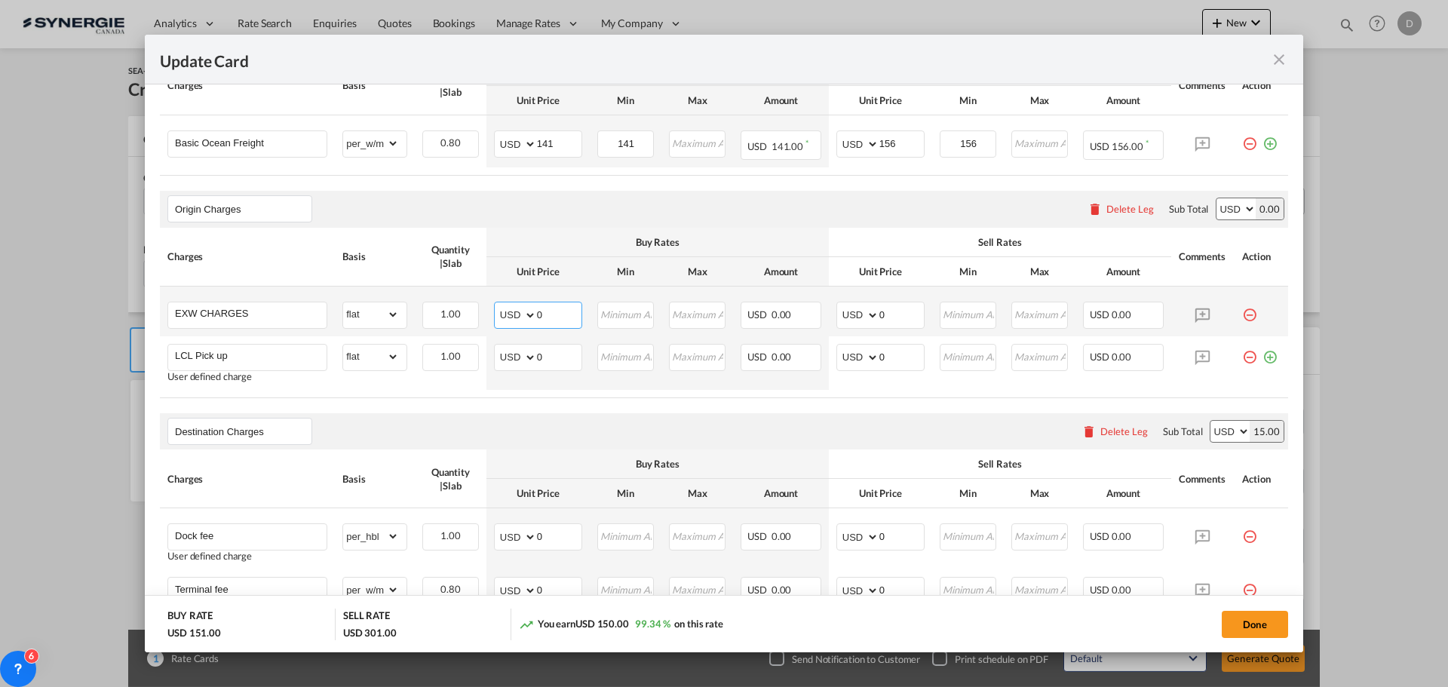
drag, startPoint x: 535, startPoint y: 315, endPoint x: 563, endPoint y: 316, distance: 27.2
click at [563, 316] on input "0" at bounding box center [559, 313] width 44 height 23
type input "191"
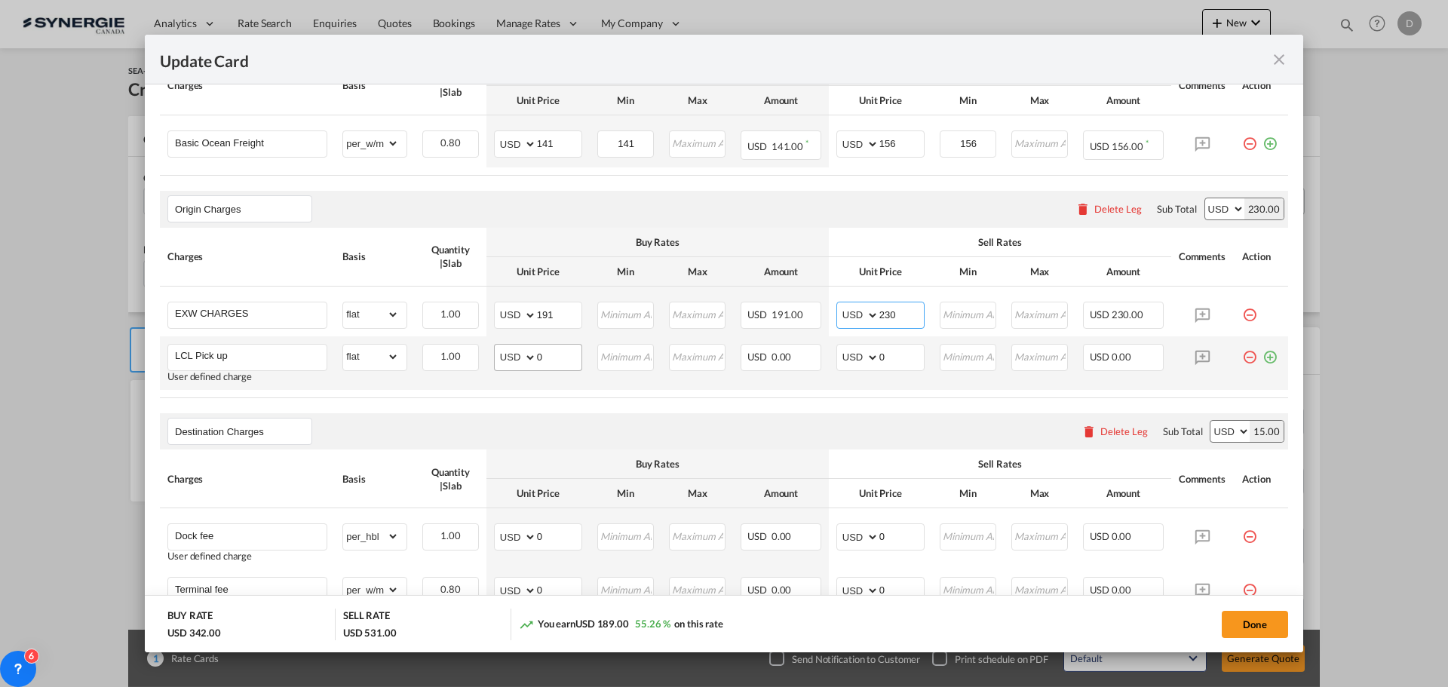
type input "230"
drag, startPoint x: 534, startPoint y: 362, endPoint x: 565, endPoint y: 365, distance: 31.1
click at [565, 365] on input "0" at bounding box center [559, 356] width 44 height 23
type input "195"
type input "235"
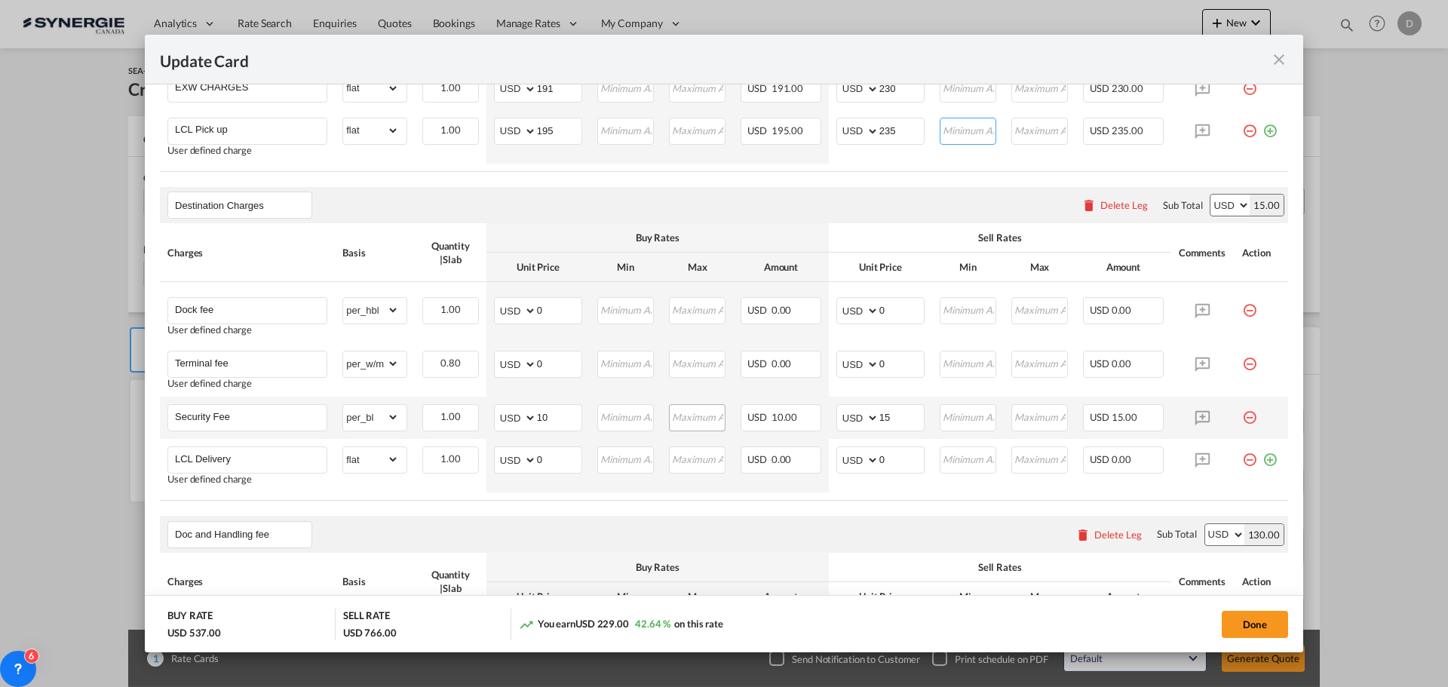
scroll to position [1047, 0]
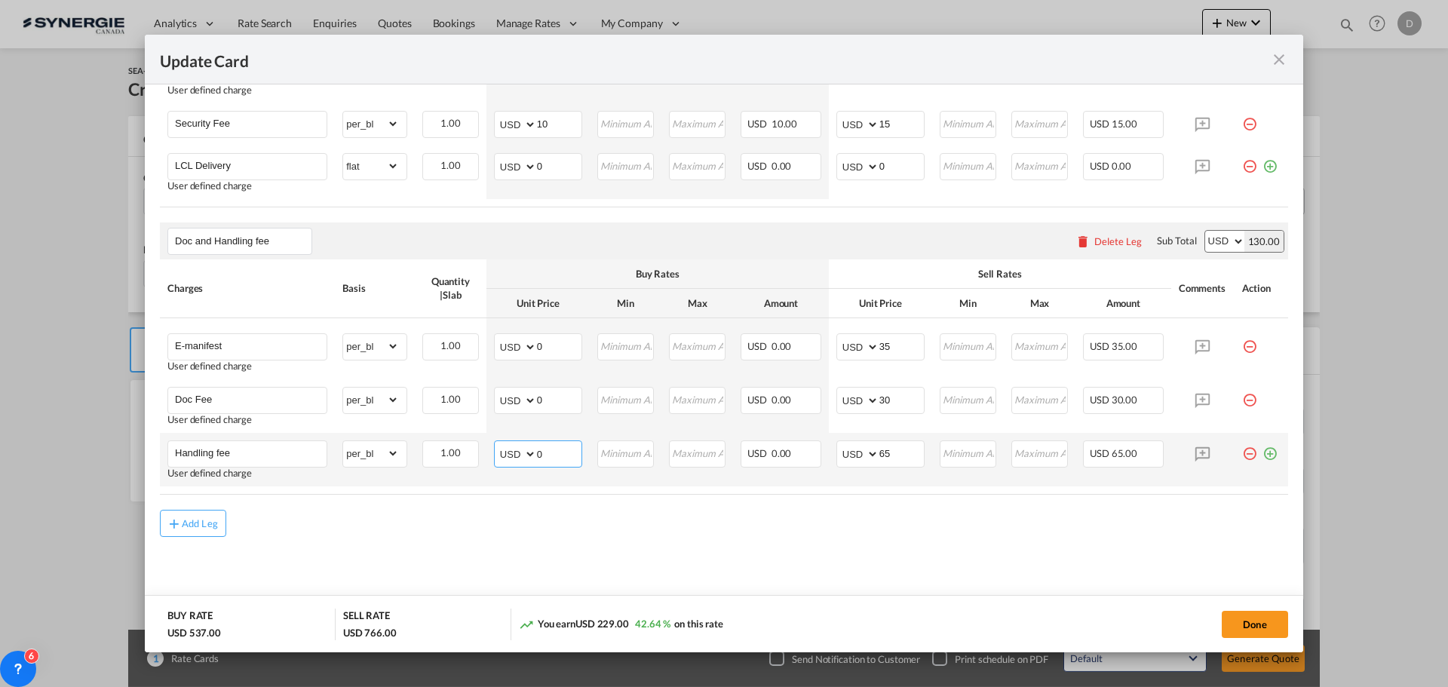
drag, startPoint x: 535, startPoint y: 455, endPoint x: 551, endPoint y: 455, distance: 16.6
click at [551, 455] on input "0" at bounding box center [559, 452] width 44 height 23
type input "55"
click at [697, 527] on div "Add Leg" at bounding box center [724, 523] width 1128 height 27
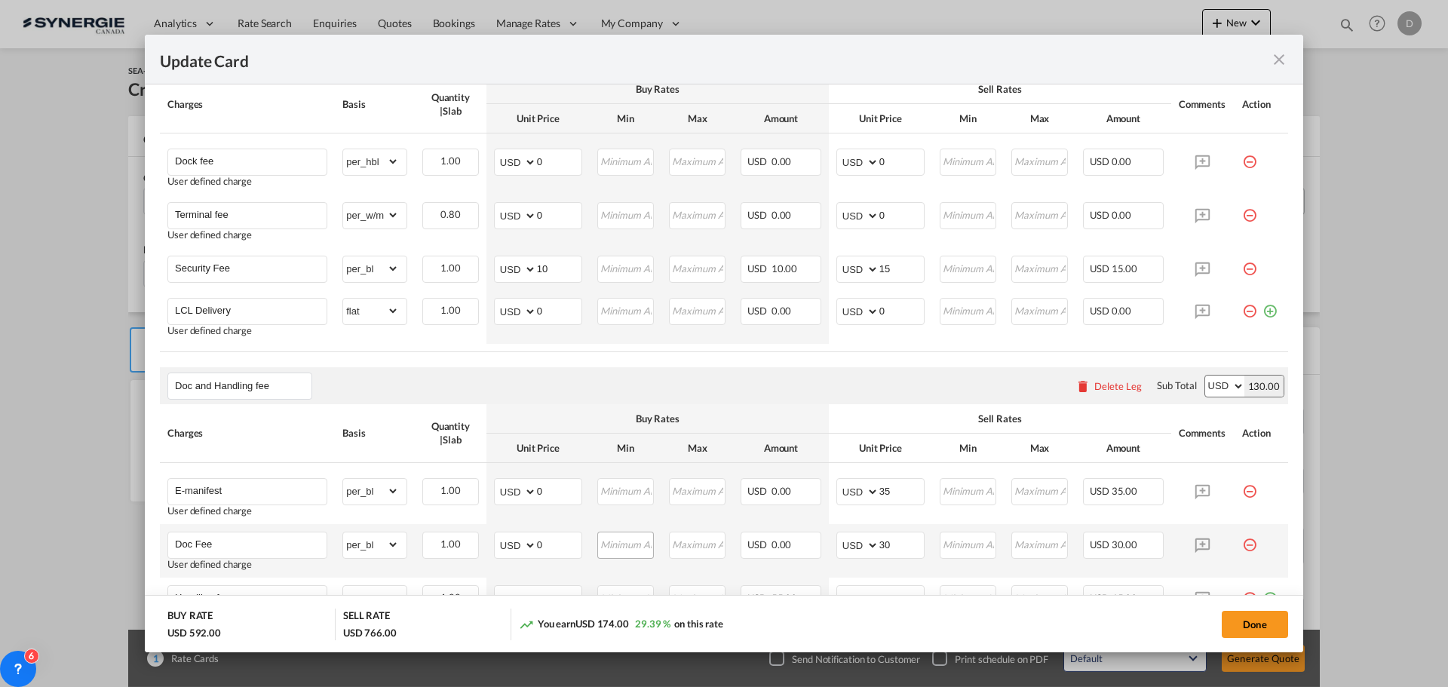
scroll to position [897, 0]
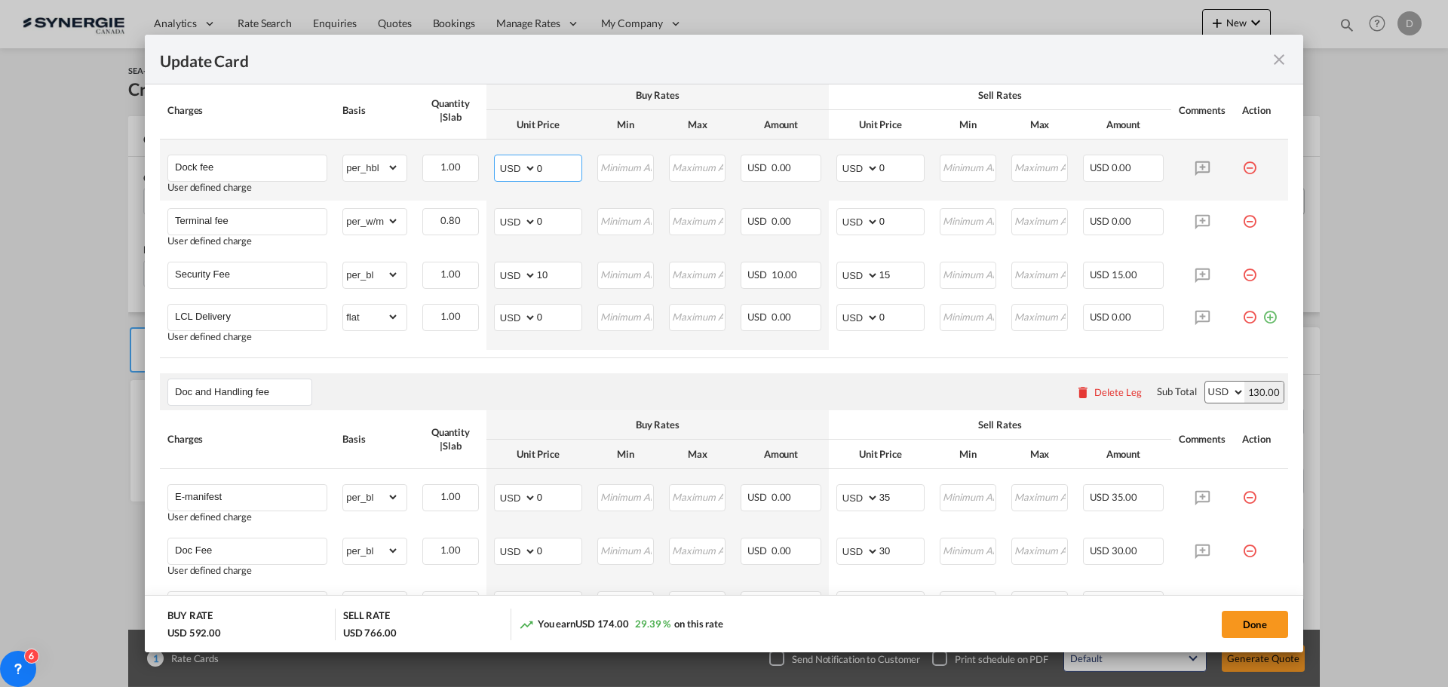
drag, startPoint x: 534, startPoint y: 169, endPoint x: 553, endPoint y: 169, distance: 18.9
click at [553, 169] on input "0" at bounding box center [559, 166] width 44 height 23
type input "47"
drag, startPoint x: 873, startPoint y: 166, endPoint x: 886, endPoint y: 166, distance: 12.8
click at [886, 166] on input "0" at bounding box center [901, 166] width 44 height 23
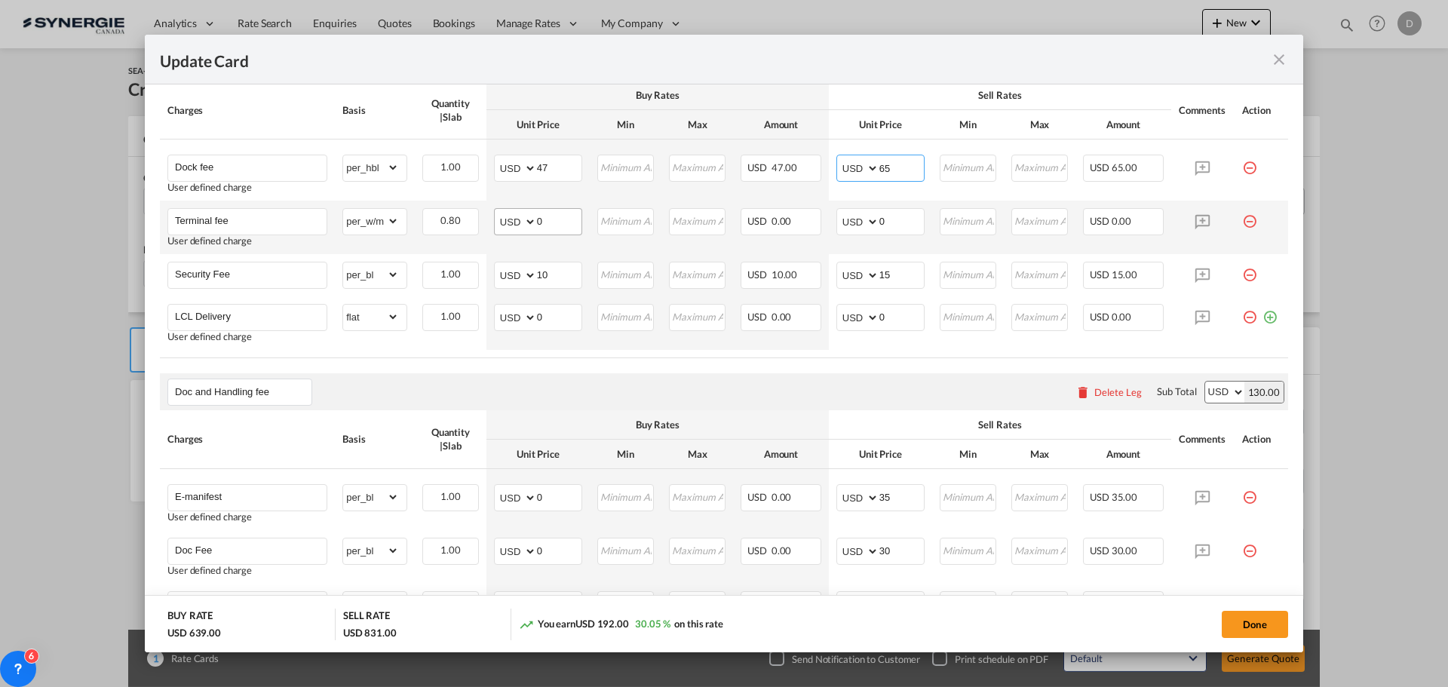
type input "65"
drag, startPoint x: 535, startPoint y: 222, endPoint x: 559, endPoint y: 222, distance: 24.1
click at [559, 222] on input "0" at bounding box center [559, 220] width 44 height 23
type input "32"
type input "42"
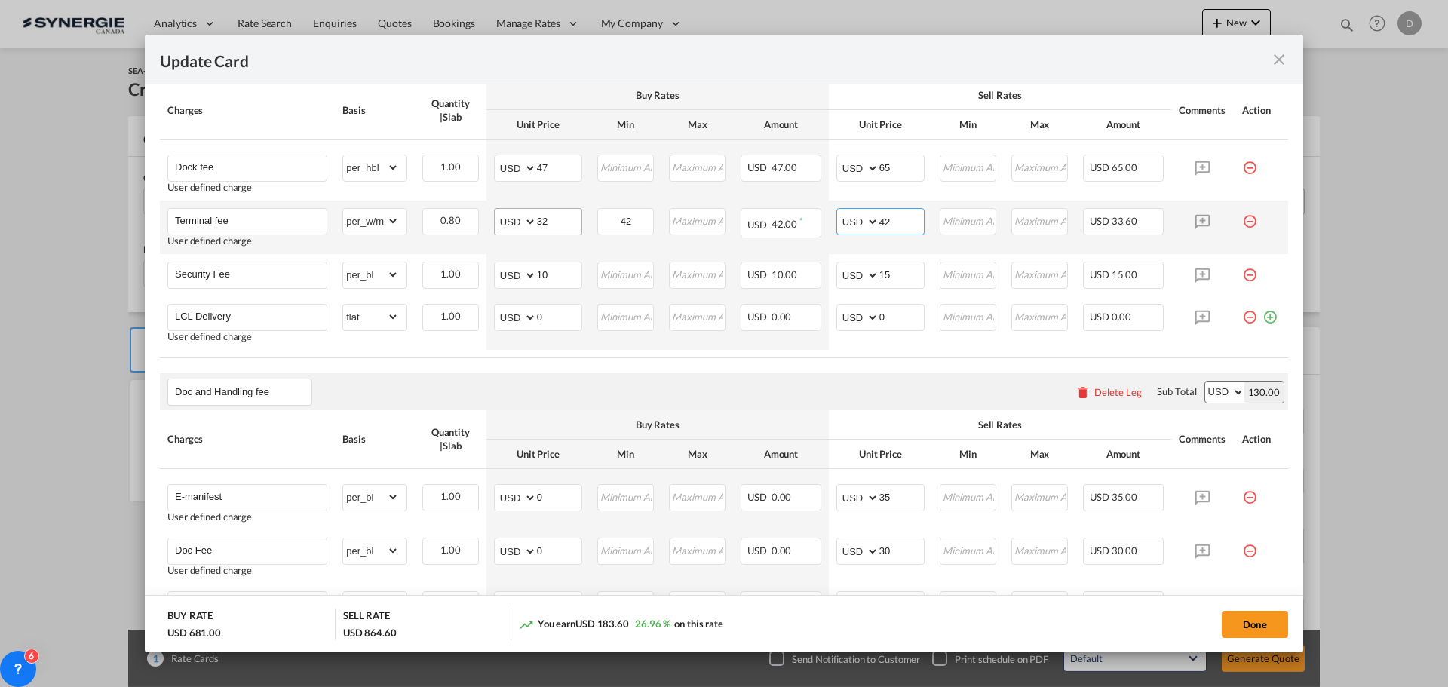
type input "42"
type input "52"
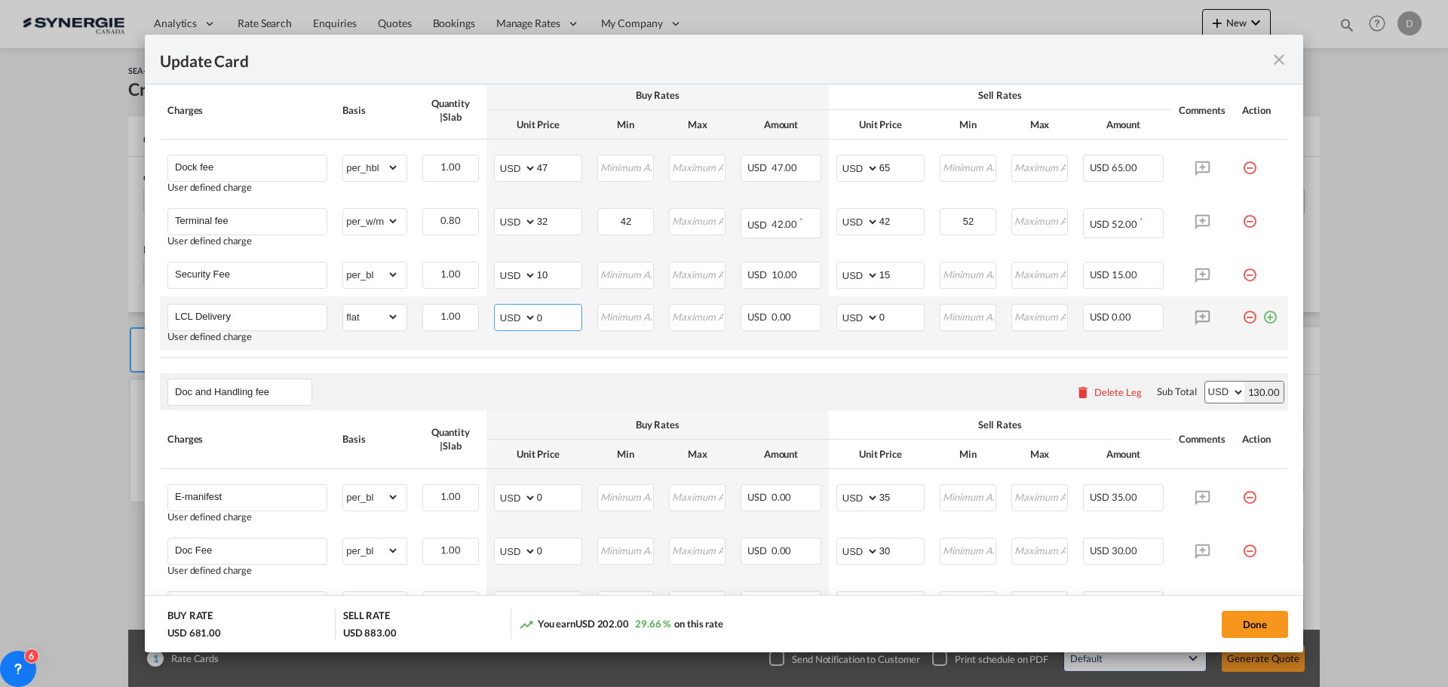
drag, startPoint x: 535, startPoint y: 320, endPoint x: 562, endPoint y: 320, distance: 27.1
click at [562, 320] on input "0" at bounding box center [559, 316] width 44 height 23
type input "412"
type input "465"
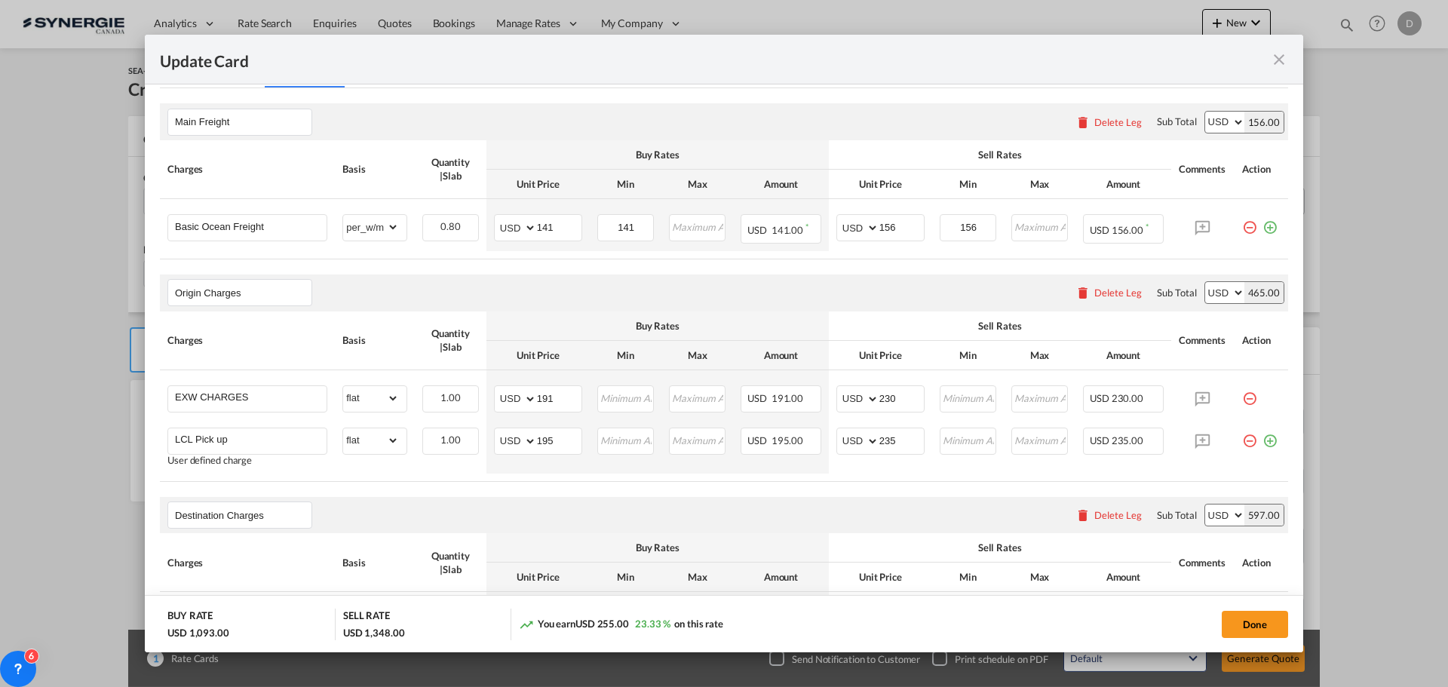
scroll to position [0, 0]
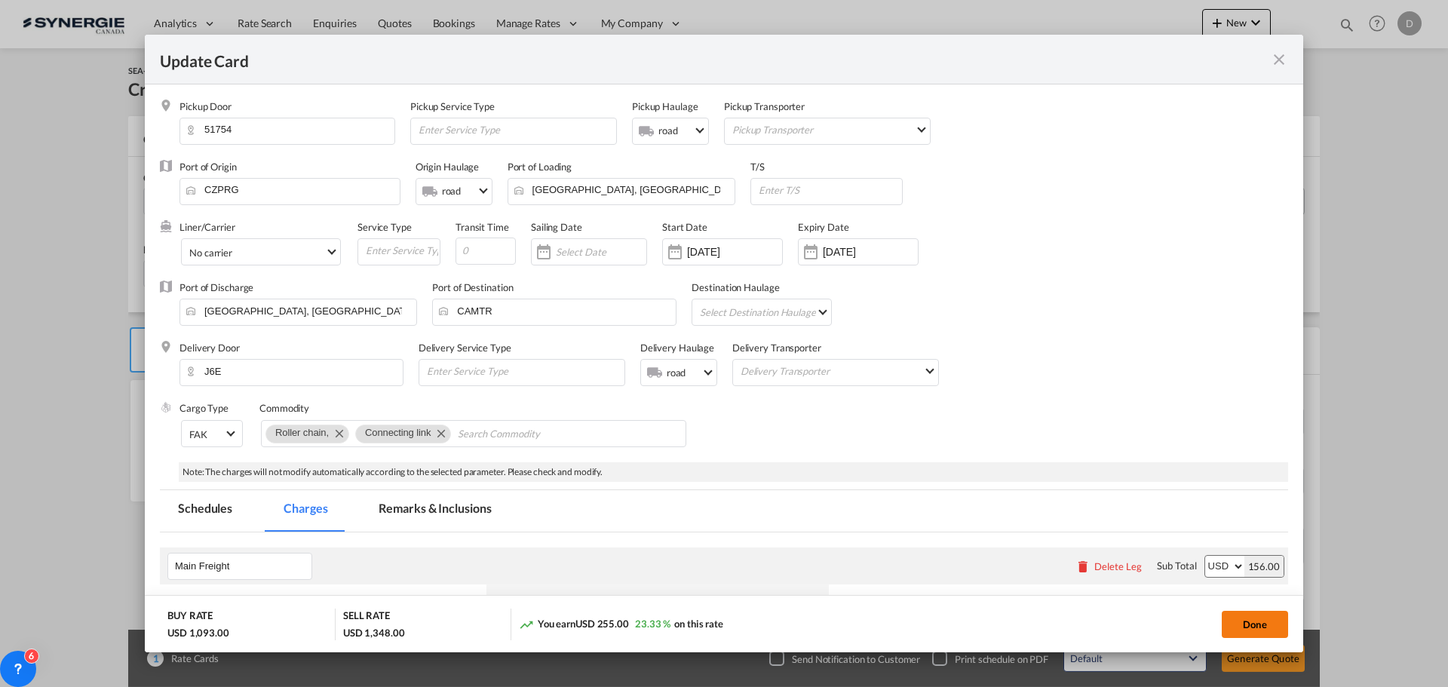
click at [1258, 630] on button "Done" at bounding box center [1255, 624] width 66 height 27
type input "04 Sep 2025"
type input "13 Sep 2025"
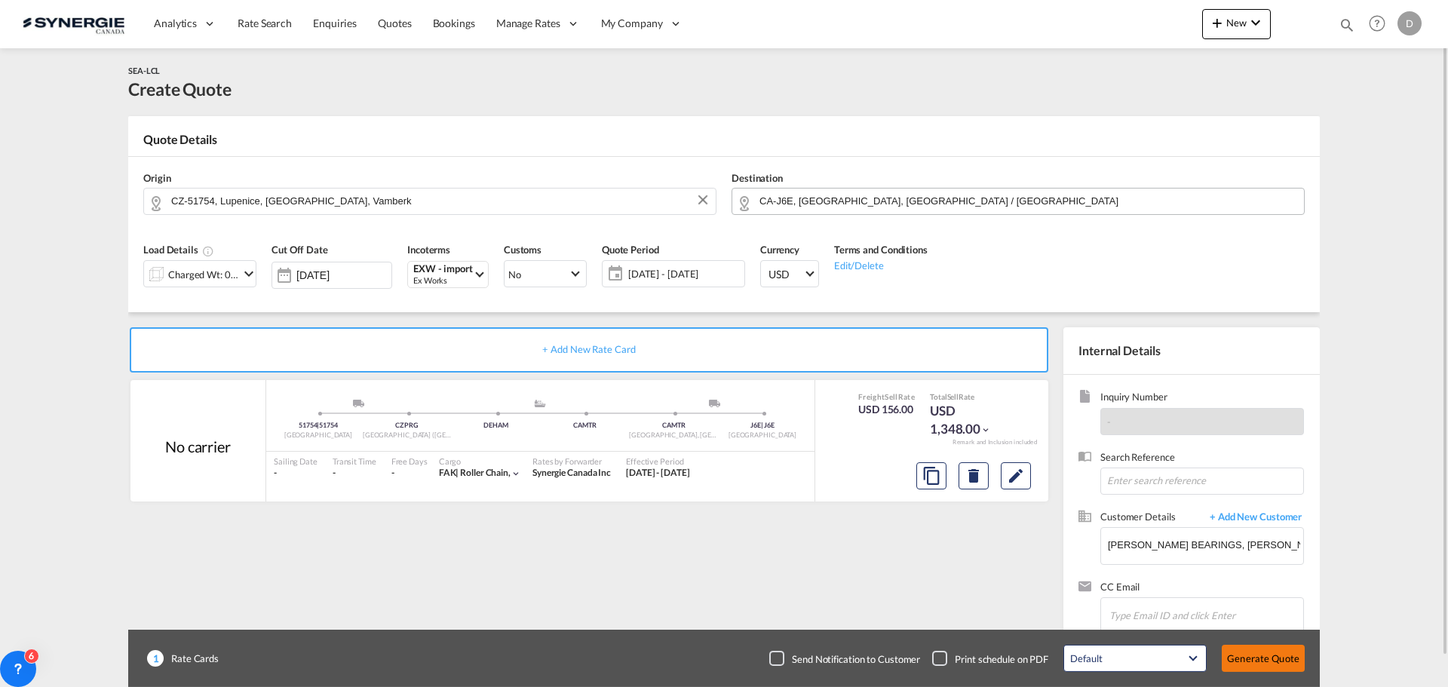
click at [1262, 656] on button "Generate Quote" at bounding box center [1263, 658] width 83 height 27
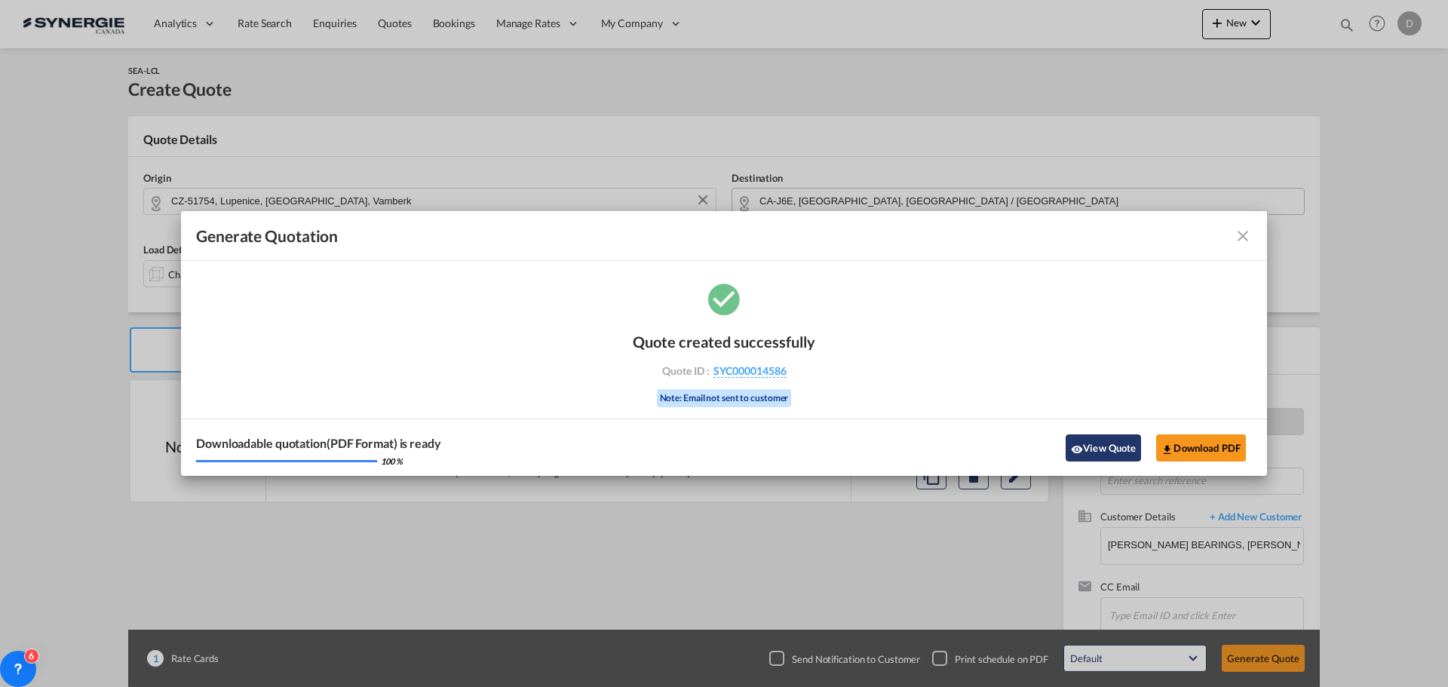
click at [1099, 446] on button "View Quote" at bounding box center [1103, 447] width 75 height 27
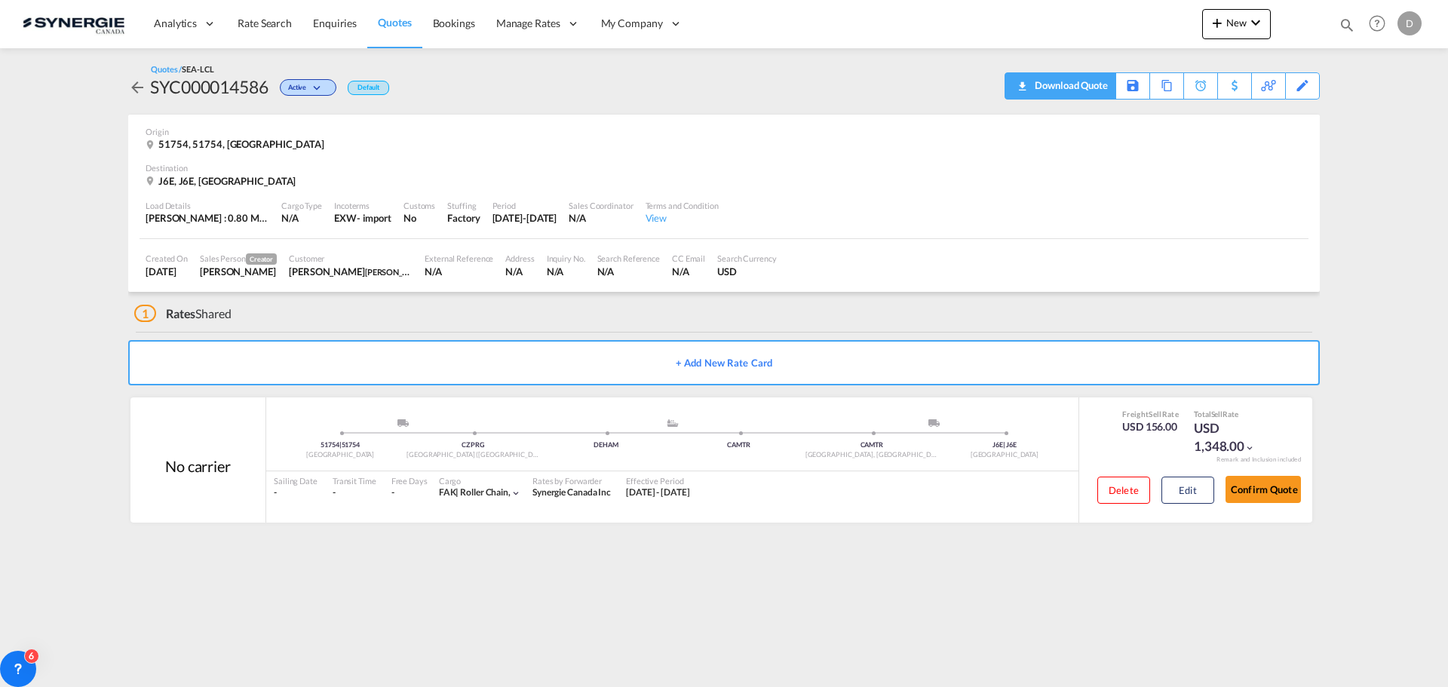
click at [1094, 88] on div "Download Quote" at bounding box center [1069, 85] width 77 height 24
click at [1187, 486] on button "Edit" at bounding box center [1187, 490] width 53 height 27
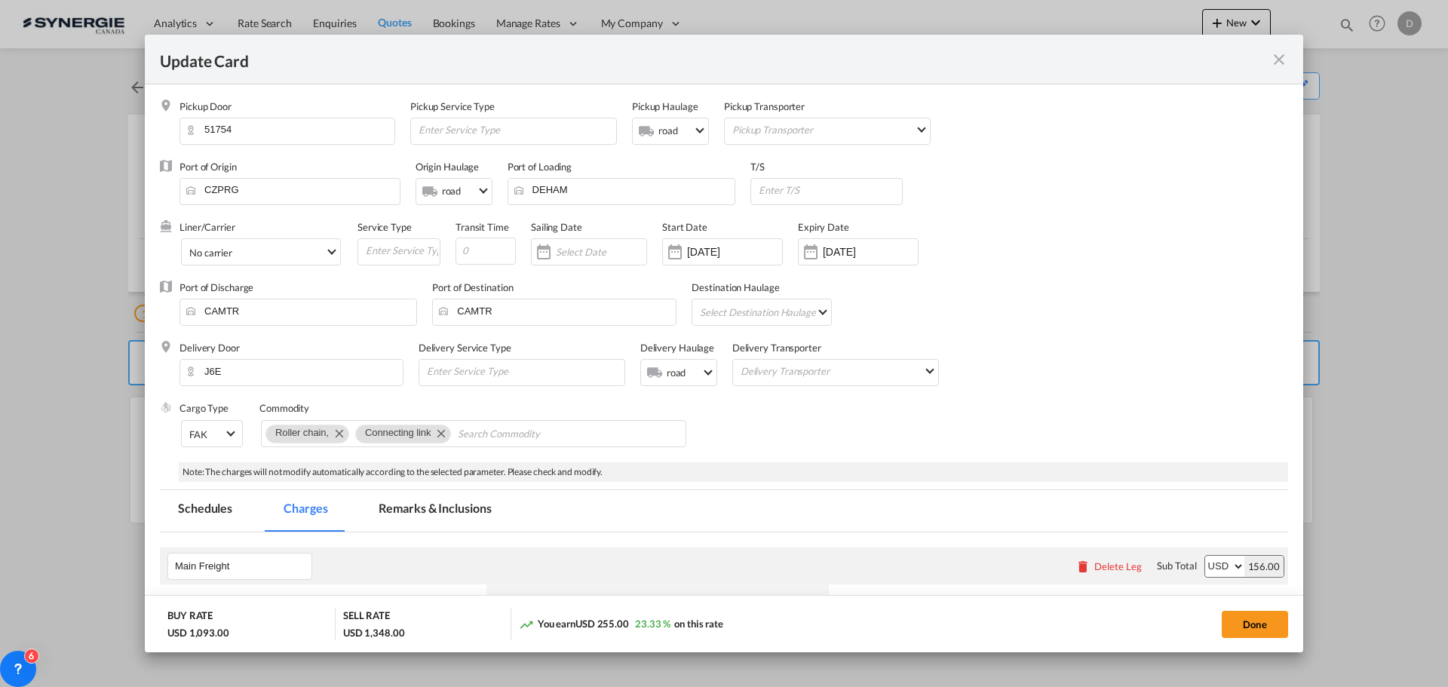
scroll to position [302, 0]
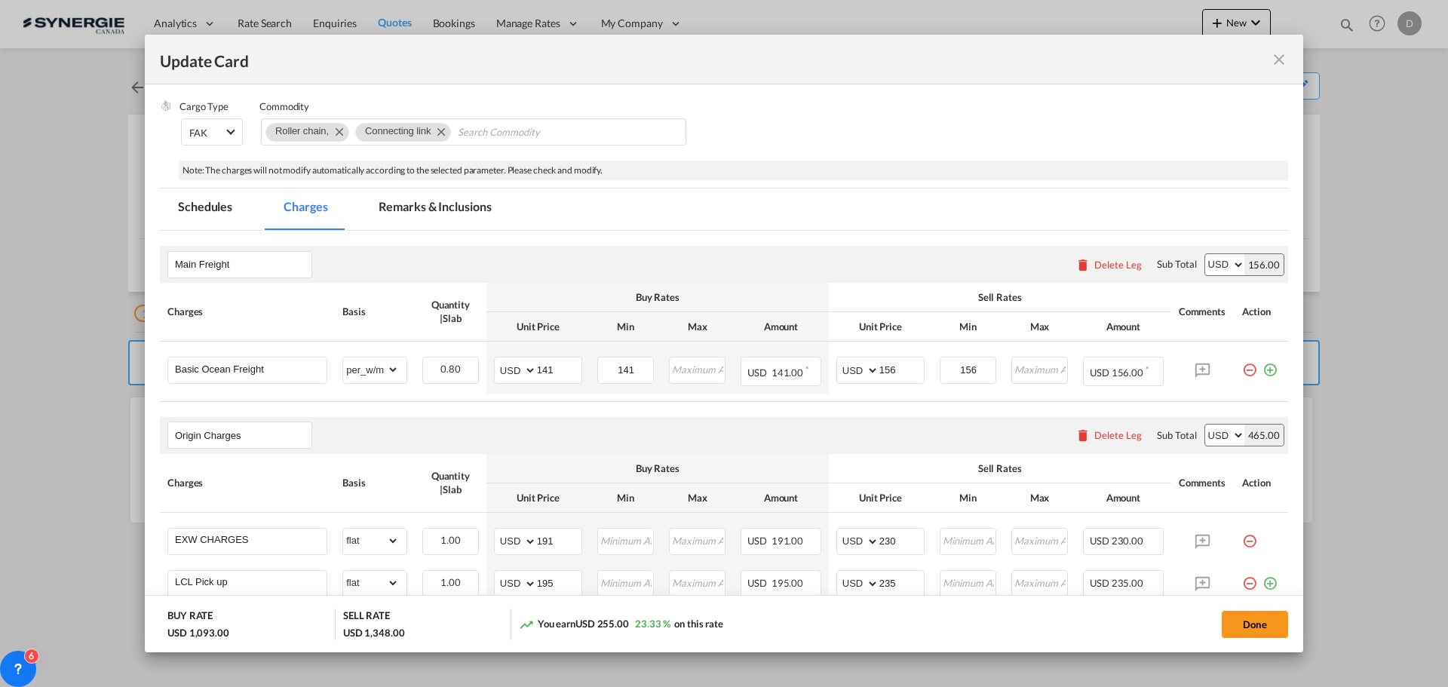
click at [442, 204] on md-tab-item "Remarks & Inclusions" at bounding box center [434, 209] width 149 height 41
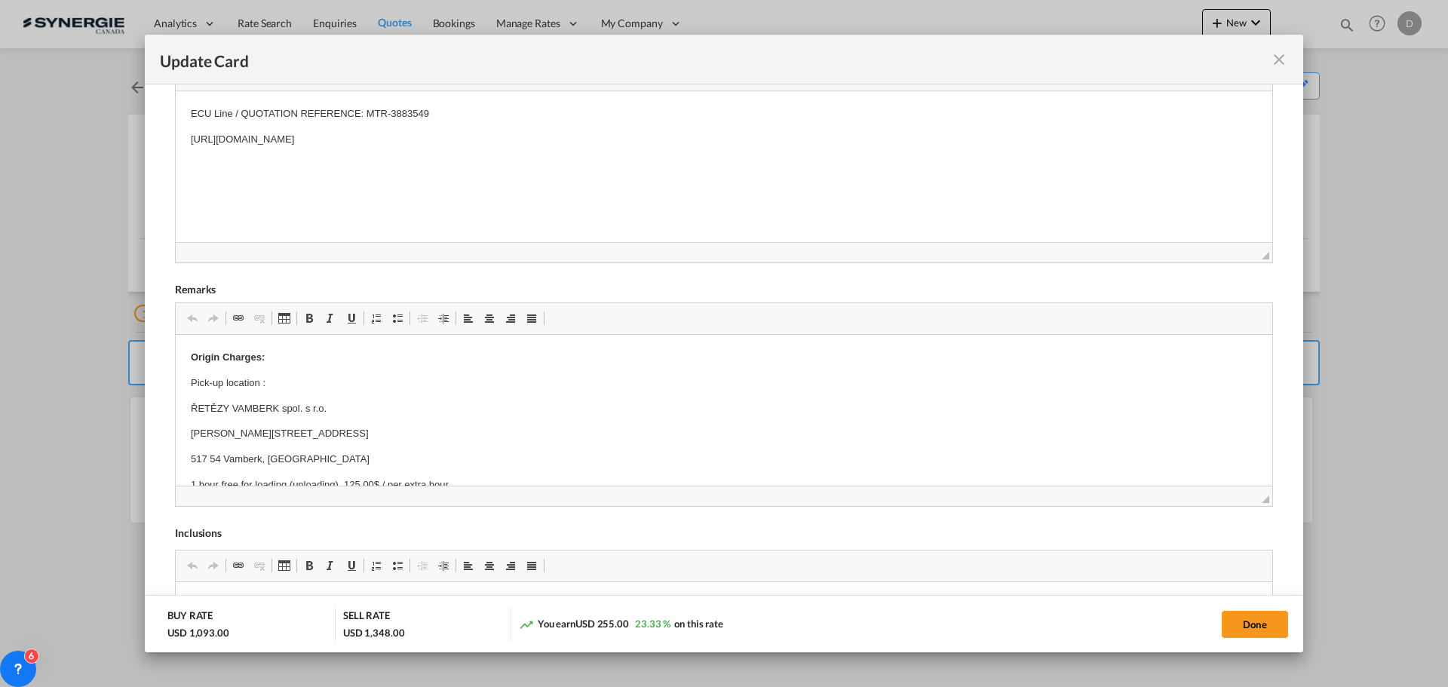
scroll to position [528, 0]
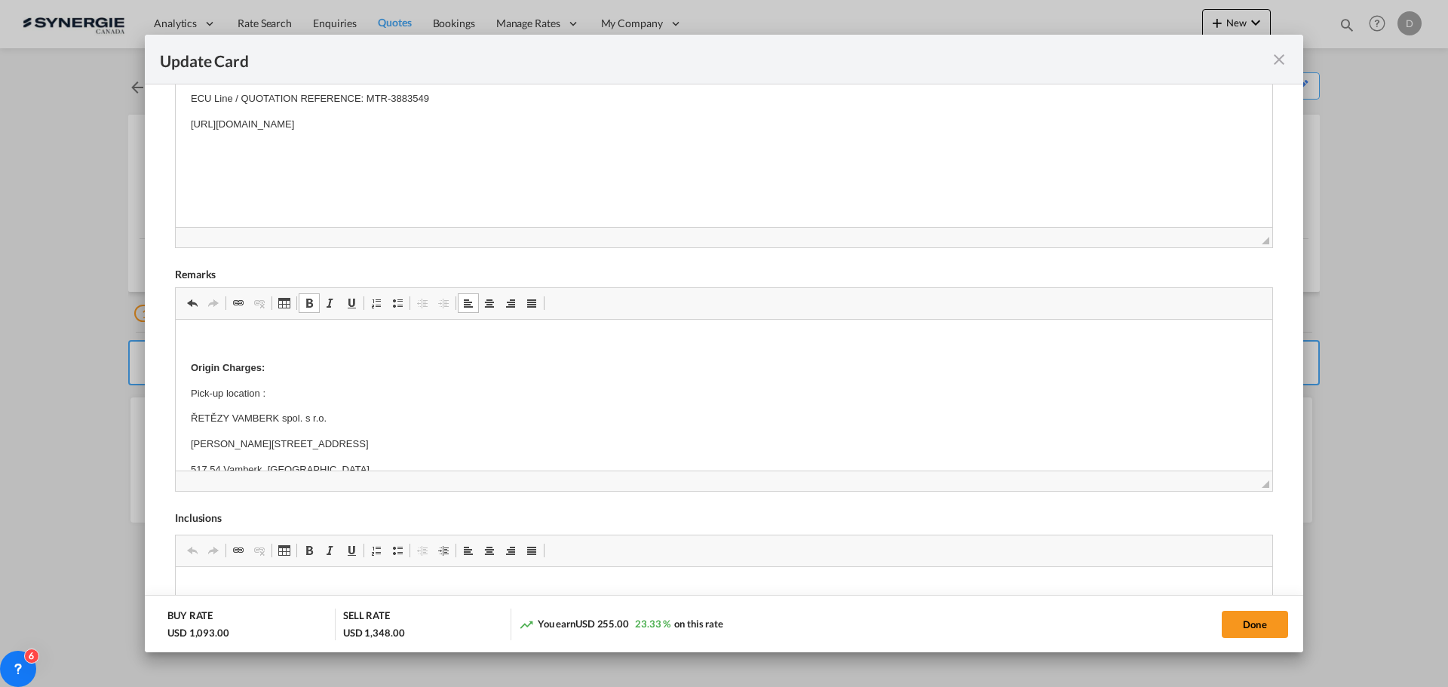
click at [195, 341] on p "Editor, editor29" at bounding box center [724, 343] width 1066 height 16
drag, startPoint x: 241, startPoint y: 342, endPoint x: 183, endPoint y: 339, distance: 57.4
drag, startPoint x: 315, startPoint y: 302, endPoint x: 150, endPoint y: 5, distance: 339.9
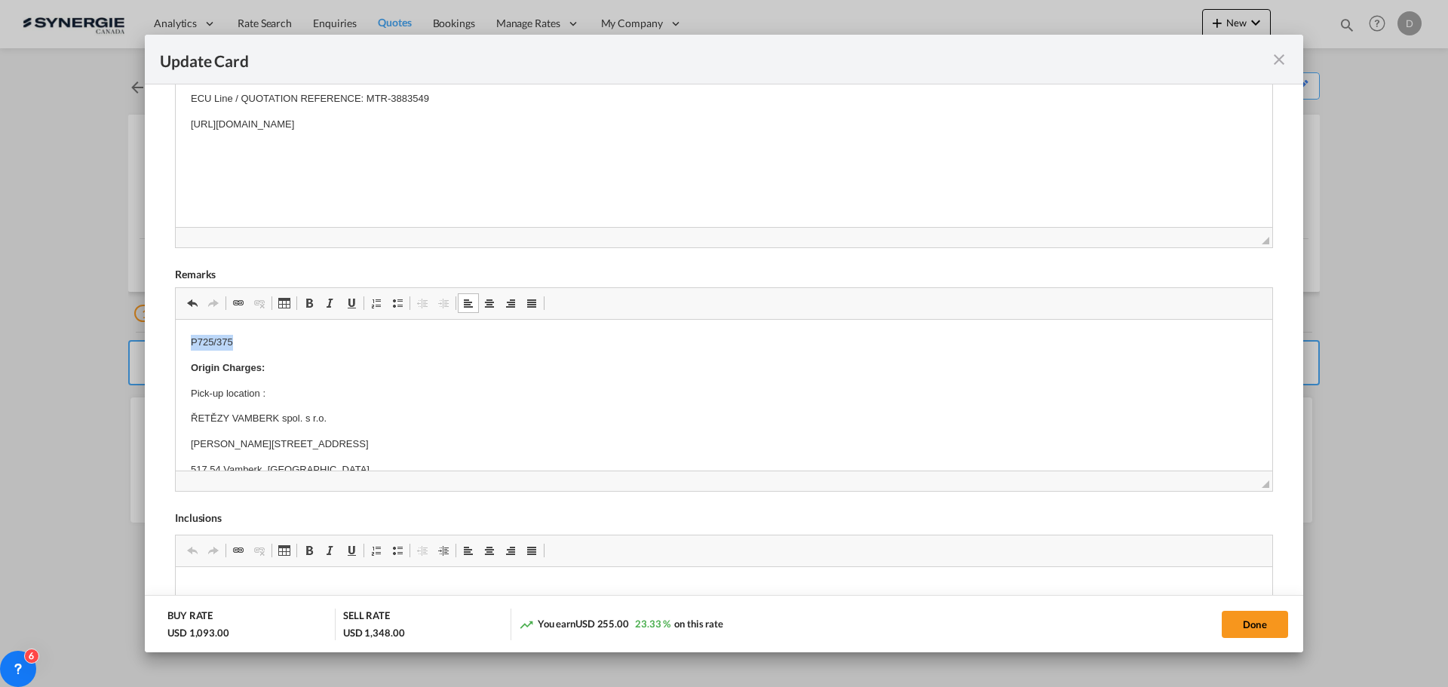
click at [315, 302] on link "Bold Keyboard shortcut Ctrl+B" at bounding box center [309, 303] width 21 height 20
click at [1252, 627] on button "Done" at bounding box center [1255, 624] width 66 height 27
type input "04 Sep 2025"
type input "13 Sep 2025"
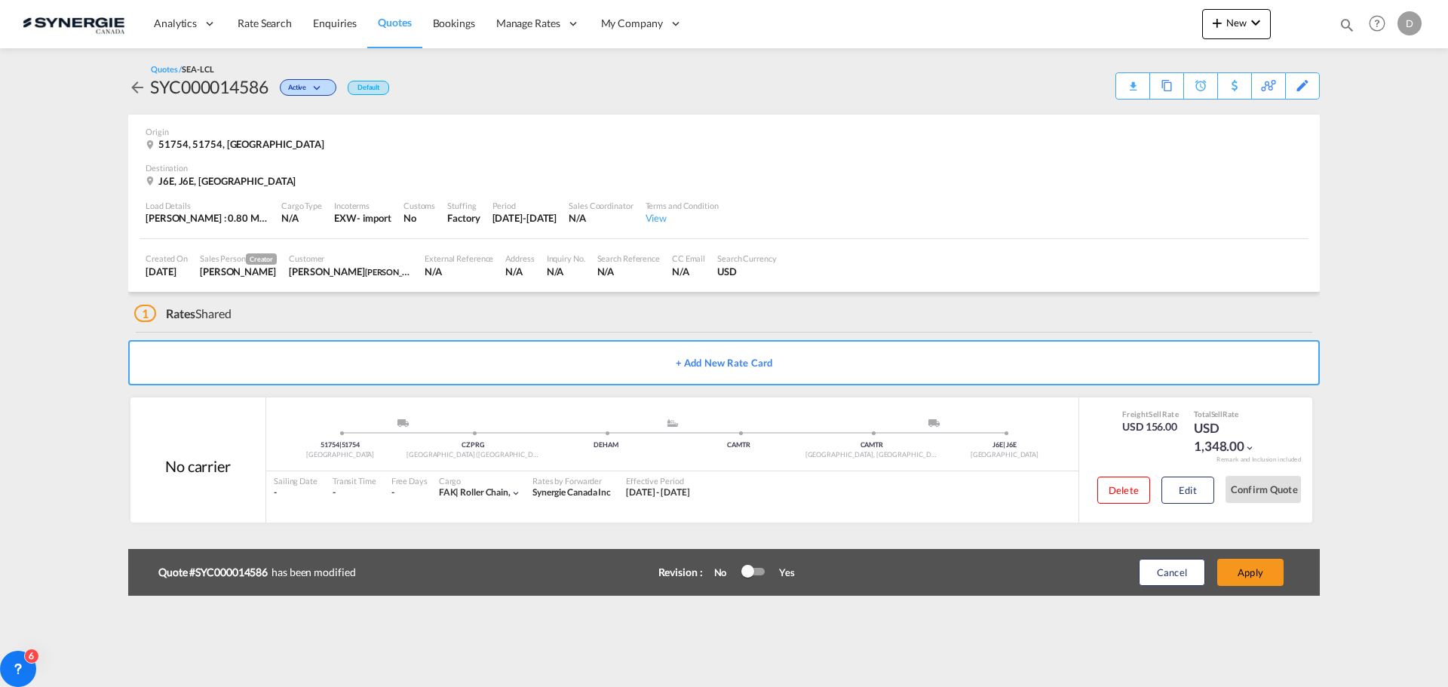
scroll to position [231, 0]
click at [1256, 569] on button "Apply" at bounding box center [1250, 572] width 66 height 27
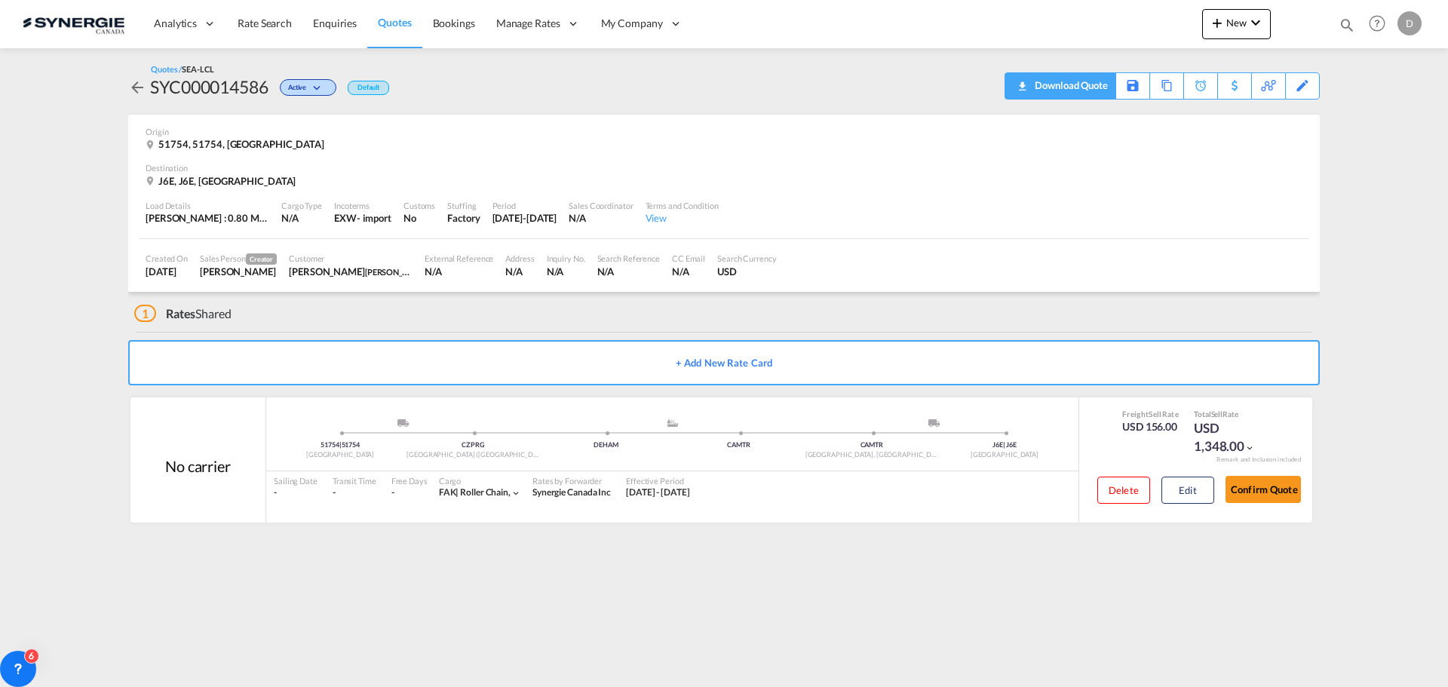
click at [1099, 88] on div "Download Quote" at bounding box center [1069, 85] width 77 height 24
click at [893, 186] on div "J6E, J6E, Canada" at bounding box center [724, 181] width 1157 height 14
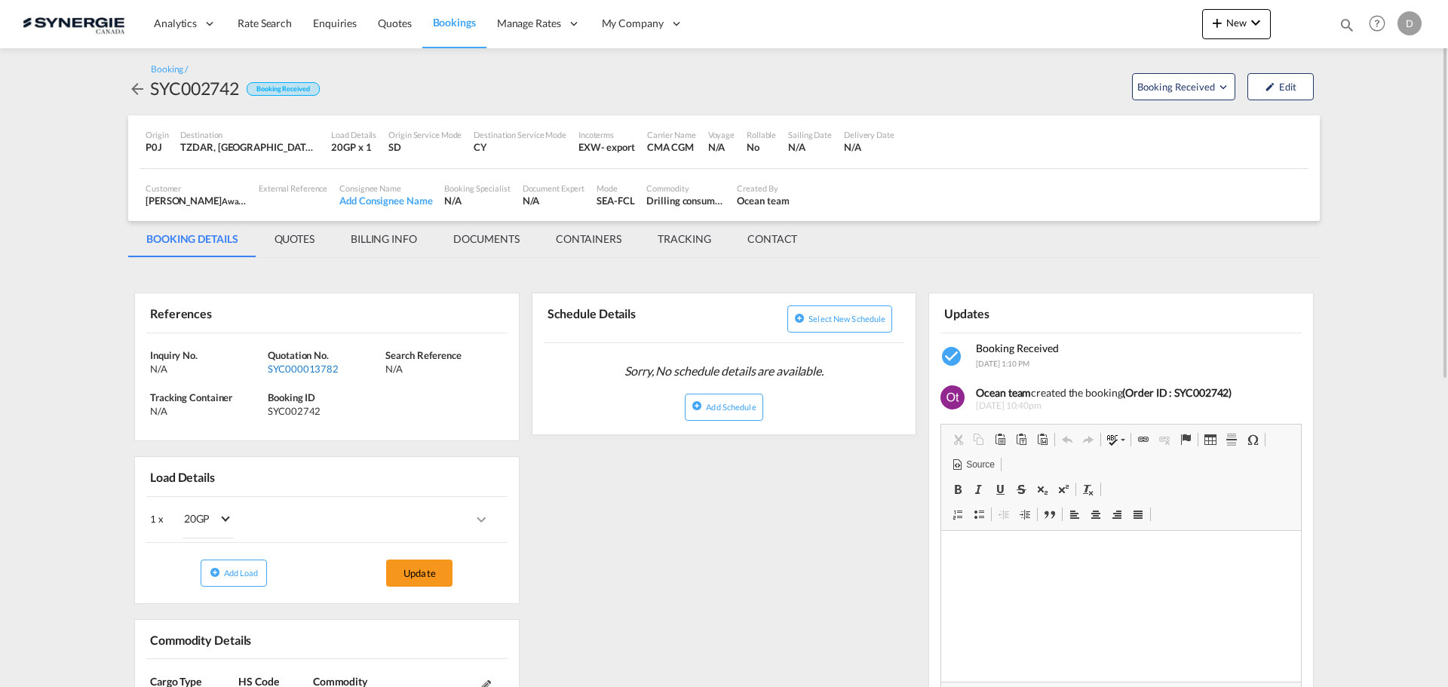
click at [324, 364] on div "SYC000013782" at bounding box center [325, 369] width 114 height 14
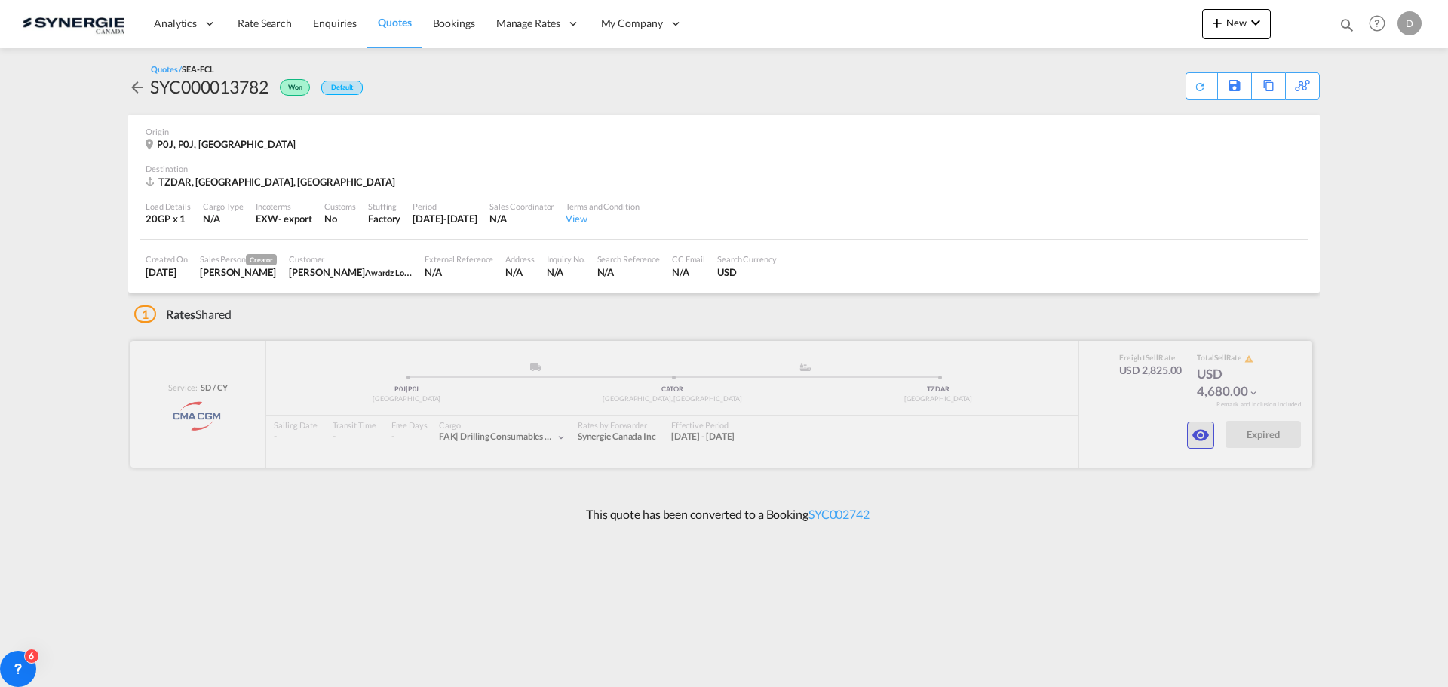
click at [1195, 437] on md-icon "icon-eye" at bounding box center [1200, 435] width 18 height 18
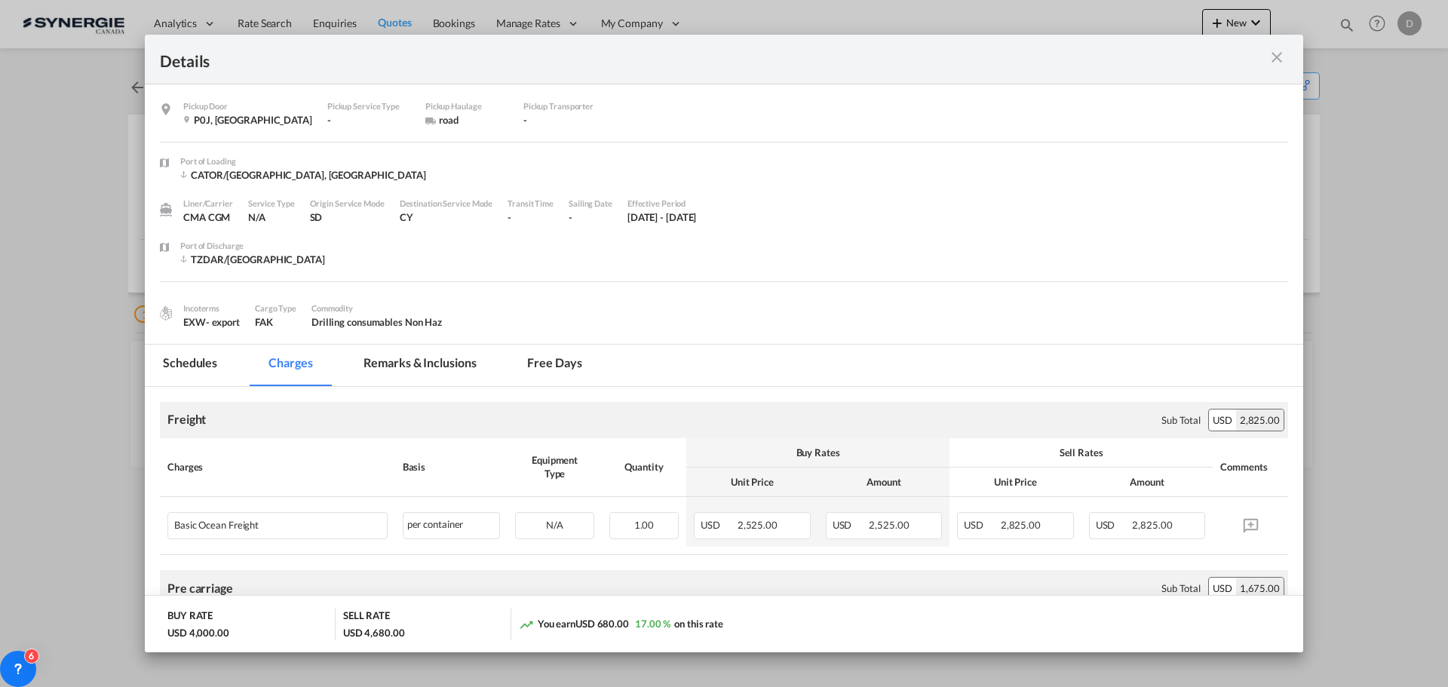
click at [405, 370] on md-tab-item "Remarks & Inclusions" at bounding box center [419, 365] width 149 height 41
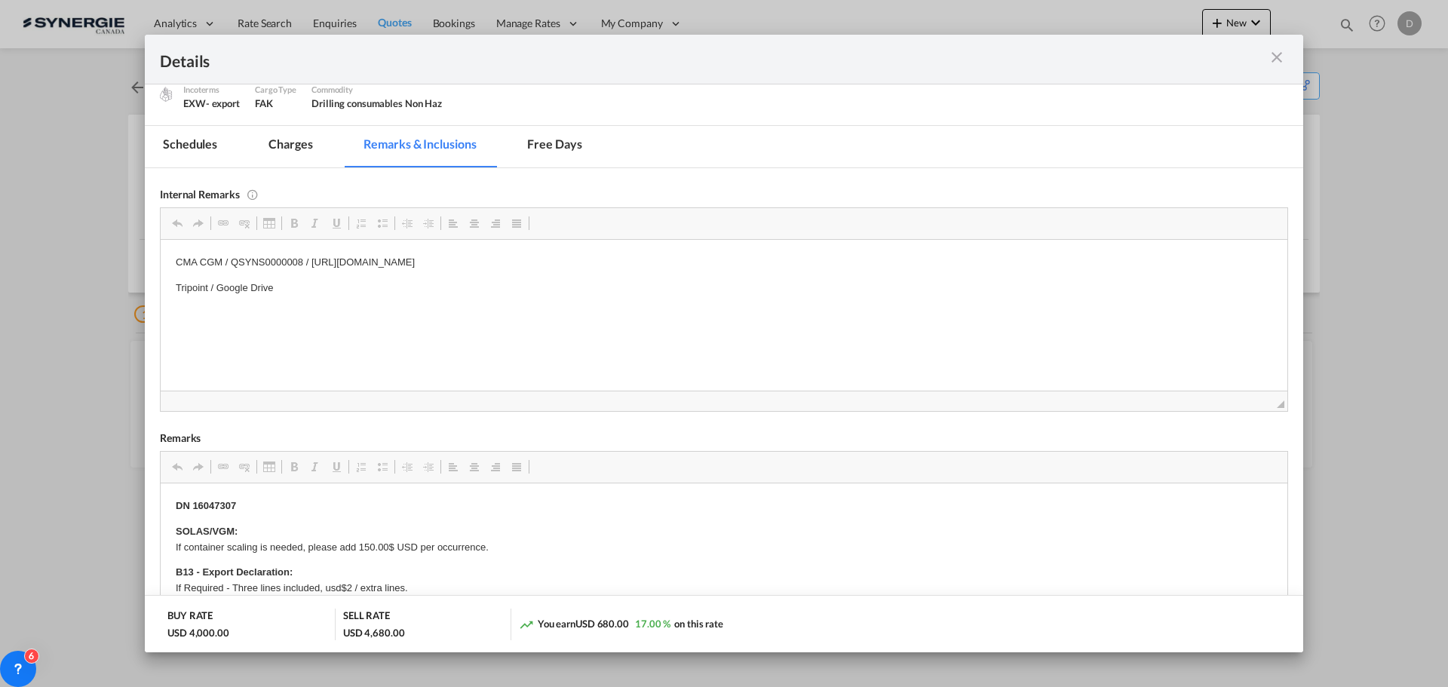
scroll to position [226, 0]
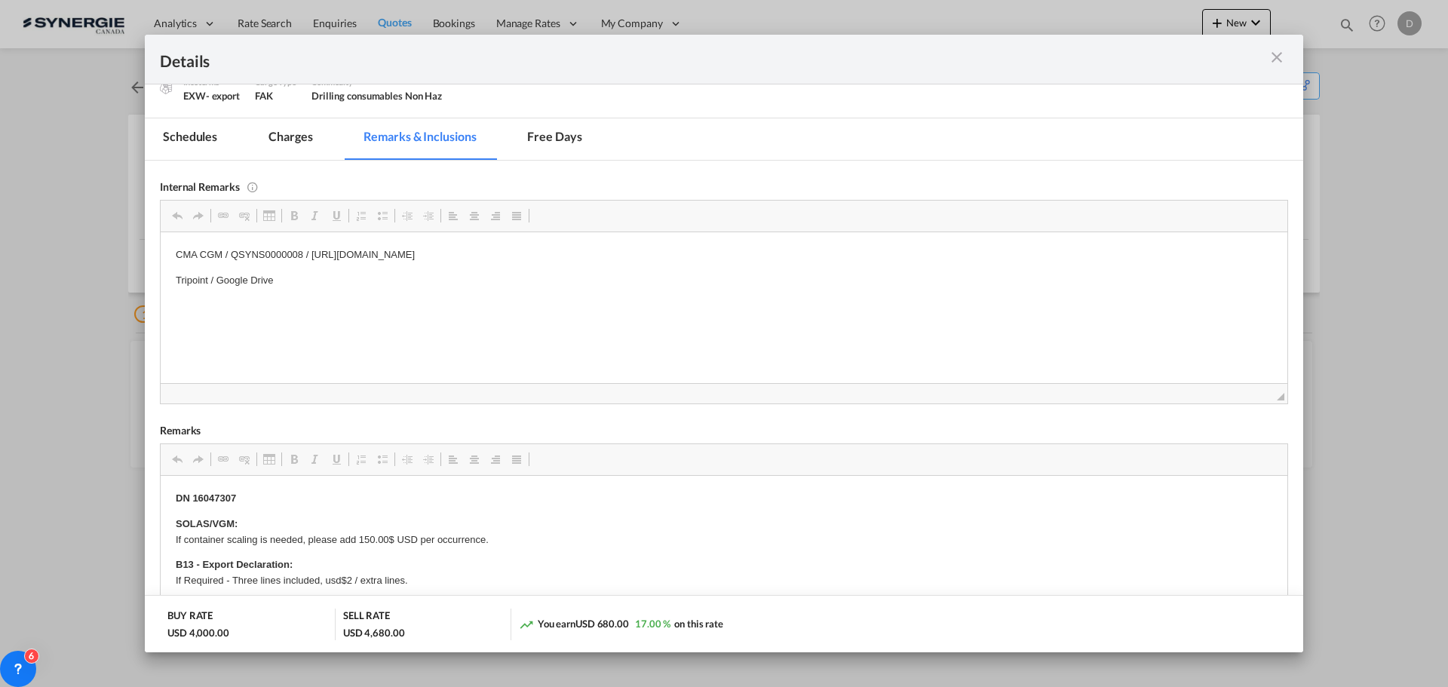
drag, startPoint x: 724, startPoint y: 251, endPoint x: 443, endPoint y: 256, distance: 281.3
drag, startPoint x: 728, startPoint y: 253, endPoint x: 308, endPoint y: 259, distance: 420.1
click at [308, 259] on p "CMA CGM / QSYNS0000008 / [URL][DOMAIN_NAME]" at bounding box center [724, 255] width 1096 height 16
click at [643, 302] on p "Editor, editor8" at bounding box center [724, 306] width 1096 height 16
drag, startPoint x: 723, startPoint y: 253, endPoint x: 318, endPoint y: 248, distance: 405.0
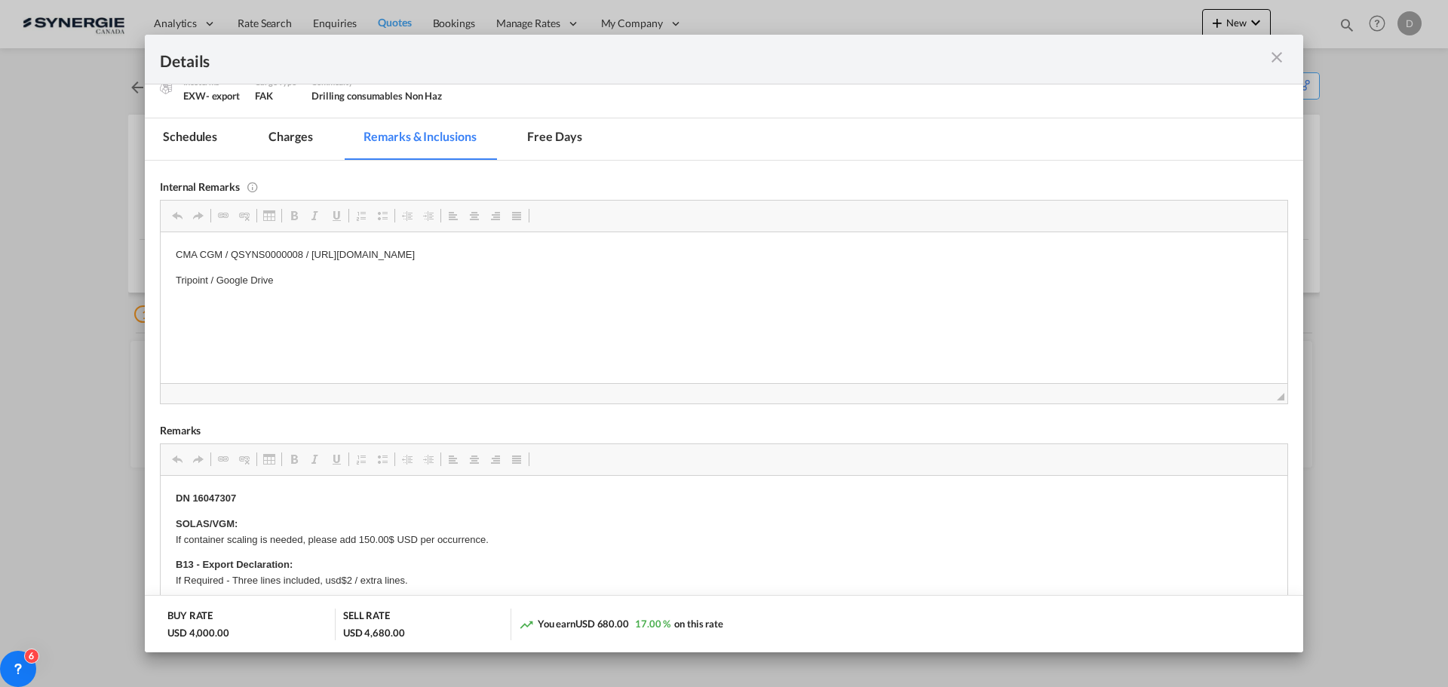
click at [318, 248] on p "CMA CGM / QSYNS0000008 / [URL][DOMAIN_NAME]" at bounding box center [724, 255] width 1096 height 16
drag, startPoint x: 335, startPoint y: 290, endPoint x: 287, endPoint y: 262, distance: 55.1
click at [333, 287] on body "CMA CGM / QSYNS0000008 / [URL][DOMAIN_NAME] Tripoint / Google Drive" at bounding box center [724, 280] width 1096 height 66
click at [254, 253] on p "CMA CGM / QSYNS0000008 / [URL][DOMAIN_NAME]" at bounding box center [724, 255] width 1096 height 16
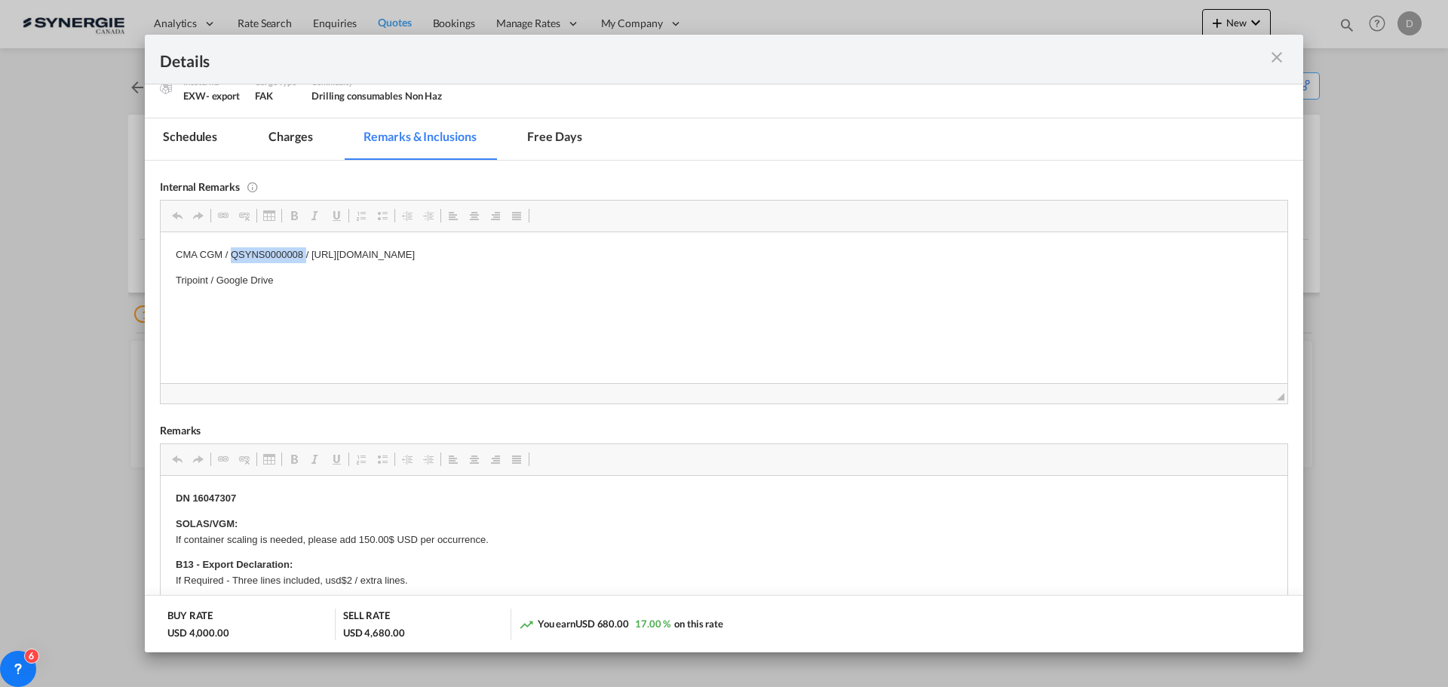
copy p "QSYNS0000008"
drag, startPoint x: 372, startPoint y: 276, endPoint x: 382, endPoint y: 284, distance: 13.0
click at [372, 275] on p "Tripoint / Google Drive" at bounding box center [724, 280] width 1096 height 16
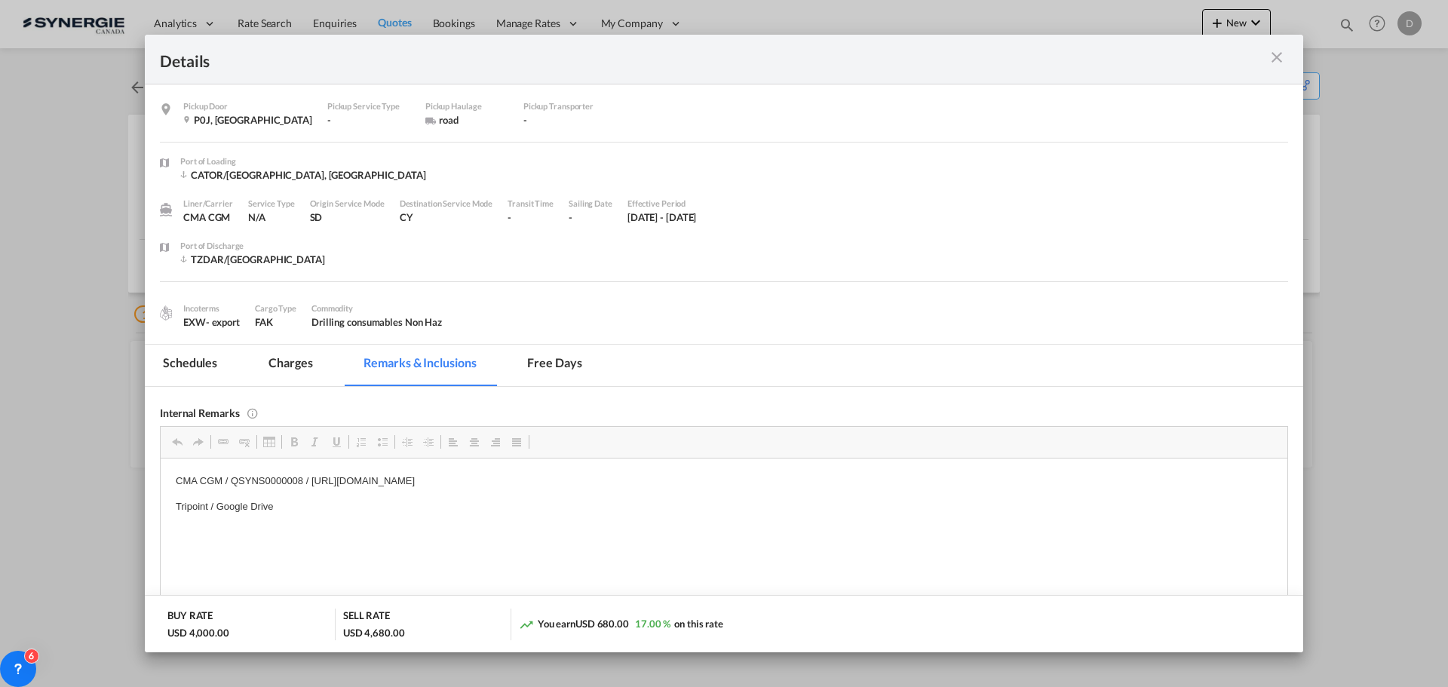
click at [1279, 61] on md-icon "icon-close m-3 fg-AAA8AD cursor" at bounding box center [1277, 57] width 18 height 18
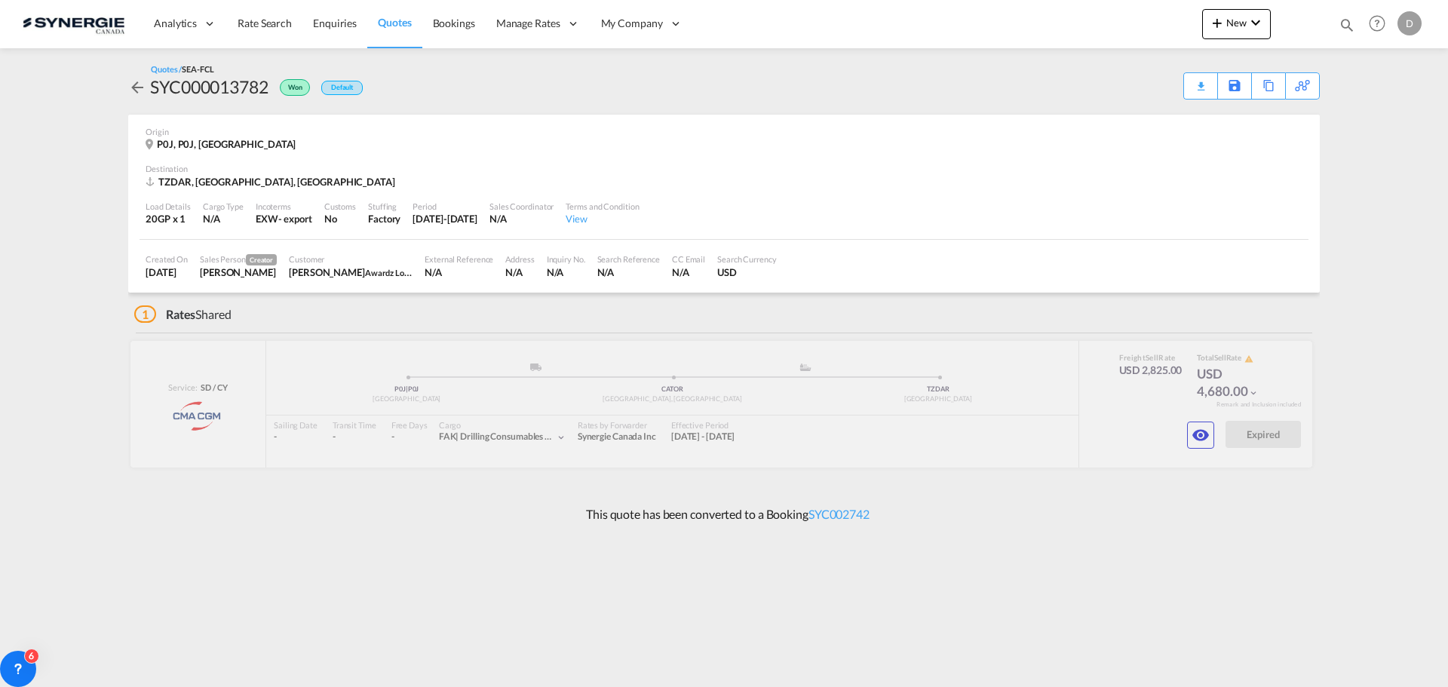
click at [213, 79] on div "SYC000013782" at bounding box center [209, 87] width 118 height 24
copy div "SYC000013782"
